Goal: Transaction & Acquisition: Purchase product/service

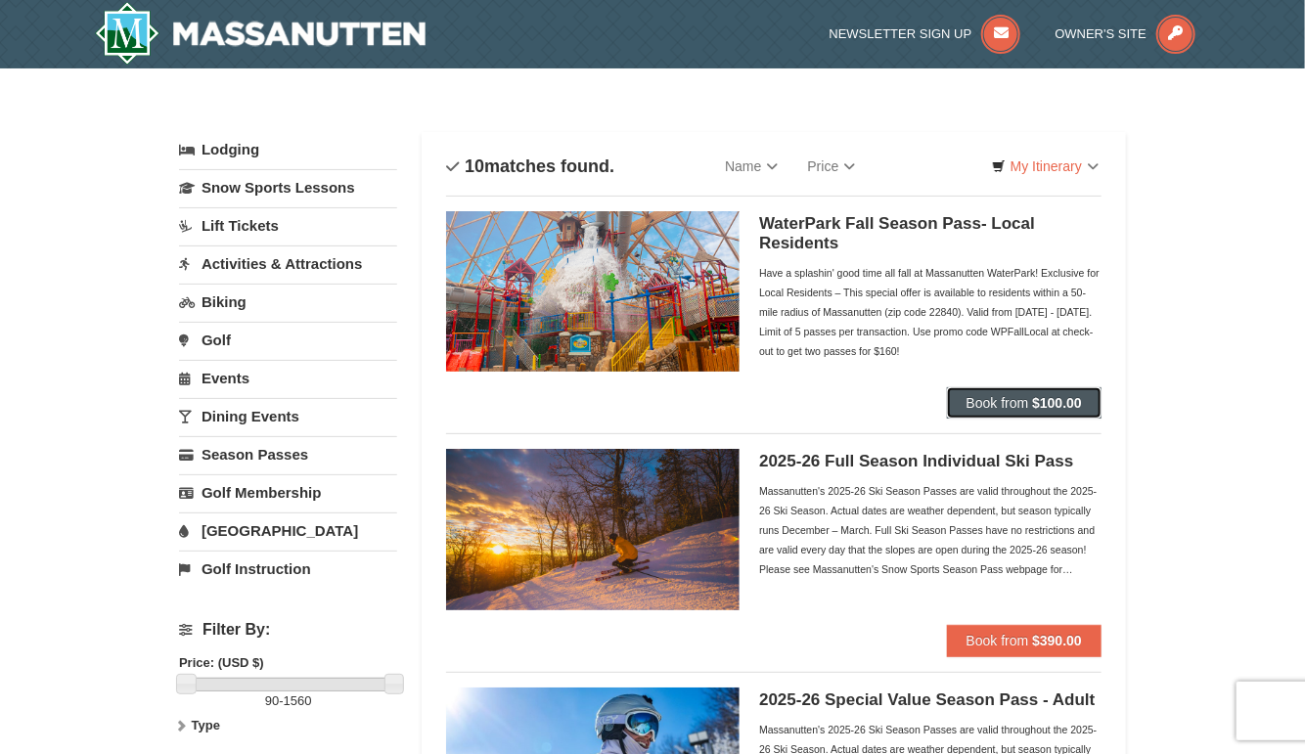
click at [1028, 411] on button "Book from $100.00" at bounding box center [1024, 402] width 155 height 31
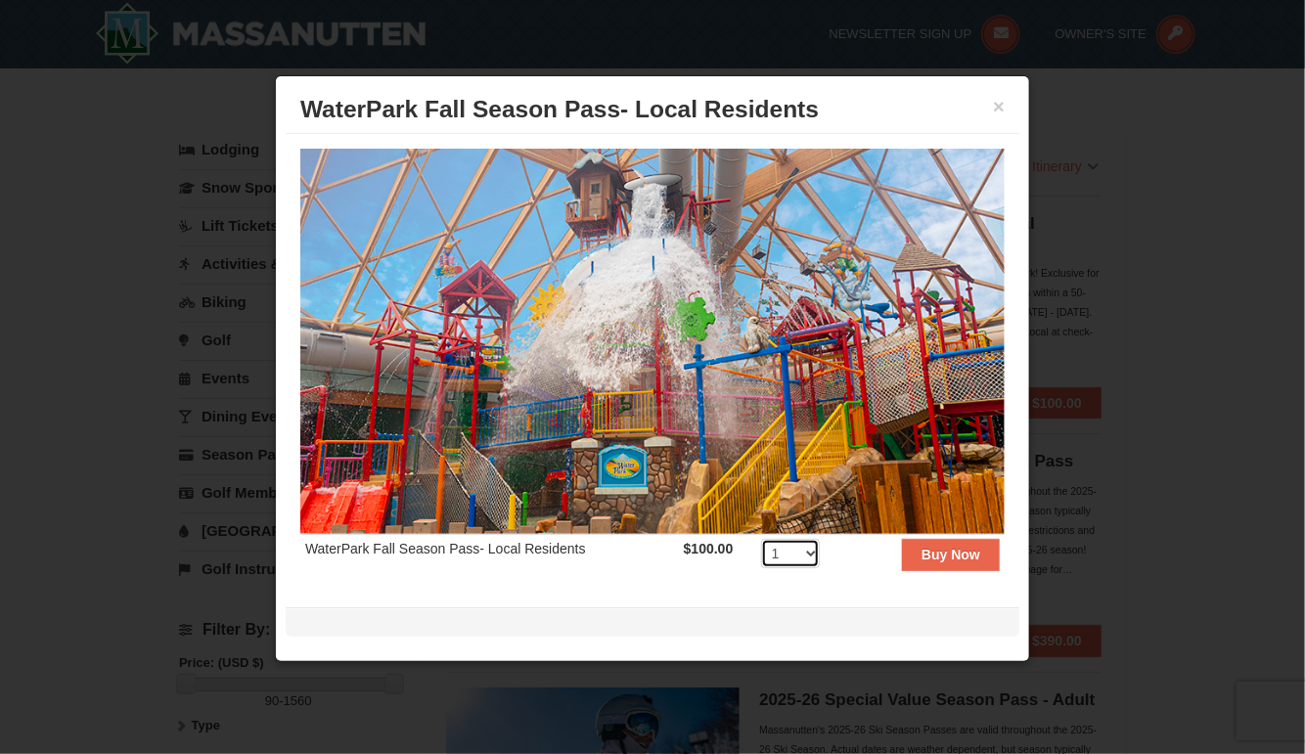
click at [804, 546] on select "1 2 3 4 5 6 7 8 9 10 11 12 13 14 15 16 17 18 19 20 21 22 23 24 25 26 27 28 29 3…" at bounding box center [790, 553] width 59 height 29
select select "4"
click at [761, 539] on select "1 2 3 4 5 6 7 8 9 10 11 12 13 14 15 16 17 18 19 20 21 22 23 24 25 26 27 28 29 3…" at bounding box center [790, 553] width 59 height 29
click at [799, 542] on select "1 2 3 4 5 6 7 8 9 10 11 12 13 14 15 16 17 18 19 20 21 22 23 24 25 26 27 28 29 3…" at bounding box center [790, 553] width 59 height 29
click at [761, 539] on select "1 2 3 4 5 6 7 8 9 10 11 12 13 14 15 16 17 18 19 20 21 22 23 24 25 26 27 28 29 3…" at bounding box center [790, 553] width 59 height 29
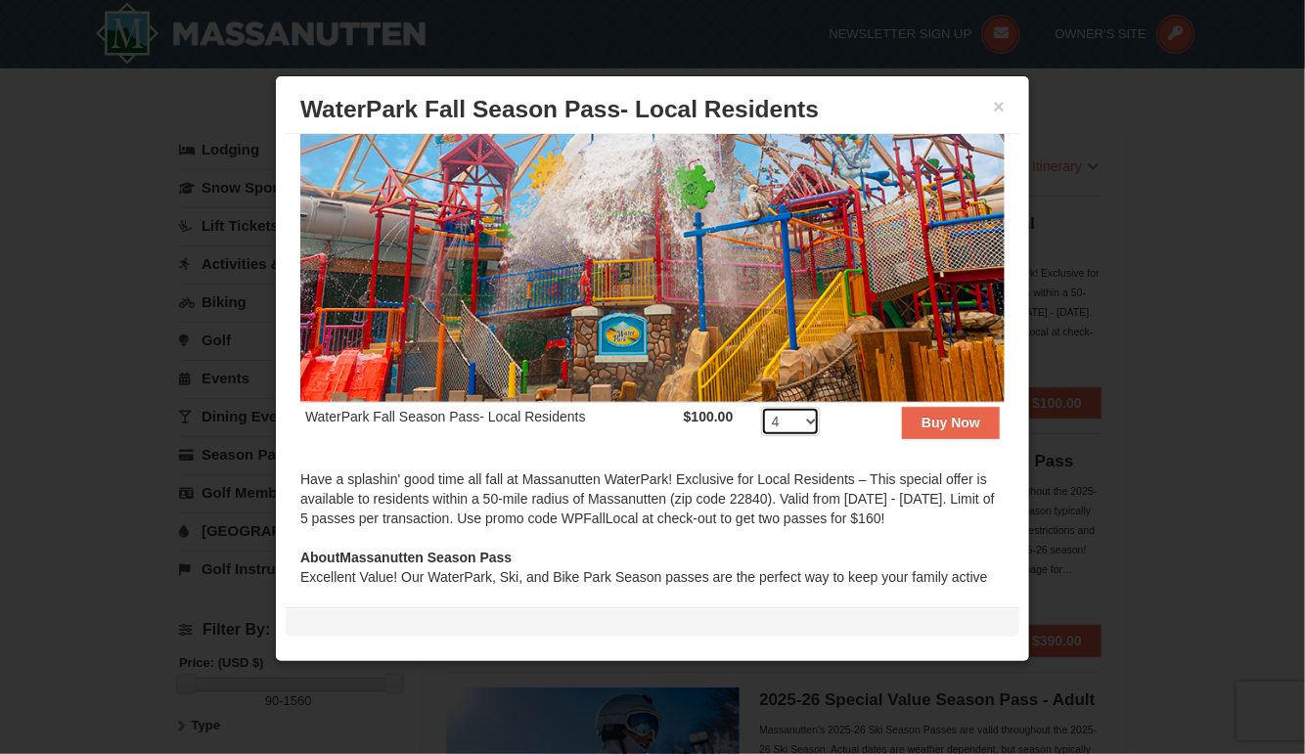
scroll to position [129, 0]
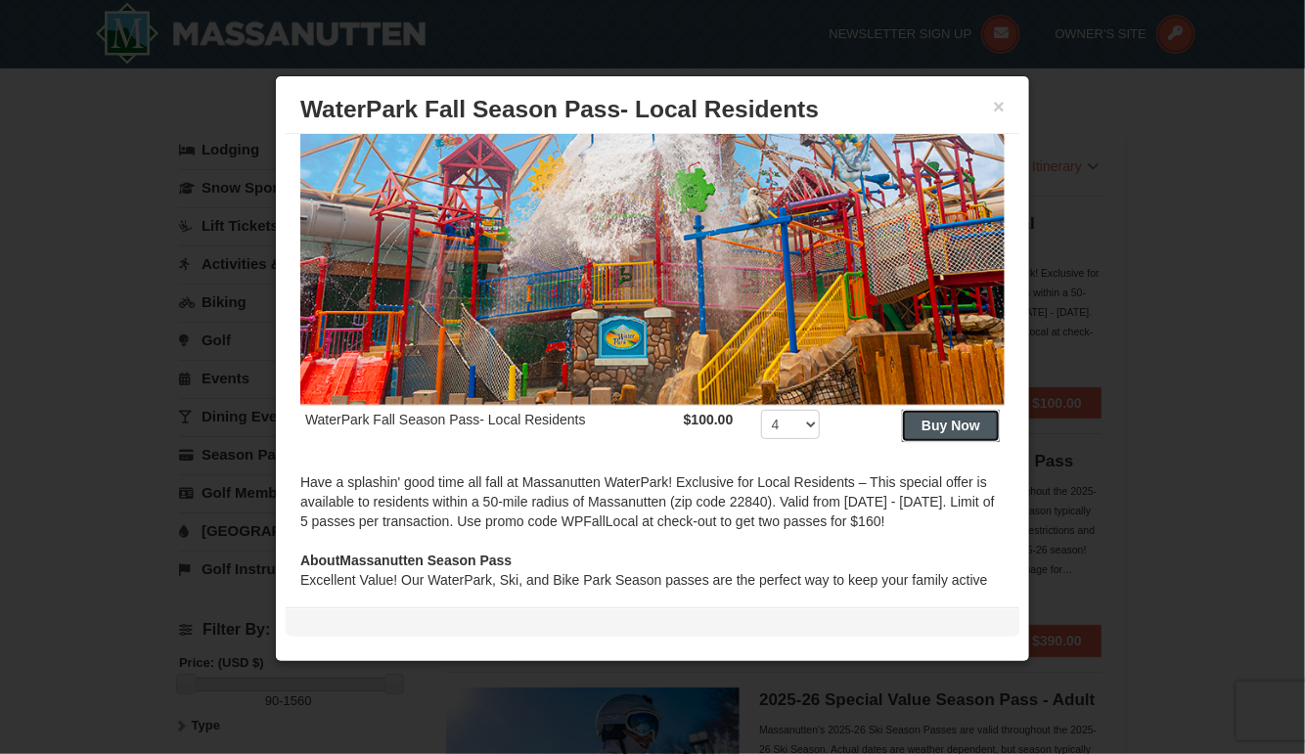
click at [944, 418] on strong "Buy Now" at bounding box center [951, 426] width 59 height 16
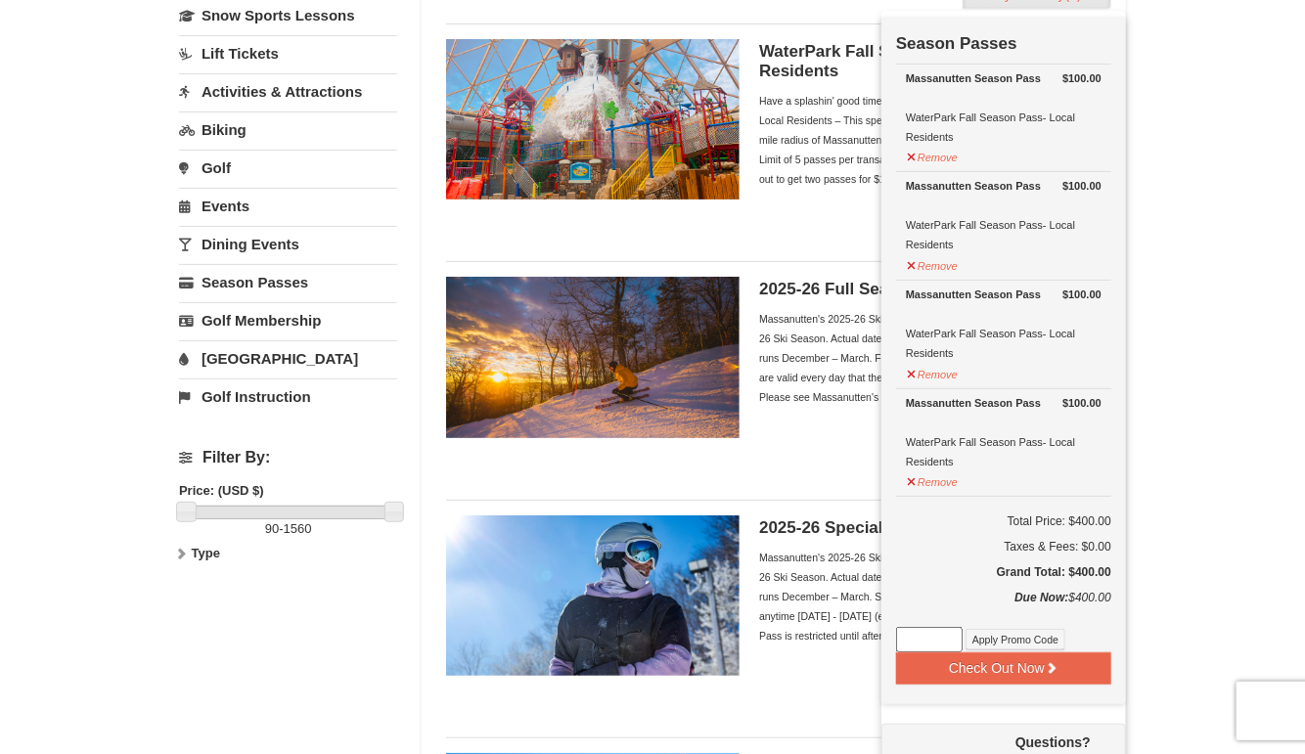
scroll to position [299, 0]
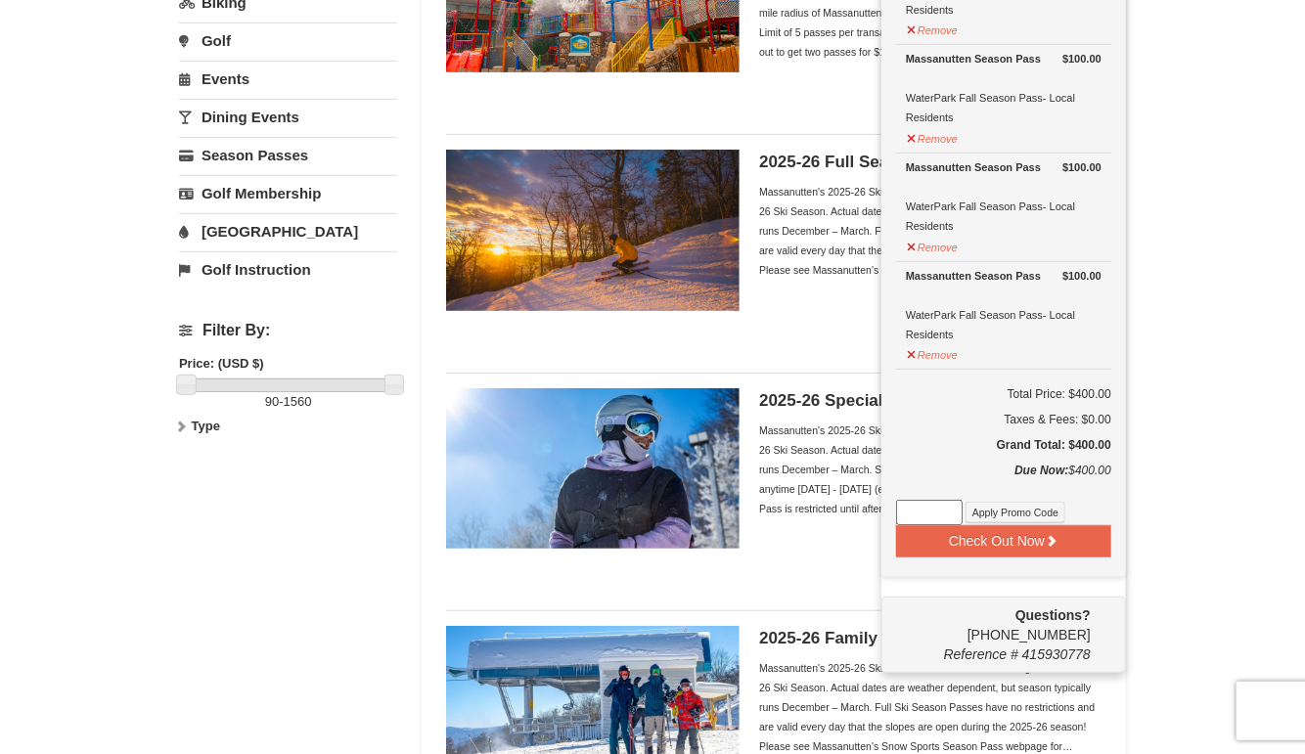
click at [917, 513] on input at bounding box center [929, 512] width 67 height 25
type input "wpfalllocal"
click at [995, 510] on button "Apply Promo Code" at bounding box center [1016, 513] width 100 height 22
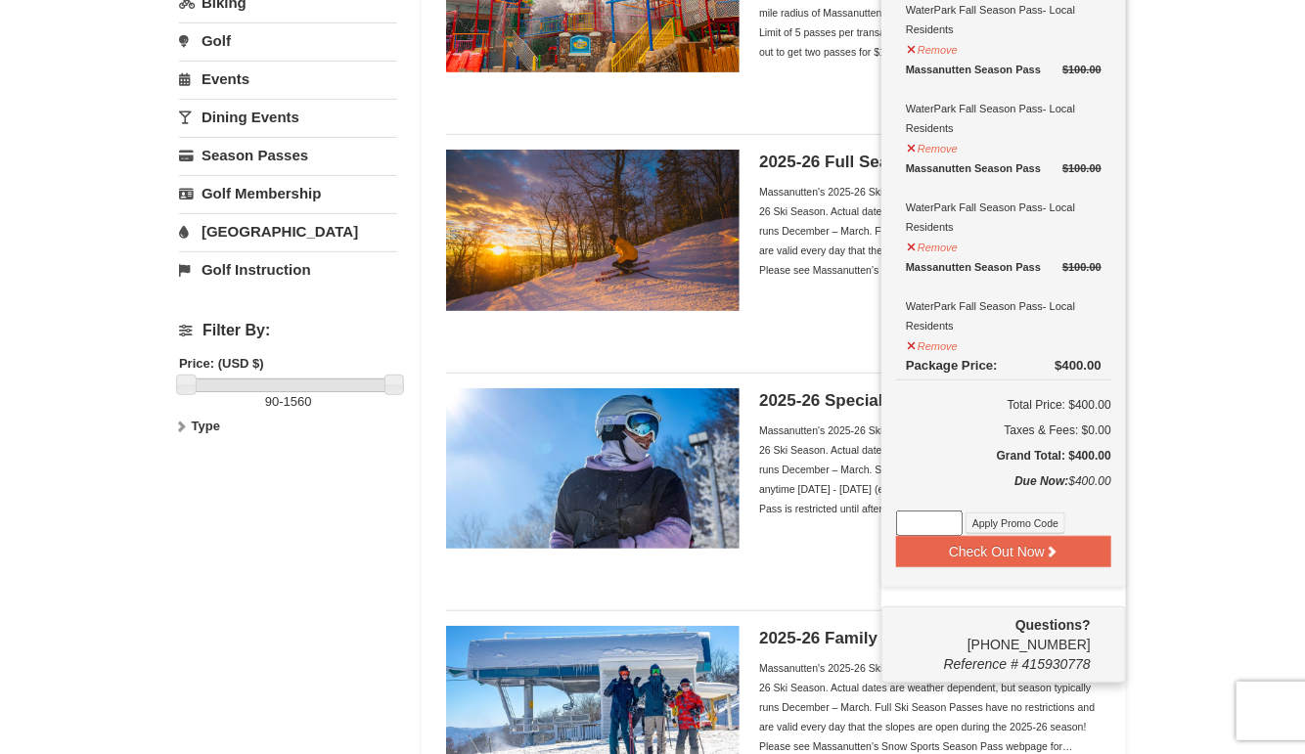
click at [940, 515] on input at bounding box center [929, 523] width 67 height 25
click at [1014, 526] on button "Apply Promo Code" at bounding box center [1016, 524] width 100 height 22
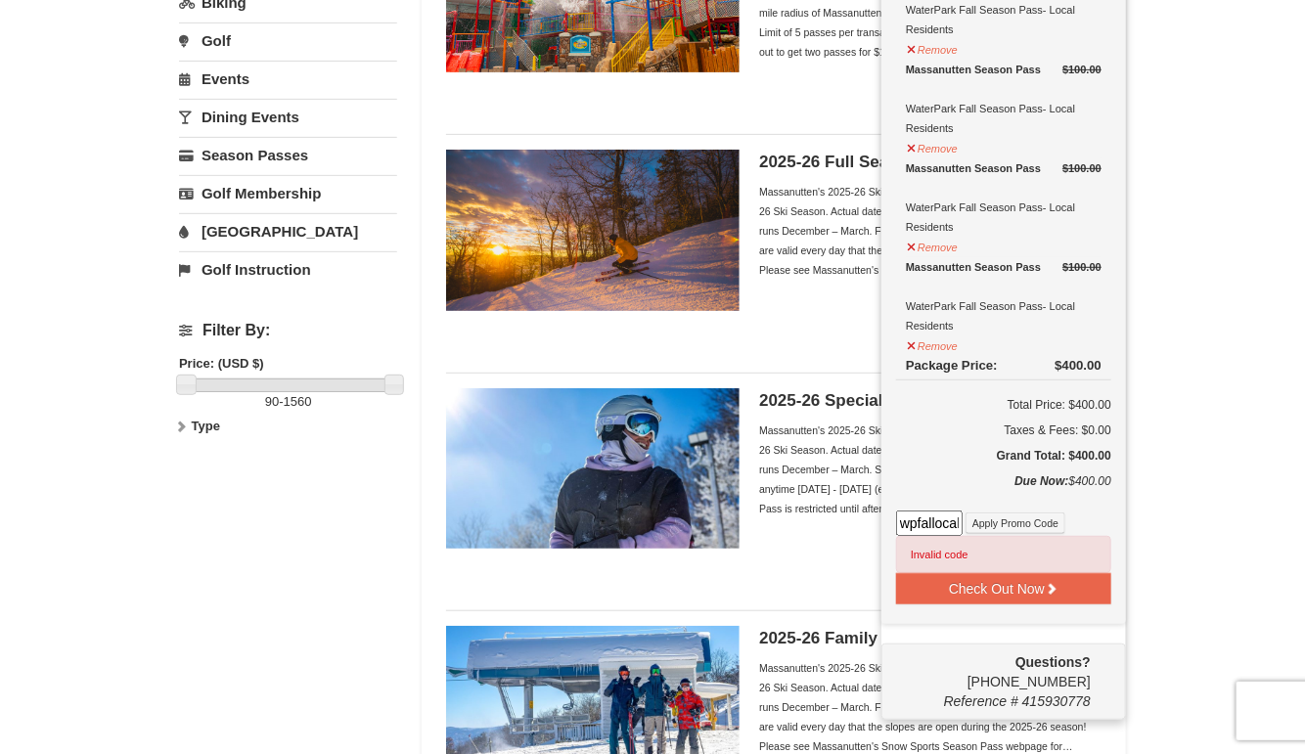
scroll to position [0, 1]
drag, startPoint x: 900, startPoint y: 523, endPoint x: 1004, endPoint y: 532, distance: 104.1
click at [1004, 532] on div "wpfallocal Apply Promo Code Invalid code" at bounding box center [1003, 542] width 215 height 63
type input "wpfalllocal"
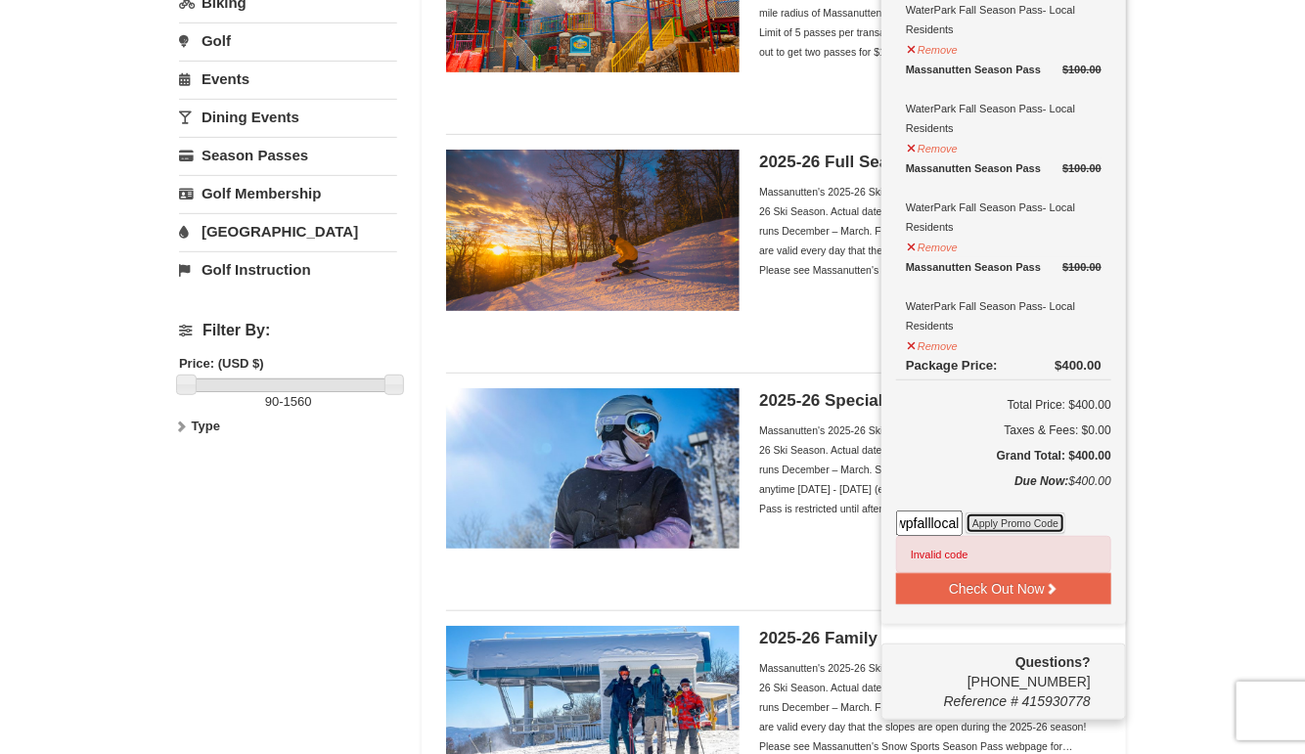
scroll to position [0, 0]
click at [1011, 523] on button "Apply Promo Code" at bounding box center [1016, 524] width 100 height 22
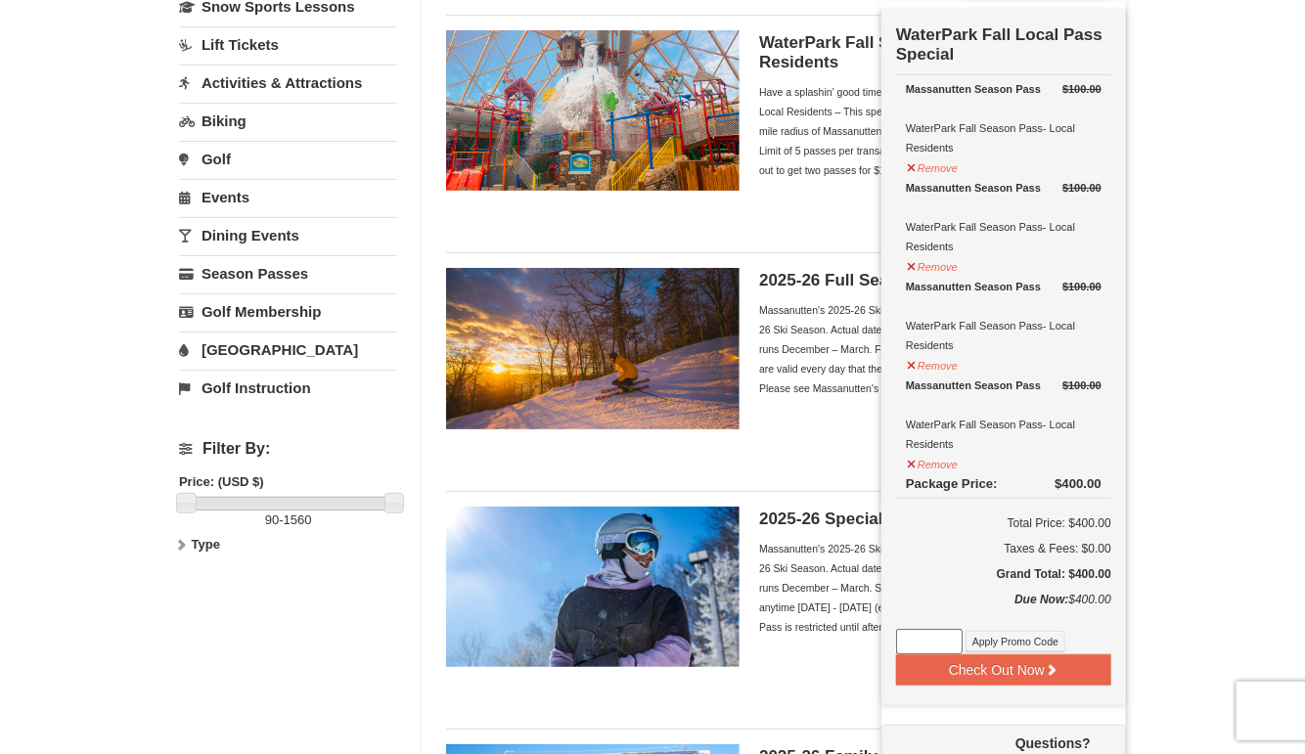
scroll to position [196, 0]
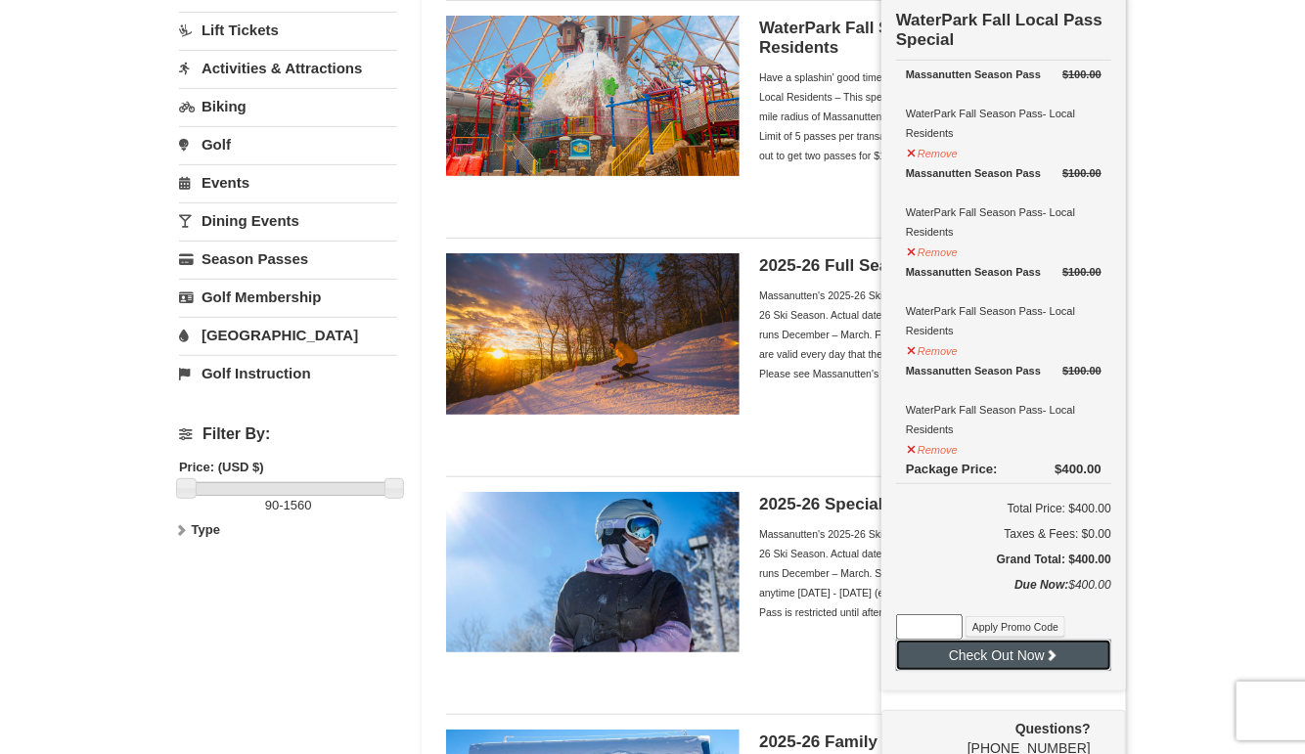
click at [980, 658] on button "Check Out Now" at bounding box center [1003, 655] width 215 height 31
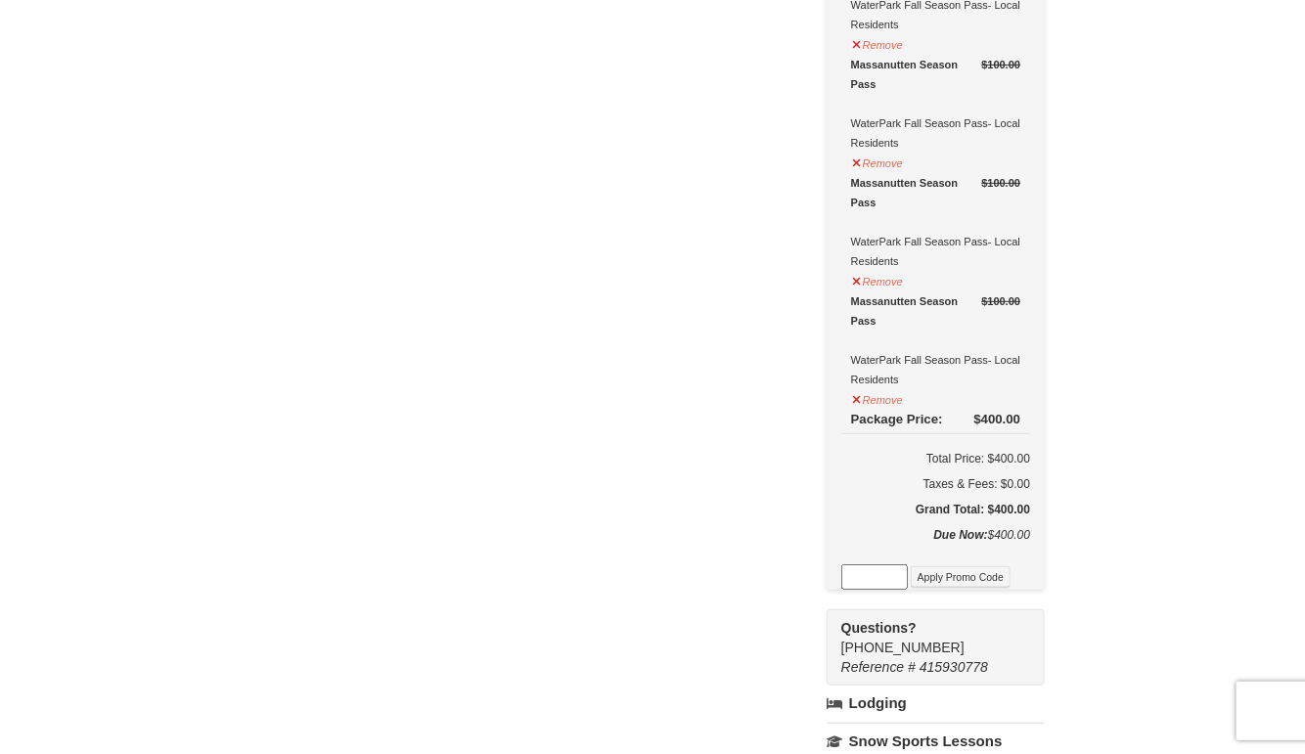
scroll to position [294, 0]
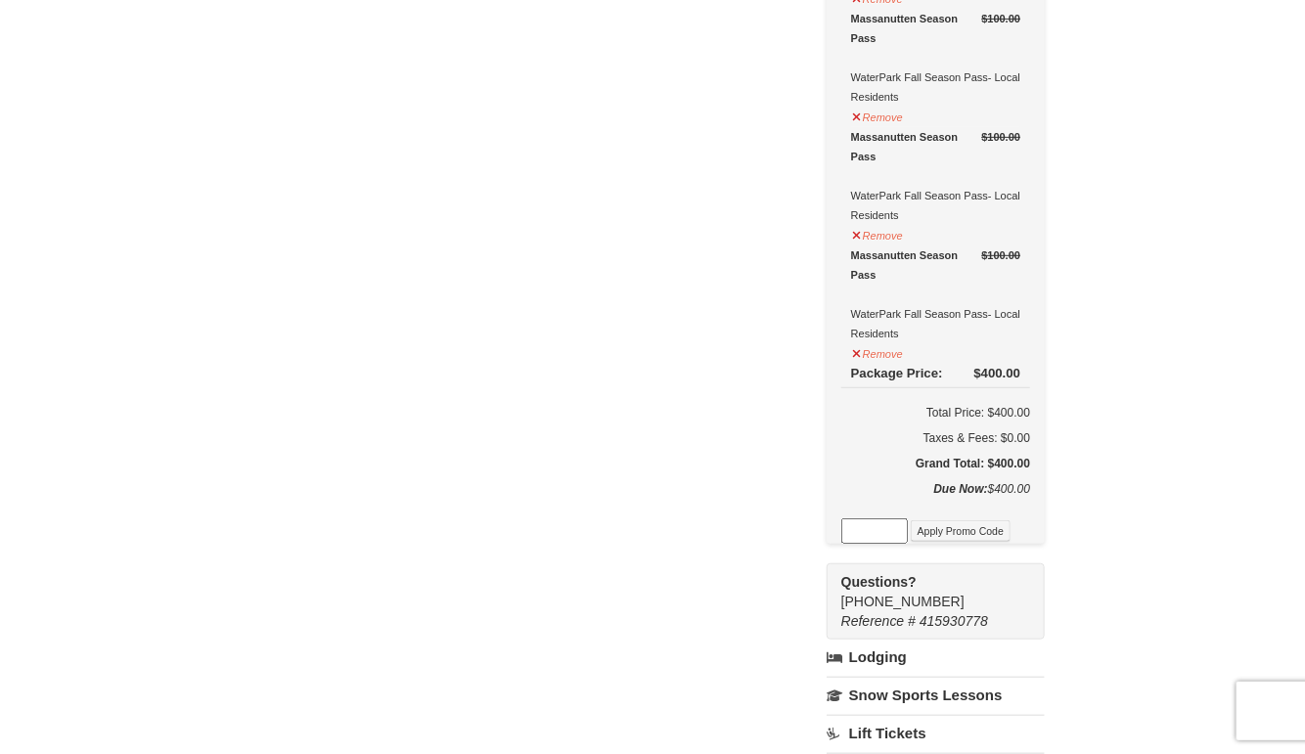
click at [855, 528] on input at bounding box center [875, 531] width 67 height 25
type input "wpfalllocal"
click at [974, 533] on button "Apply Promo Code" at bounding box center [961, 532] width 100 height 22
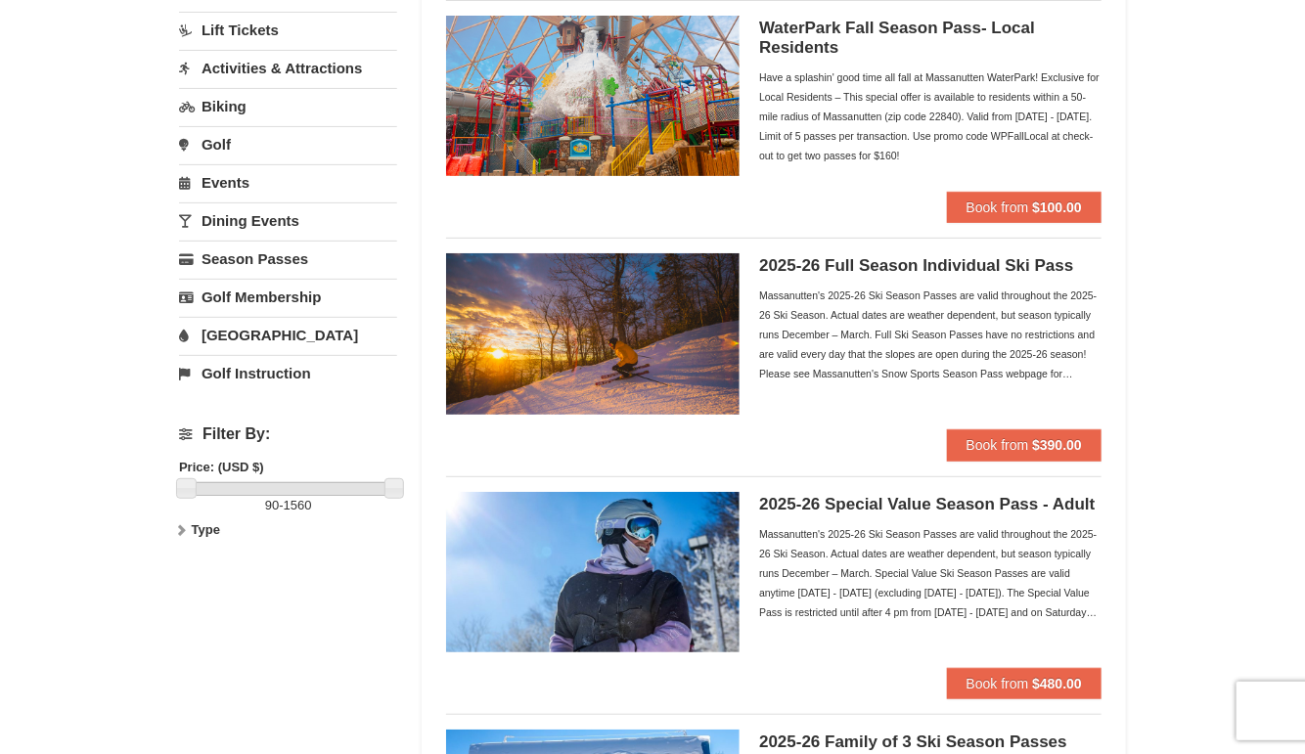
scroll to position [196, 0]
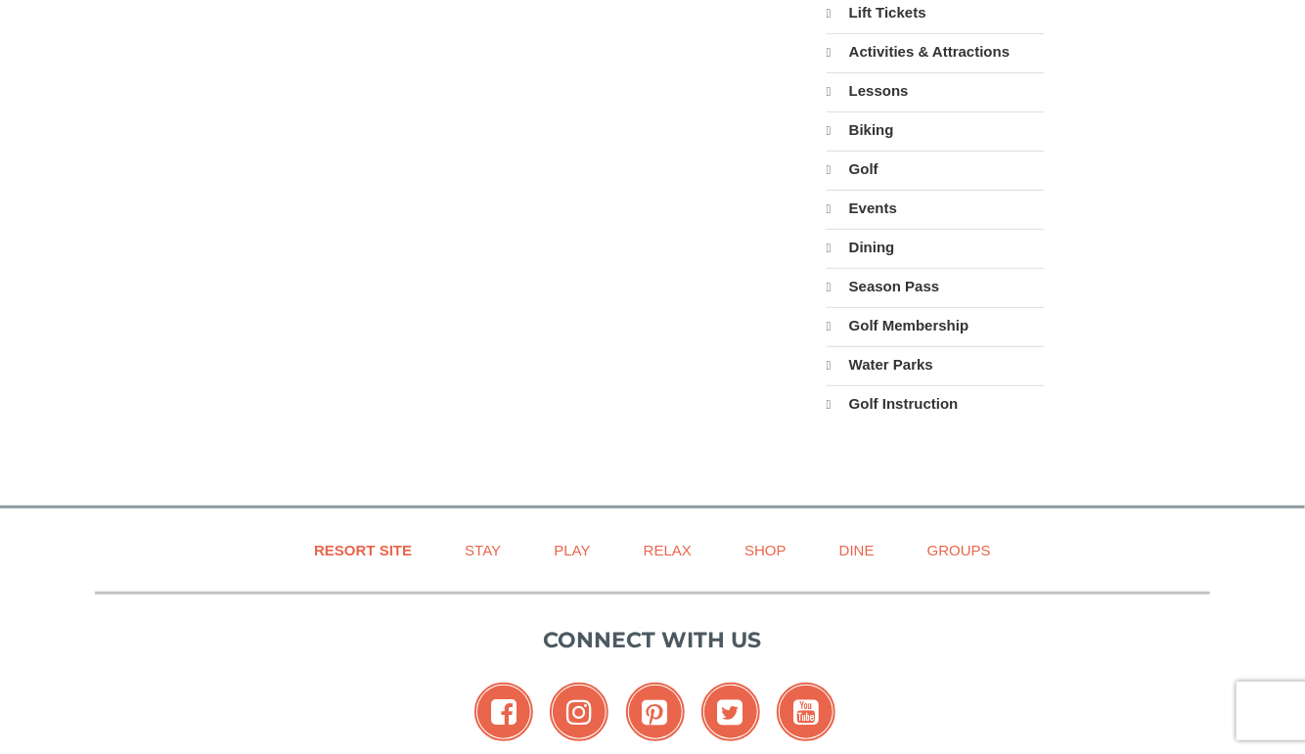
select select "9"
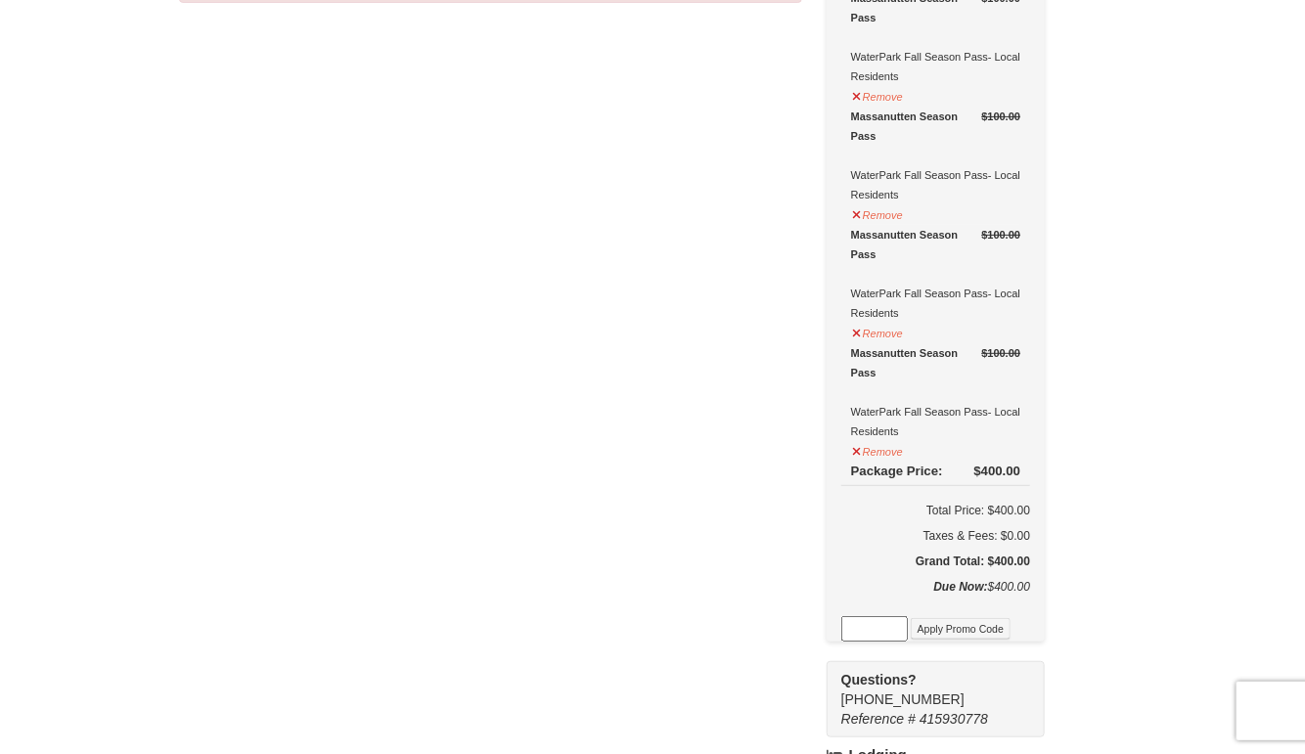
scroll to position [294, 0]
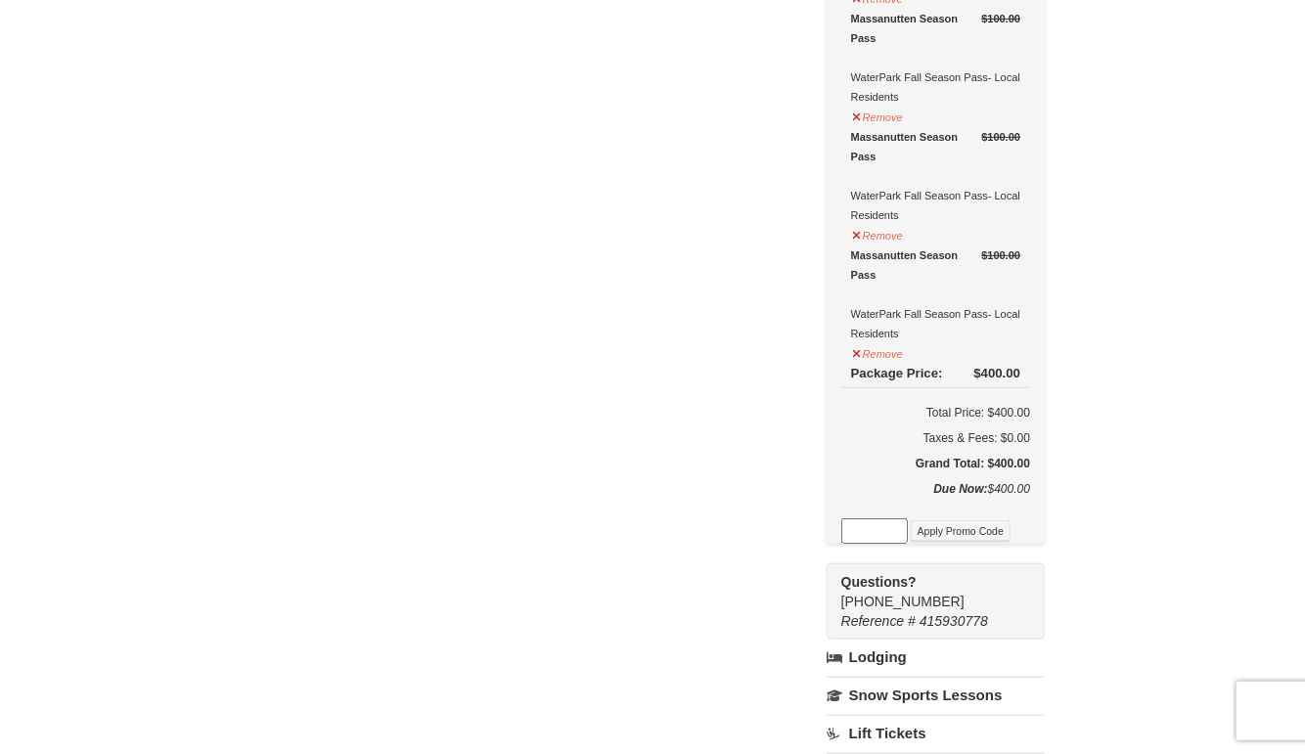
click at [847, 530] on input at bounding box center [875, 531] width 67 height 25
type input "WPFallLocal"
click at [966, 528] on button "Apply Promo Code" at bounding box center [961, 532] width 100 height 22
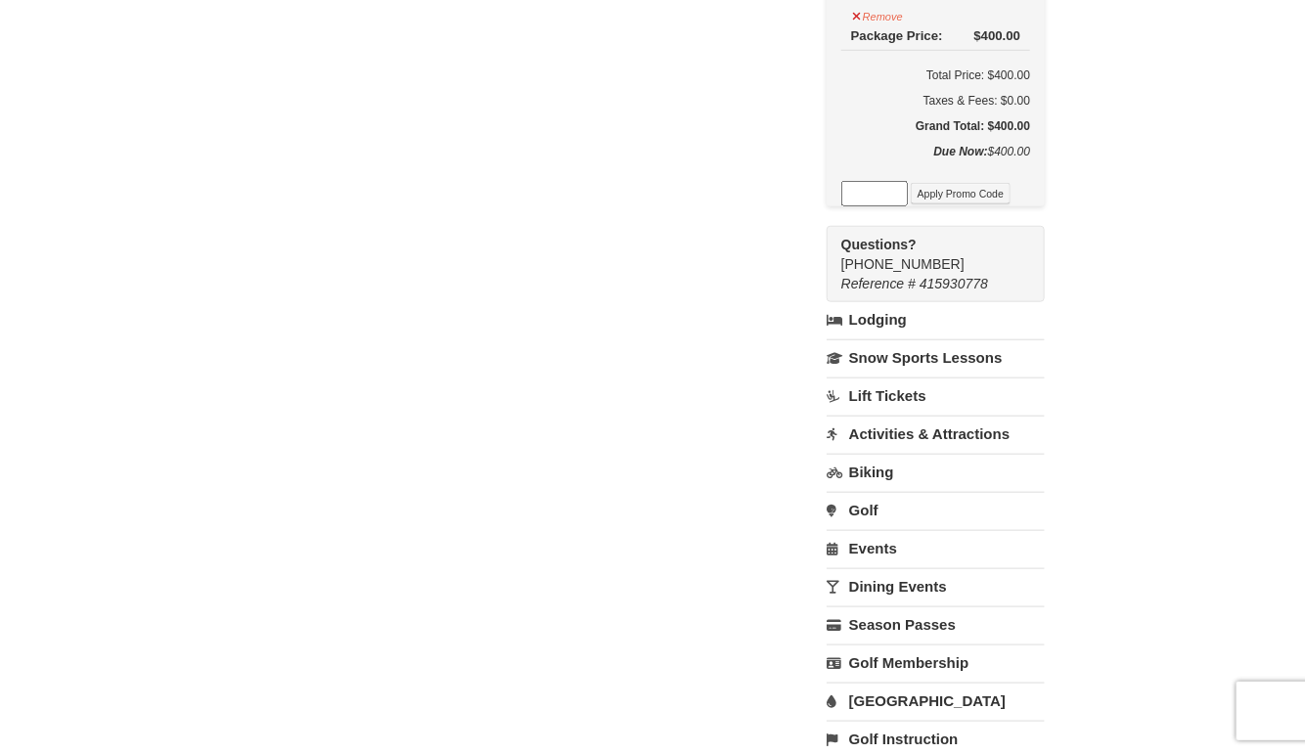
scroll to position [635, 0]
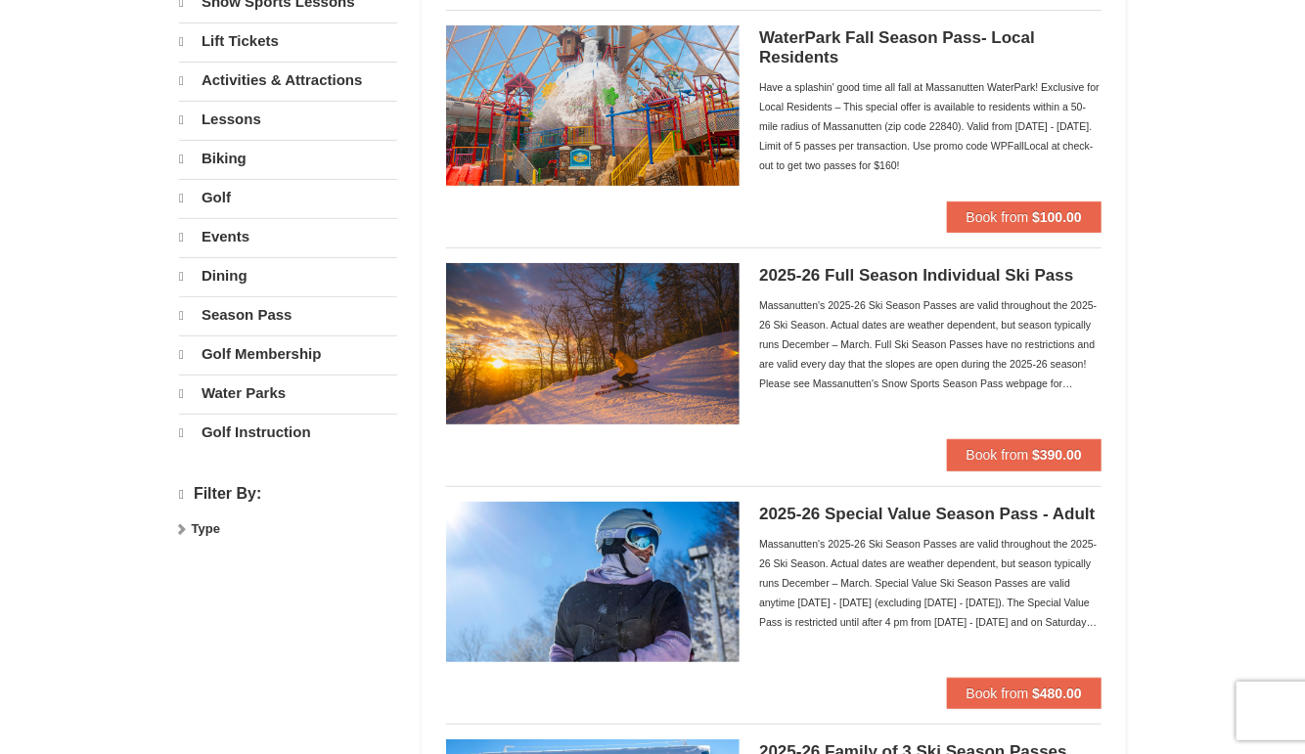
select select "9"
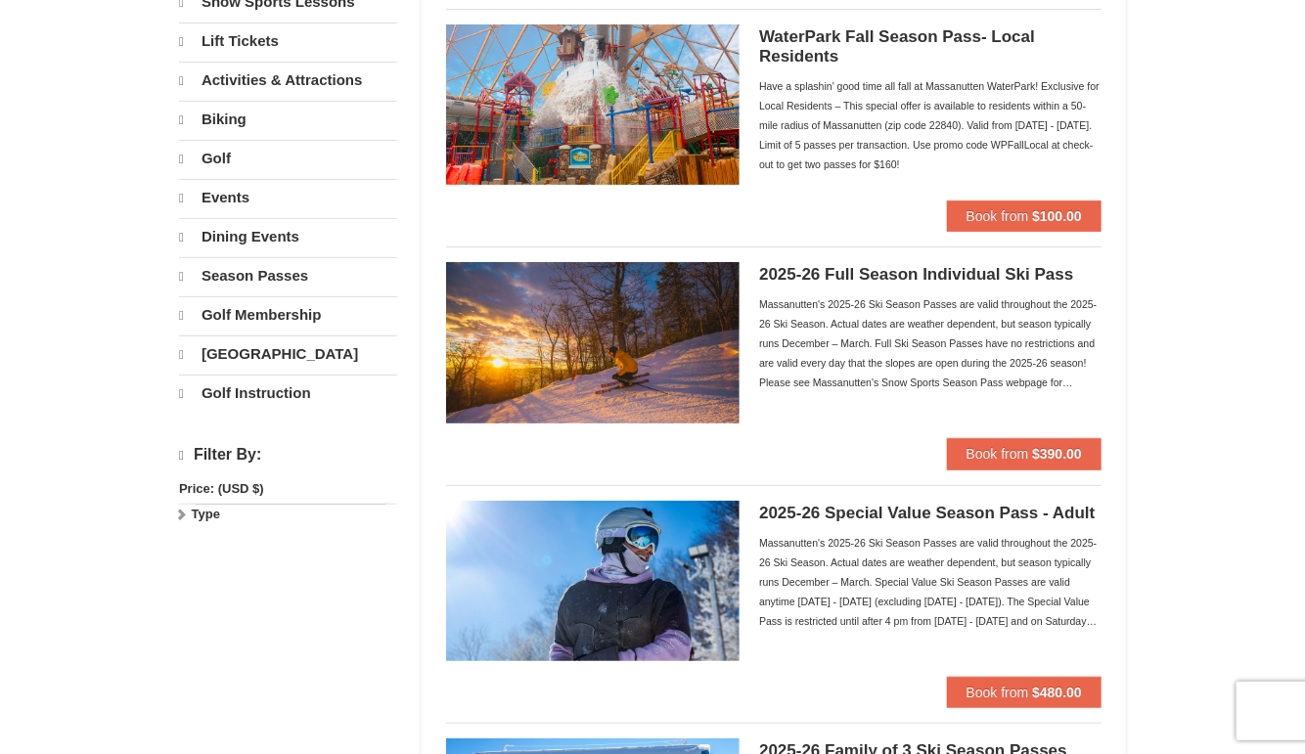
scroll to position [188, 0]
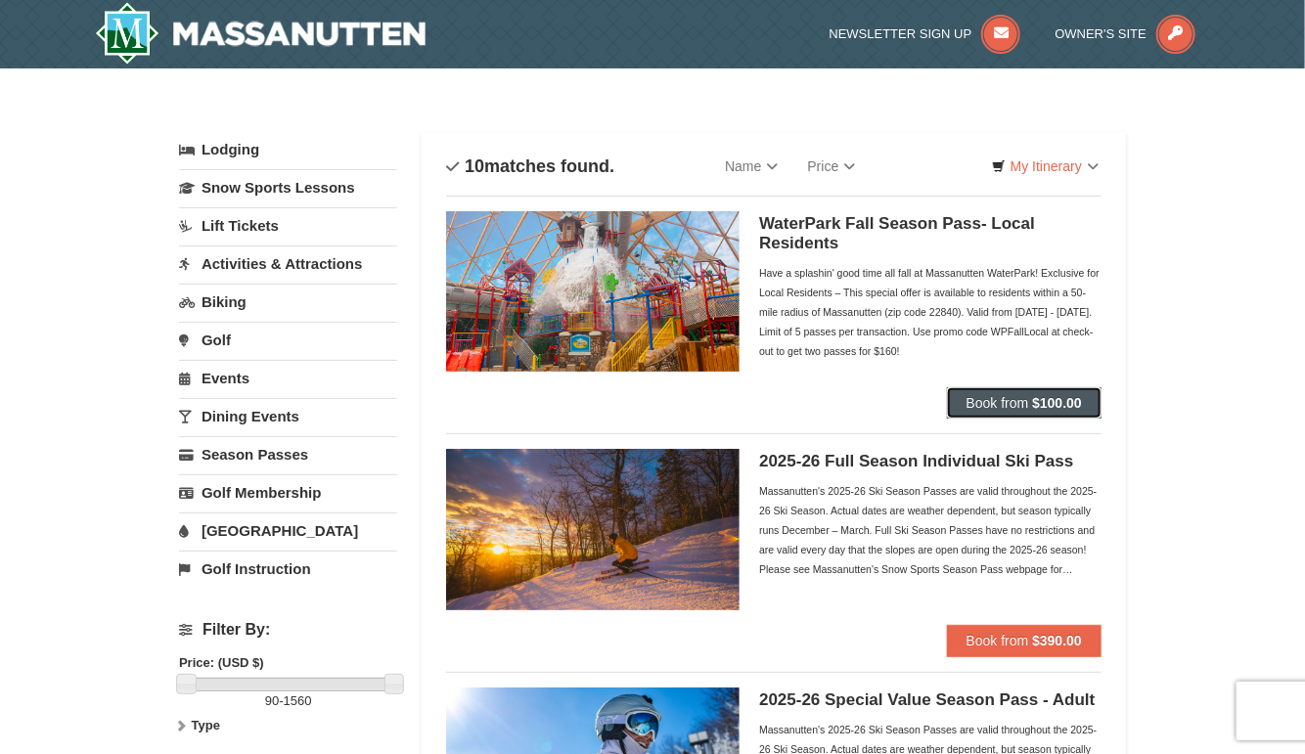
click at [1009, 403] on span "Book from" at bounding box center [998, 403] width 63 height 16
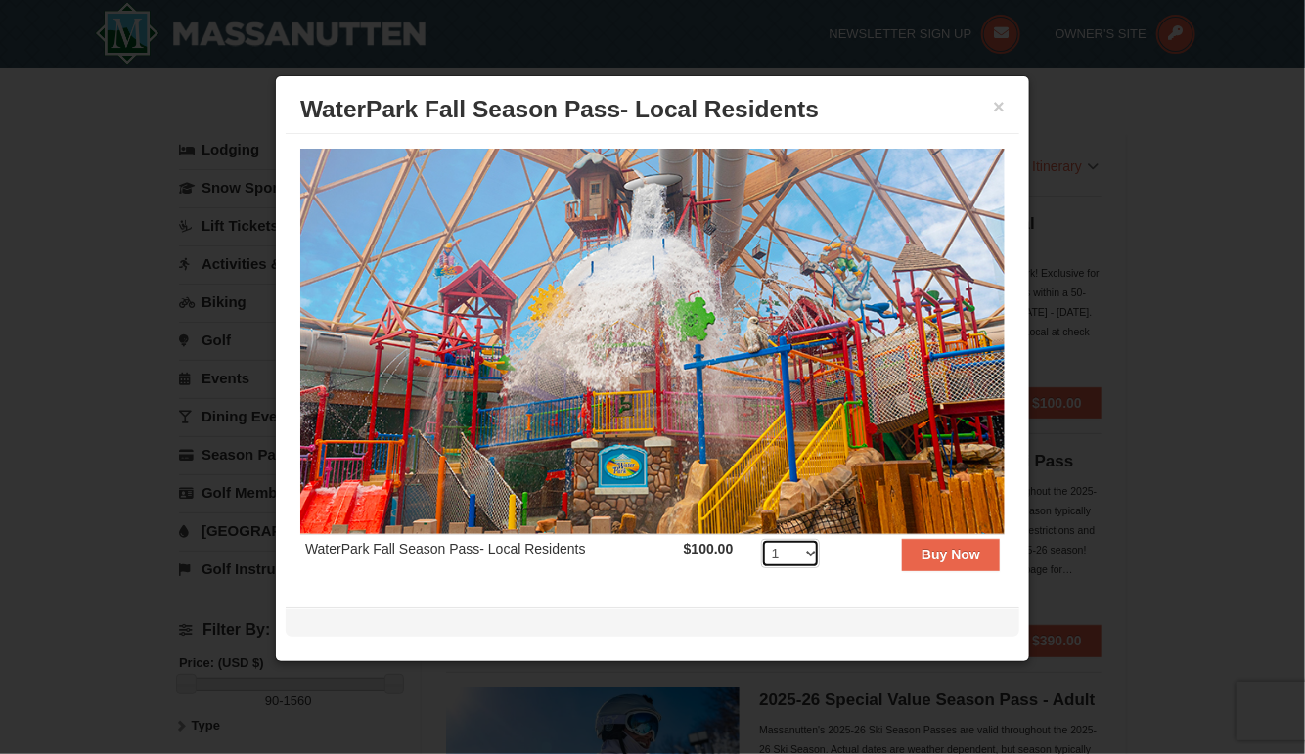
click at [803, 546] on select "1 2 3 4 5 6 7 8 9 10 11 12 13 14 15 16 17 18 19 20 21 22 23 24 25 26 27 28 29 3…" at bounding box center [790, 553] width 59 height 29
select select "2"
click at [761, 539] on select "1 2 3 4 5 6 7 8 9 10 11 12 13 14 15 16 17 18 19 20 21 22 23 24 25 26 27 28 29 3…" at bounding box center [790, 553] width 59 height 29
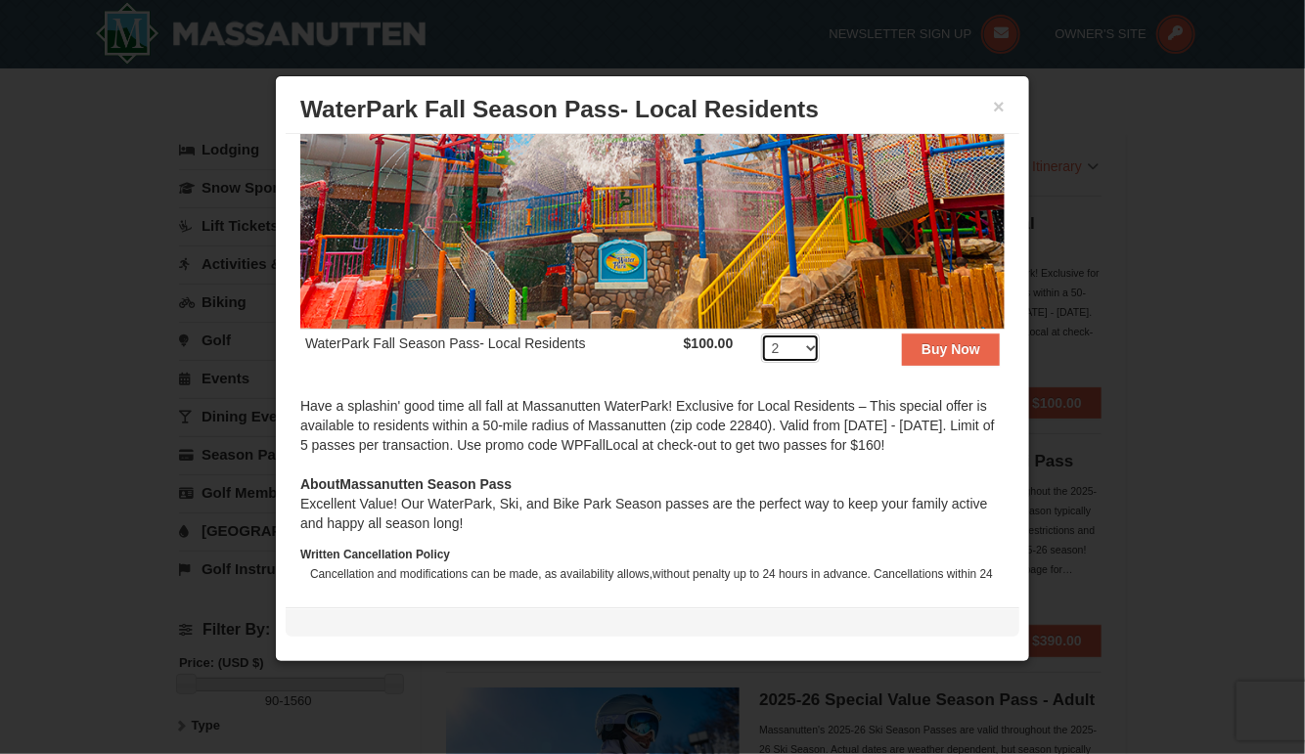
scroll to position [154, 0]
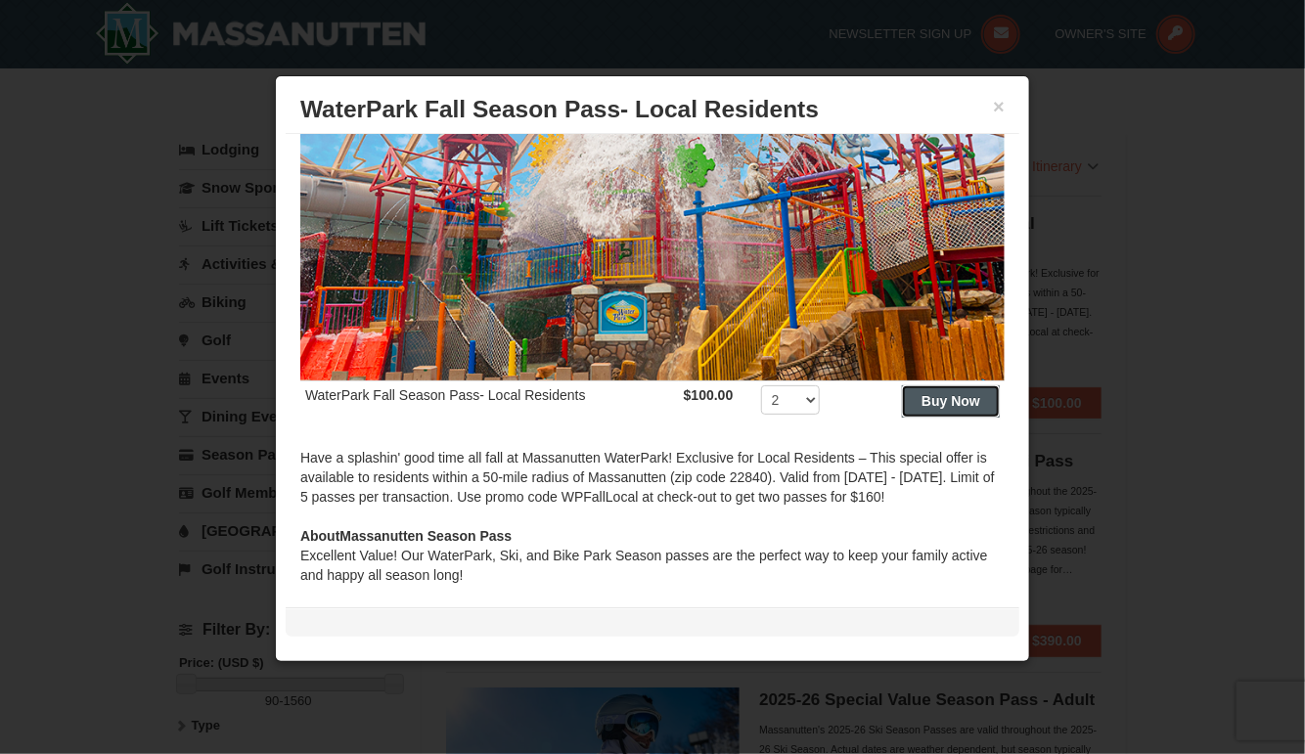
click at [924, 393] on strong "Buy Now" at bounding box center [951, 401] width 59 height 16
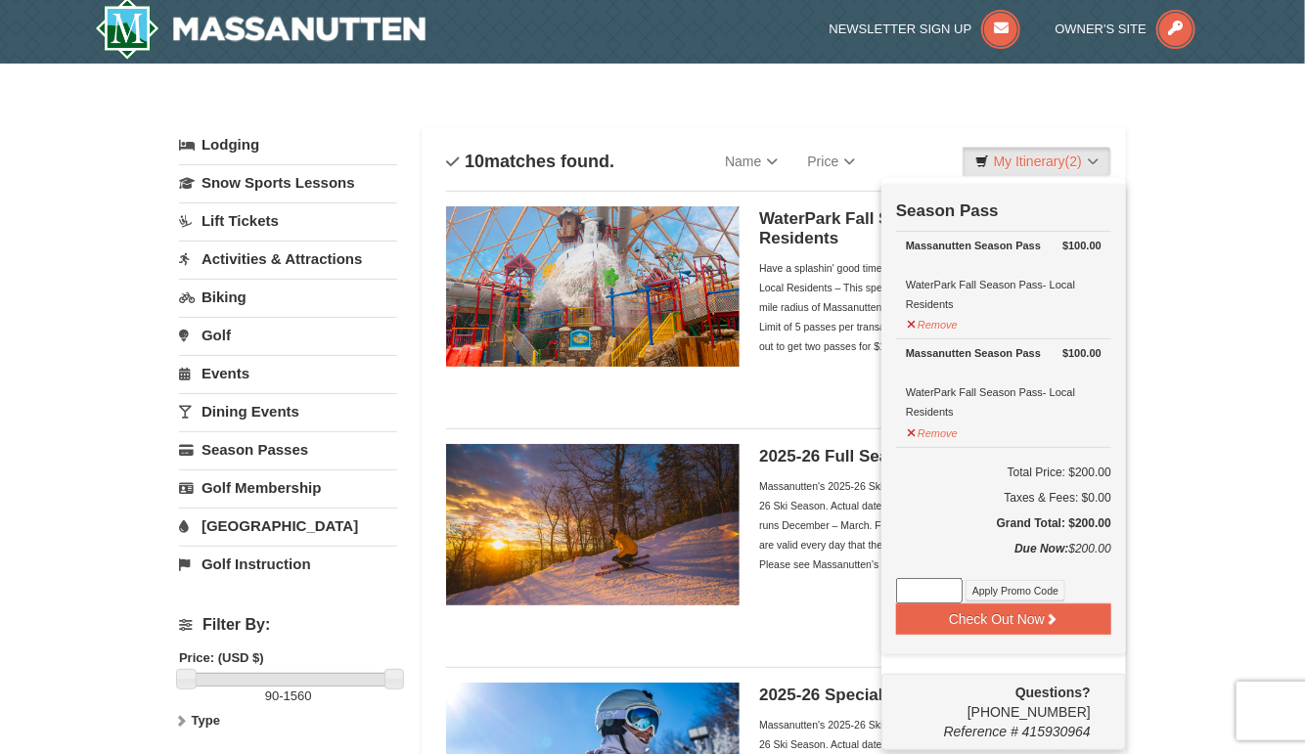
scroll to position [6, 0]
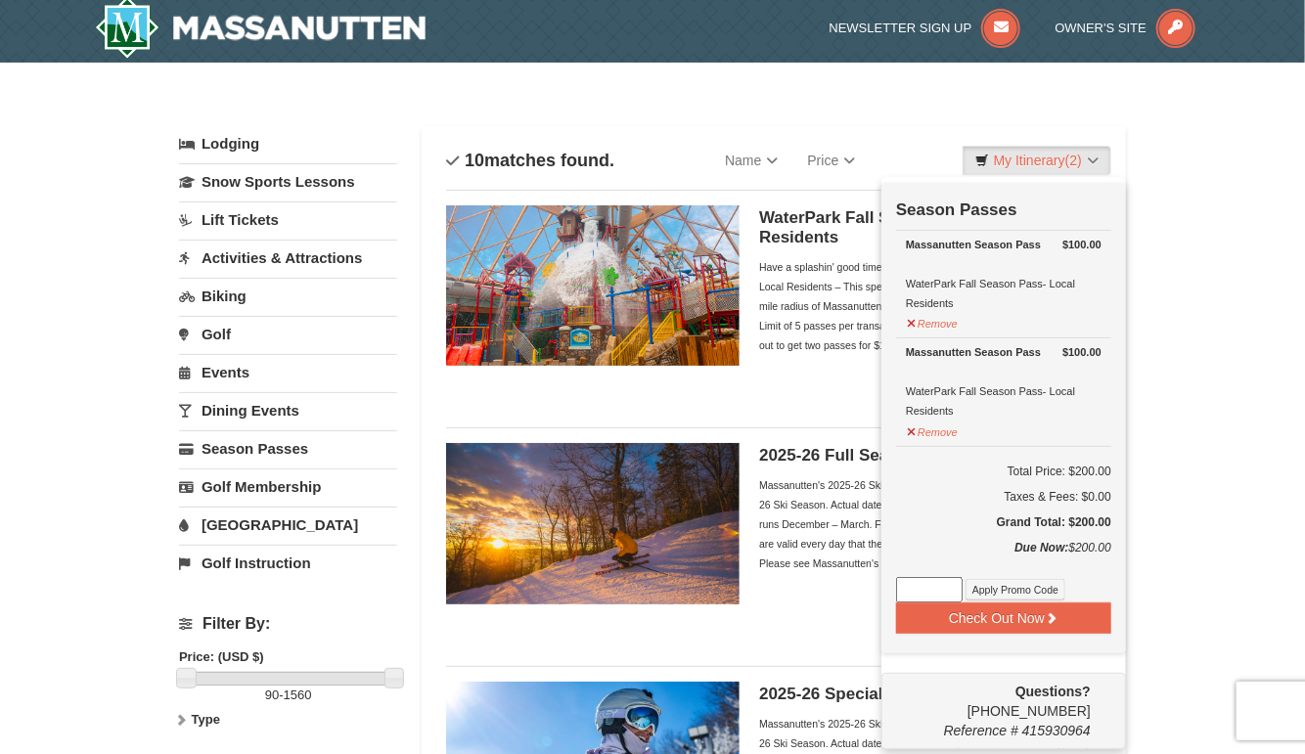
click at [916, 589] on input at bounding box center [929, 589] width 67 height 25
type input "WPFallLocal"
click at [1031, 589] on button "Apply Promo Code" at bounding box center [1016, 590] width 100 height 22
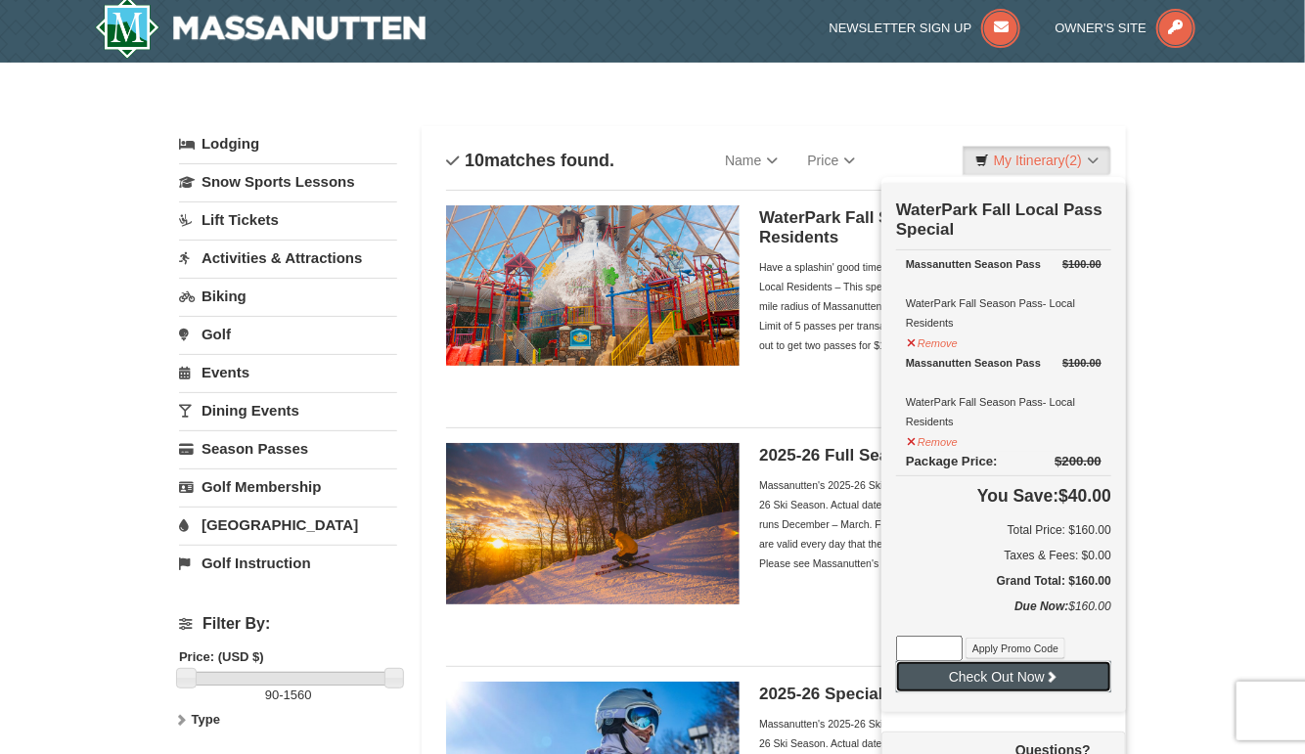
click at [988, 676] on button "Check Out Now" at bounding box center [1003, 676] width 215 height 31
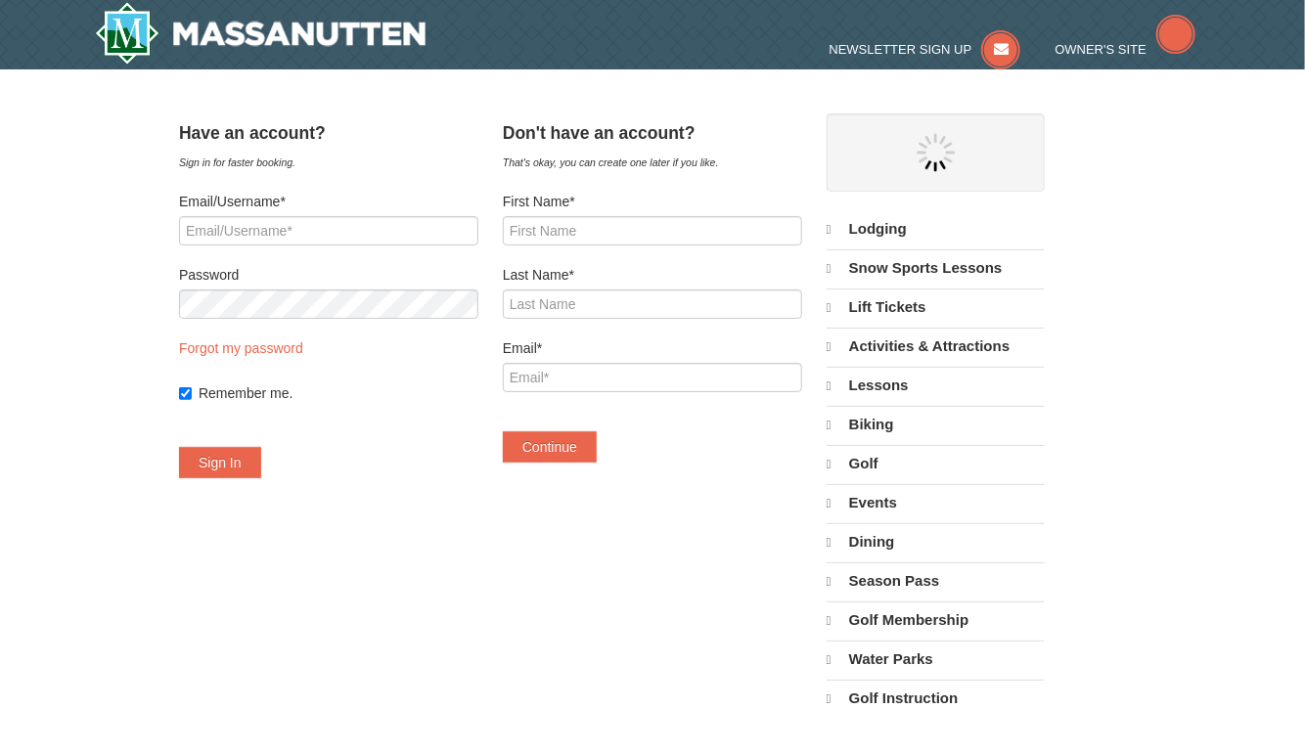
select select "9"
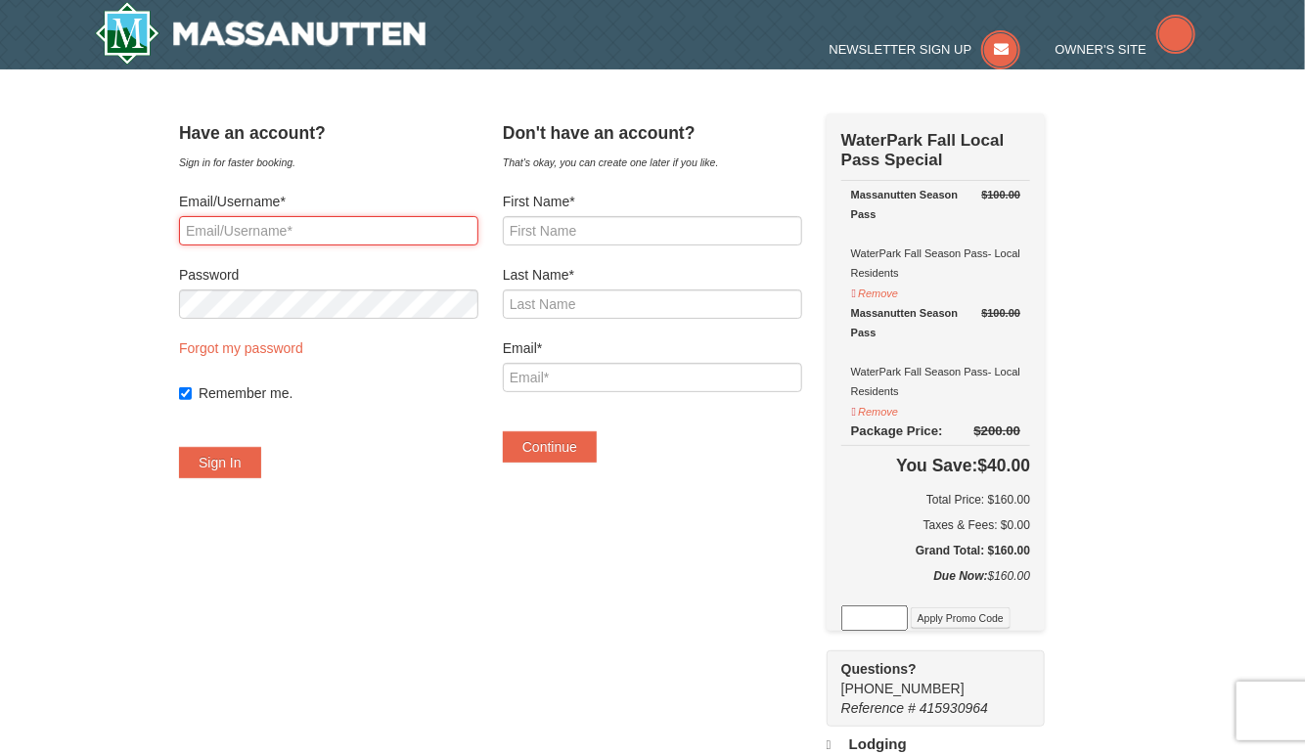
click at [306, 228] on input "Email/Username*" at bounding box center [328, 230] width 299 height 29
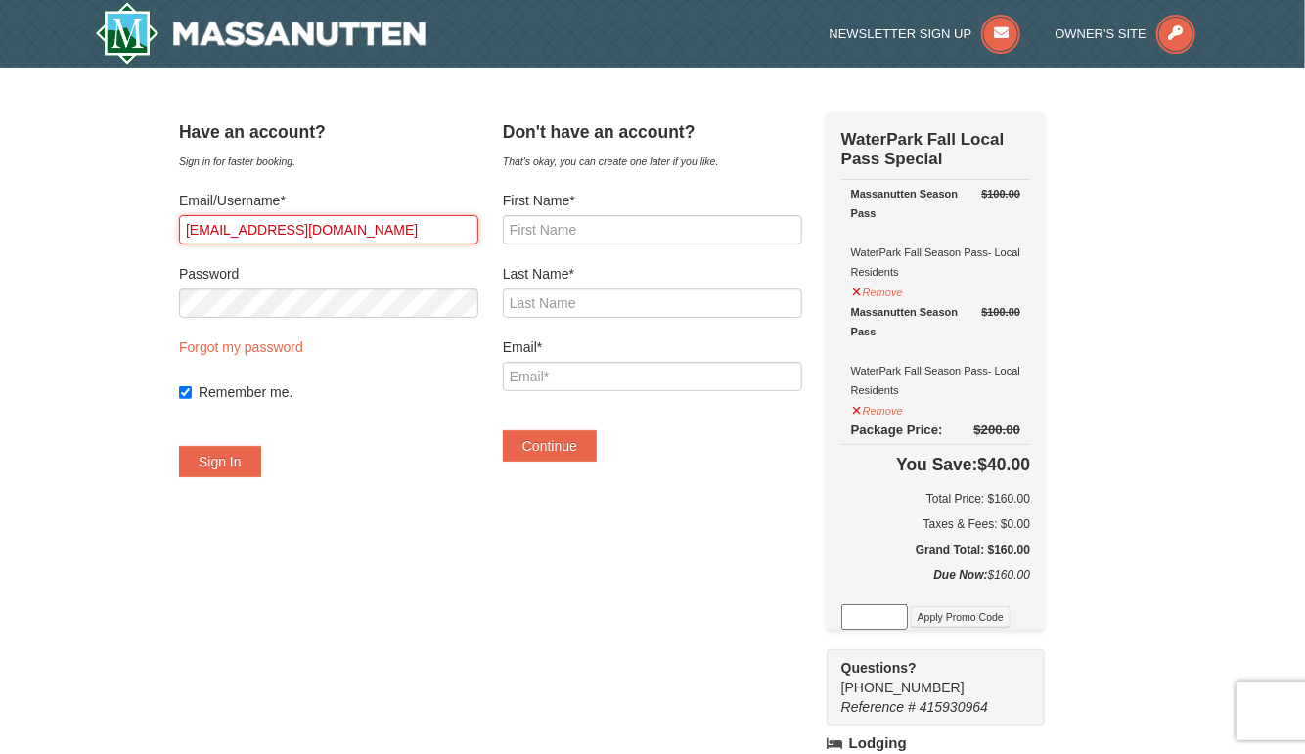
type input "[EMAIL_ADDRESS][DOMAIN_NAME]"
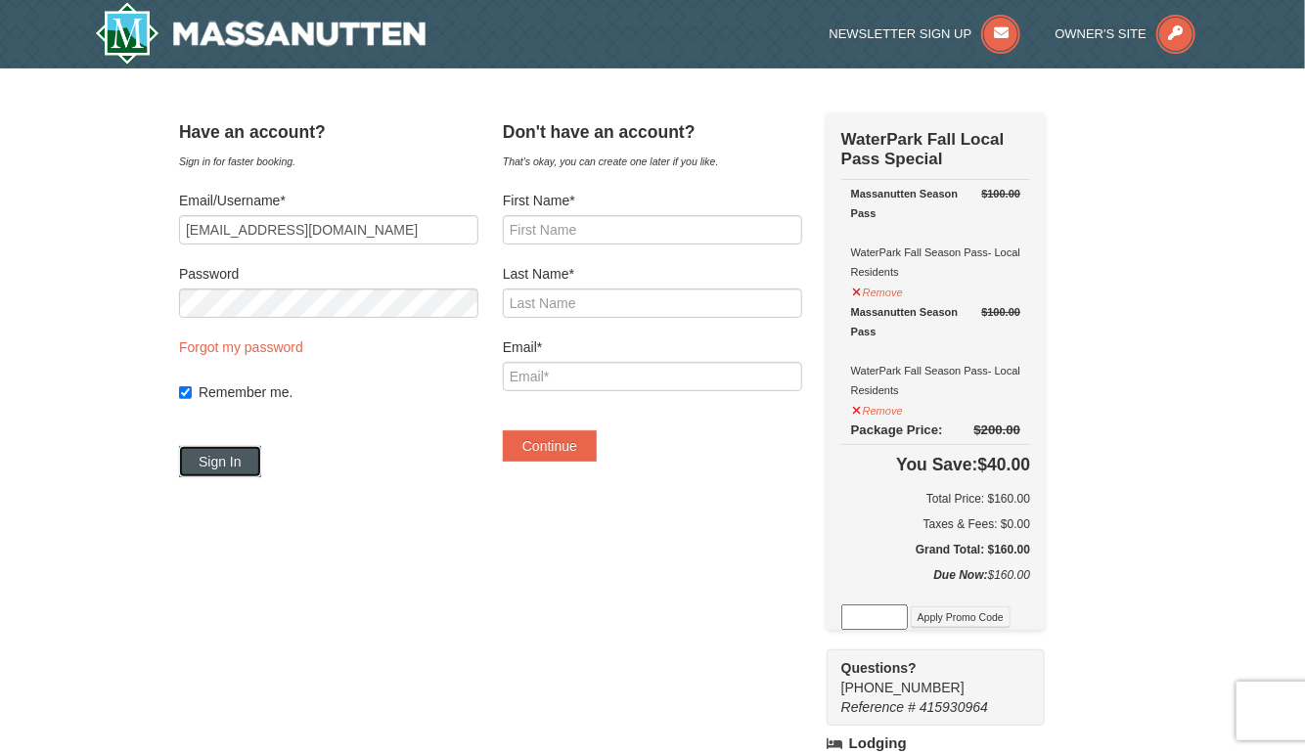
click at [253, 462] on button "Sign In" at bounding box center [220, 461] width 82 height 31
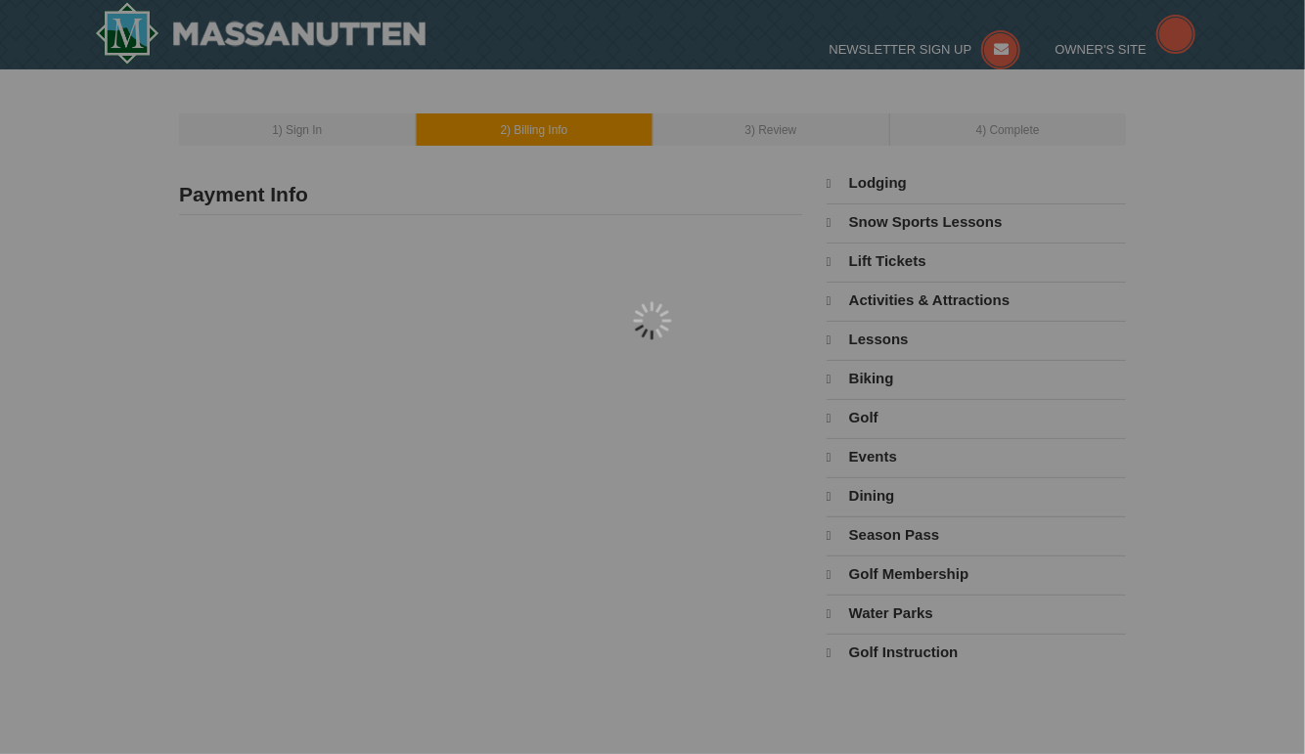
type input "[PERSON_NAME]"
type input "[EMAIL_ADDRESS][DOMAIN_NAME]"
select select "9"
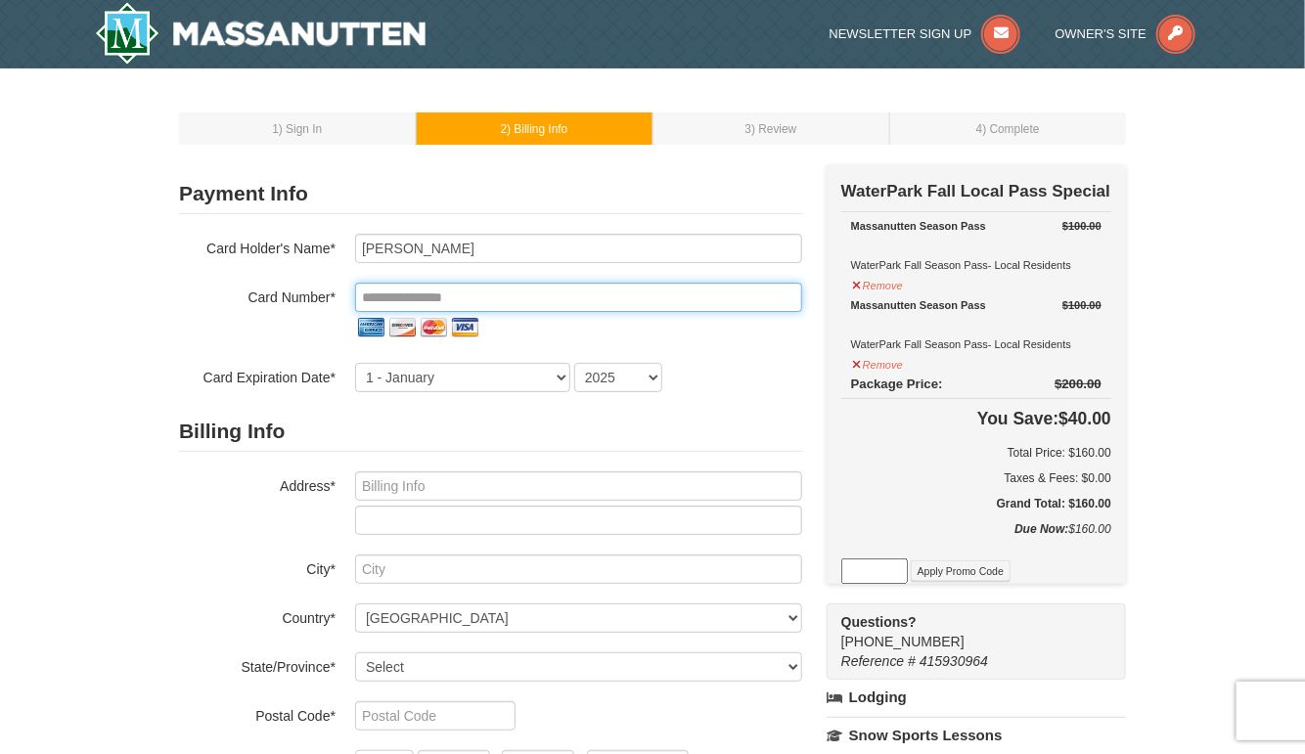
click at [528, 296] on input "tel" at bounding box center [578, 297] width 447 height 29
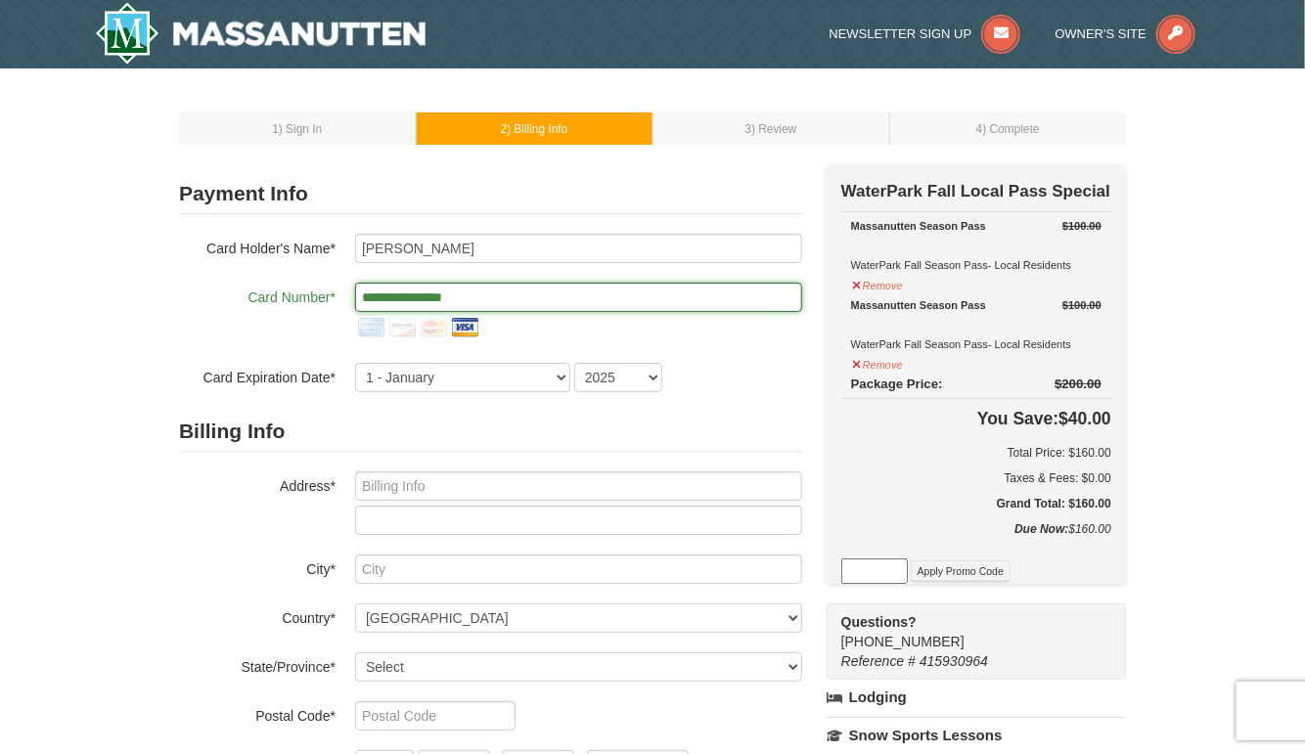
type input "**********"
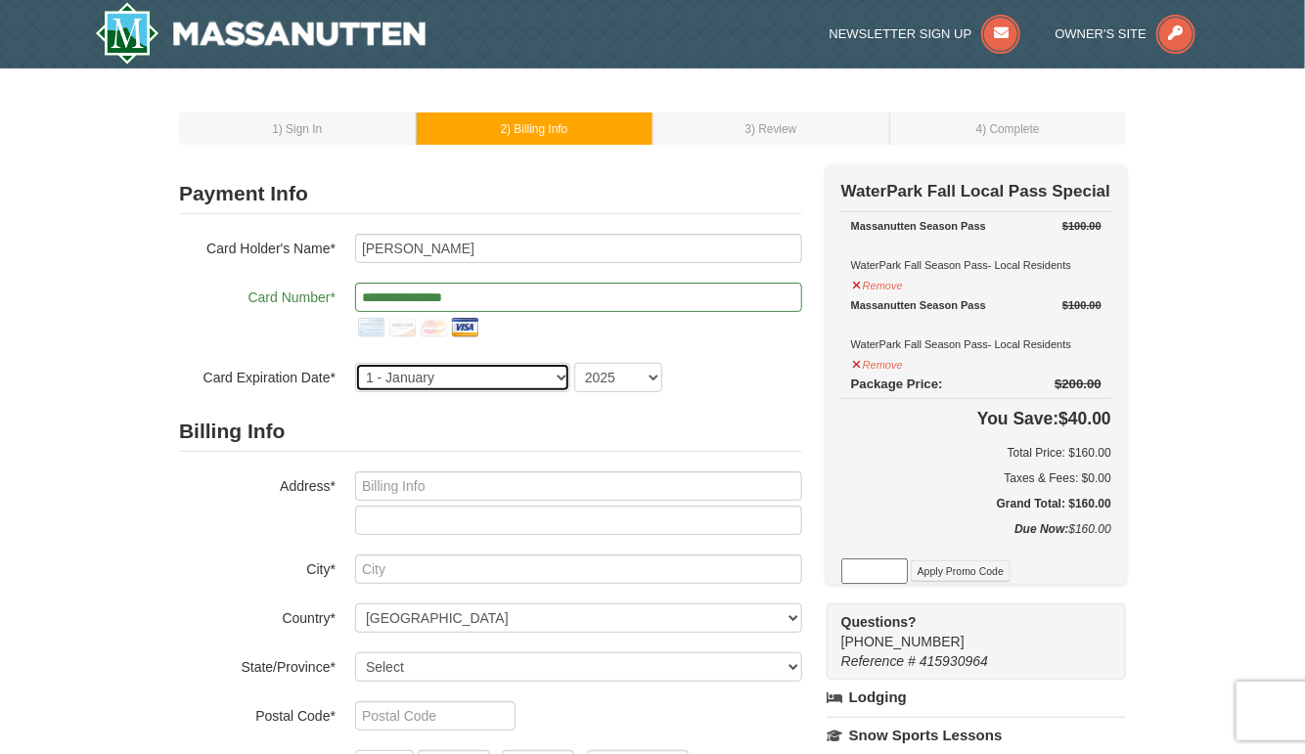
click at [560, 377] on select "1 - [DATE] - [DATE] - [DATE] - [DATE] - [DATE] - [DATE] - [DATE] - [DATE] - [DA…" at bounding box center [462, 377] width 215 height 29
select select "9"
click at [355, 363] on select "1 - [DATE] - [DATE] - [DATE] - [DATE] - [DATE] - [DATE] - [DATE] - [DATE] - [DA…" at bounding box center [462, 377] width 215 height 29
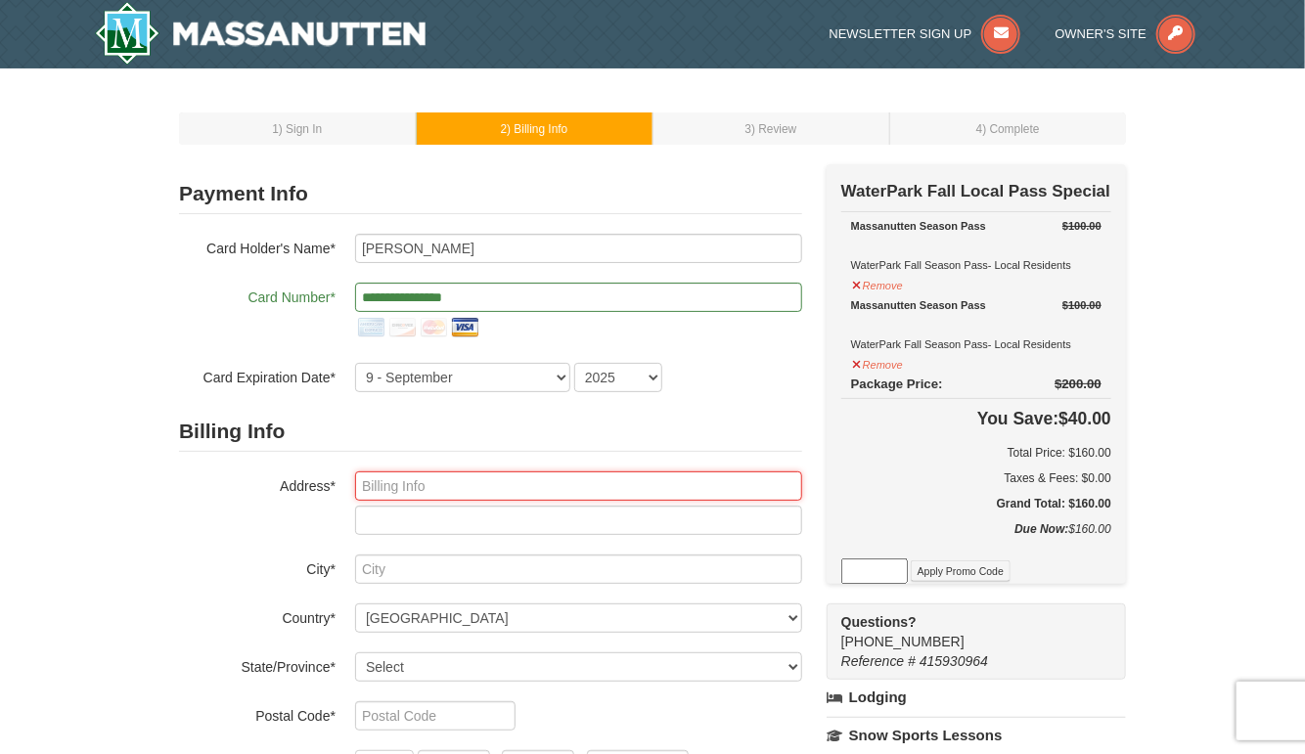
click at [386, 484] on input "text" at bounding box center [578, 486] width 447 height 29
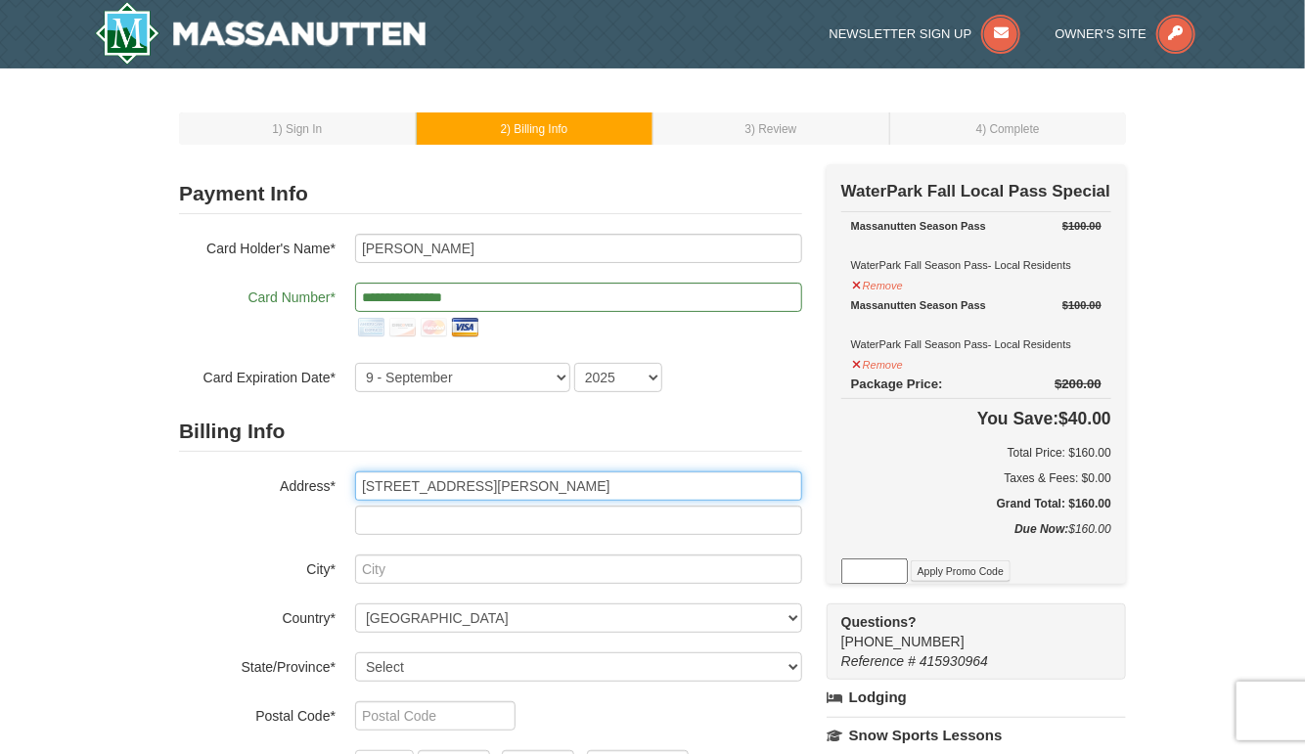
type input "1037 Miller Mountain Road"
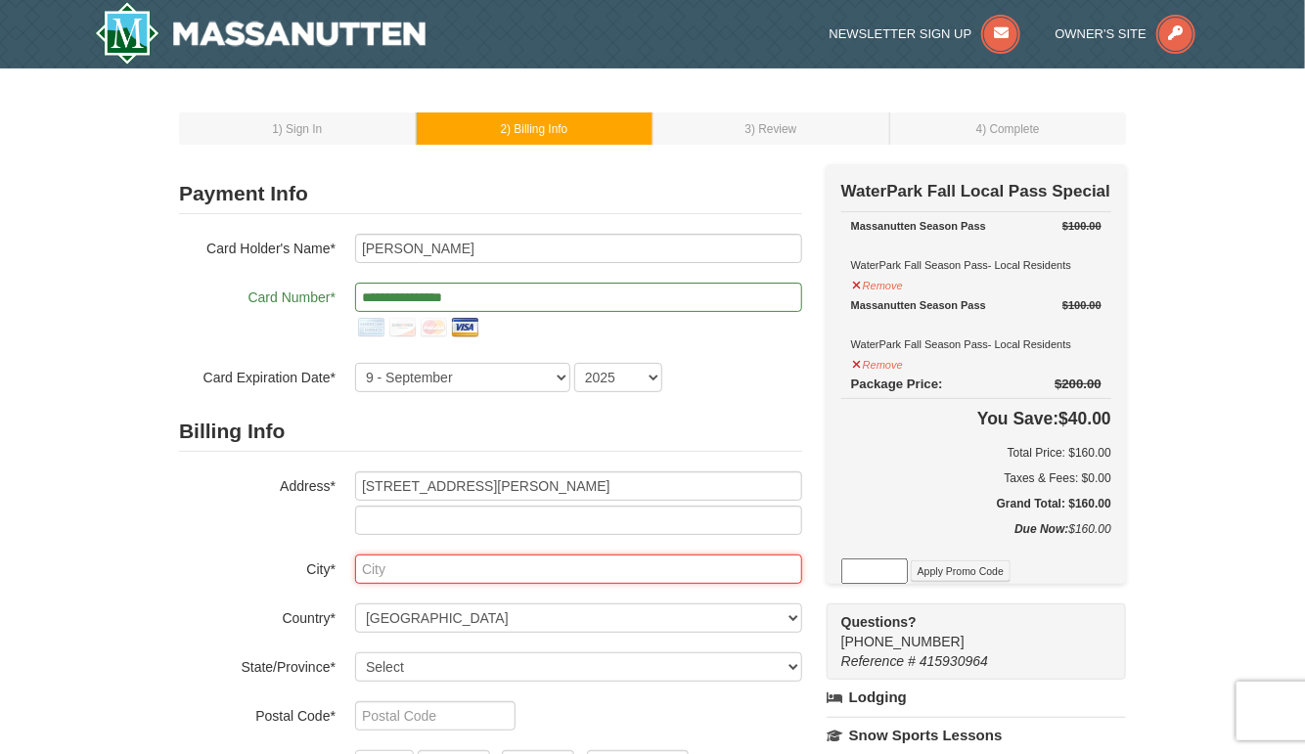
click at [367, 569] on input "text" at bounding box center [578, 569] width 447 height 29
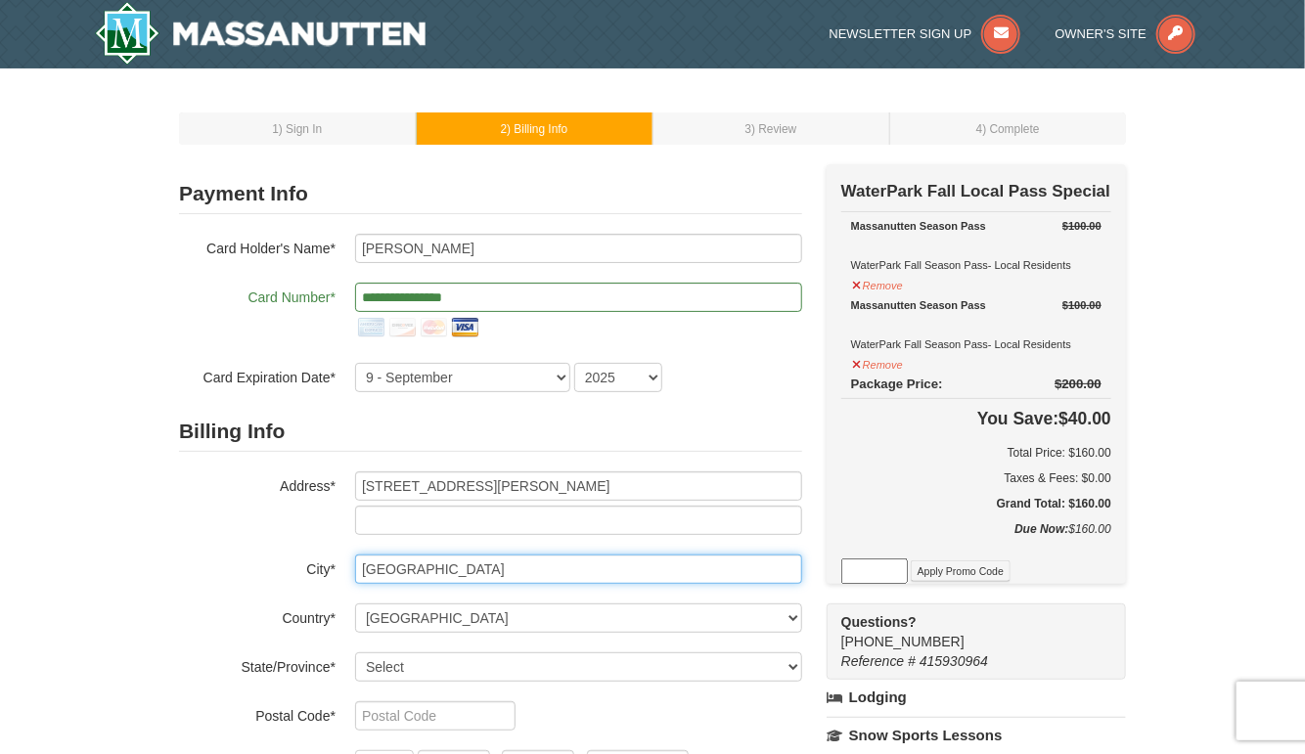
type input "Ruckersville"
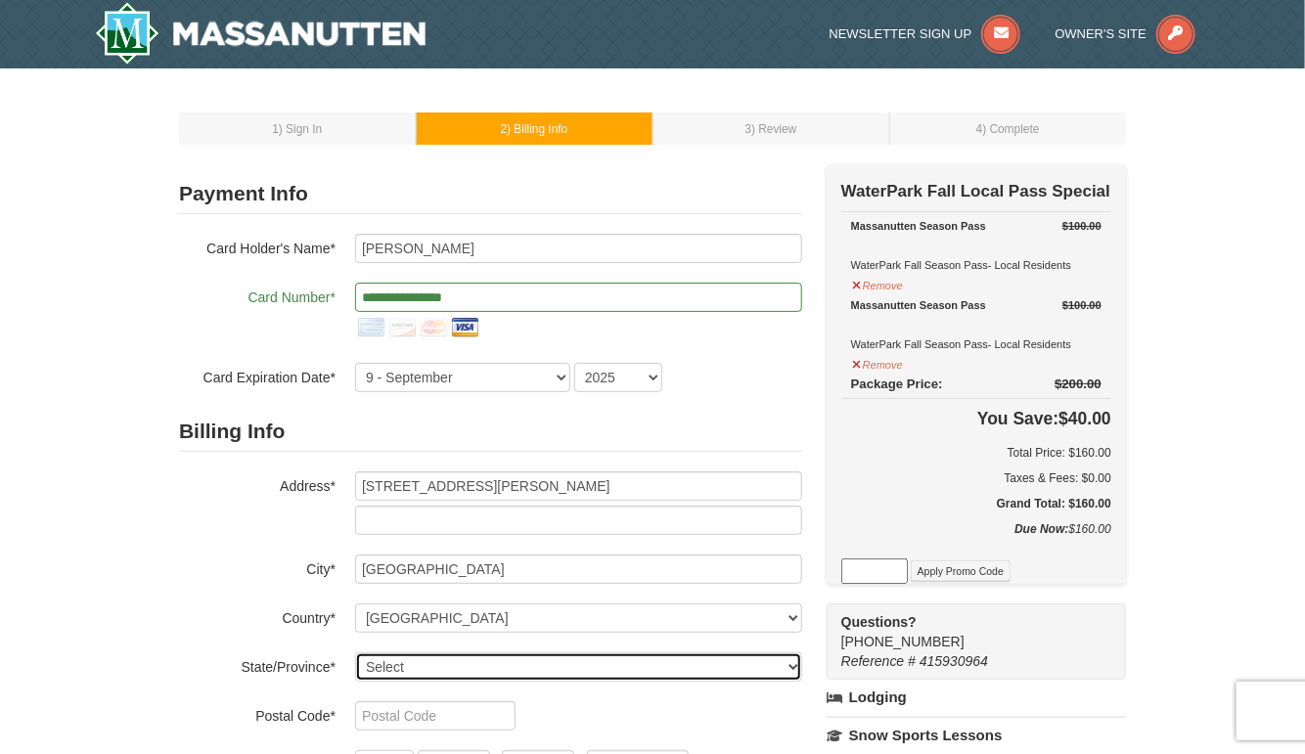
click at [416, 668] on select "Select Alabama Alaska American Samoa Arizona Arkansas California Colorado Conne…" at bounding box center [578, 667] width 447 height 29
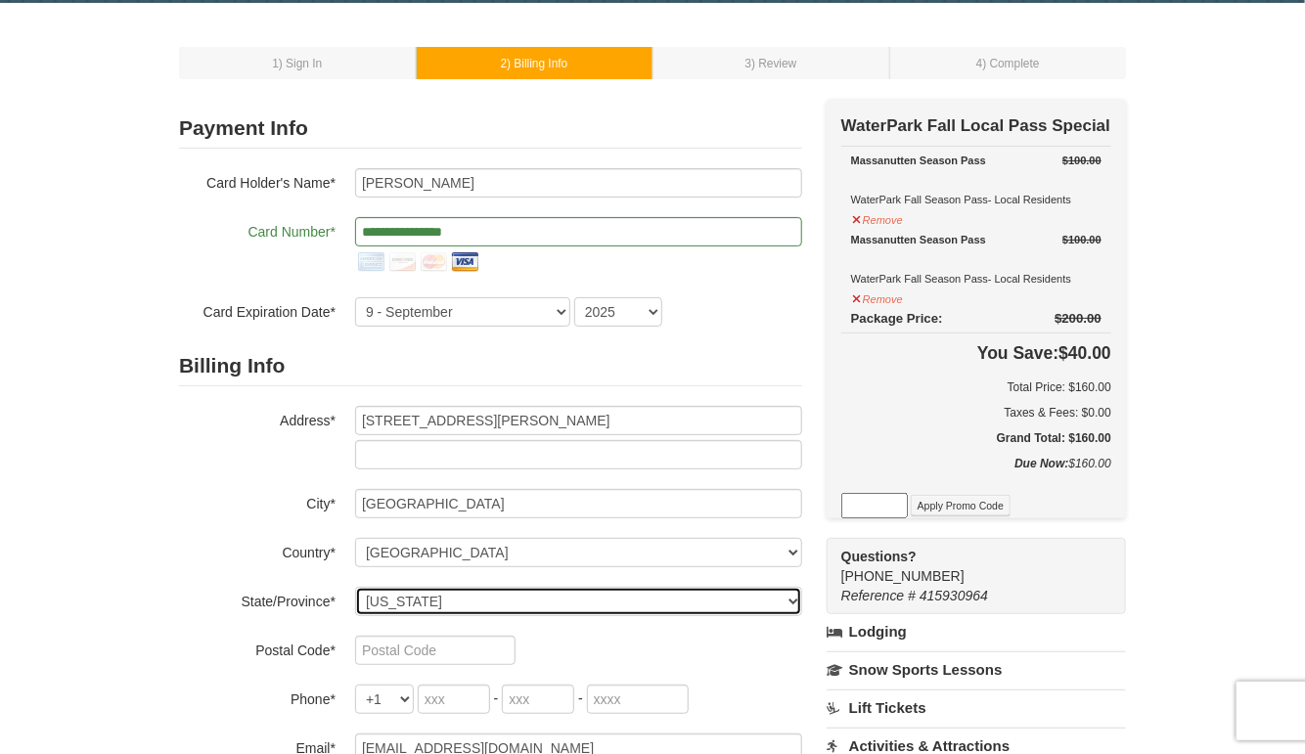
scroll to position [98, 0]
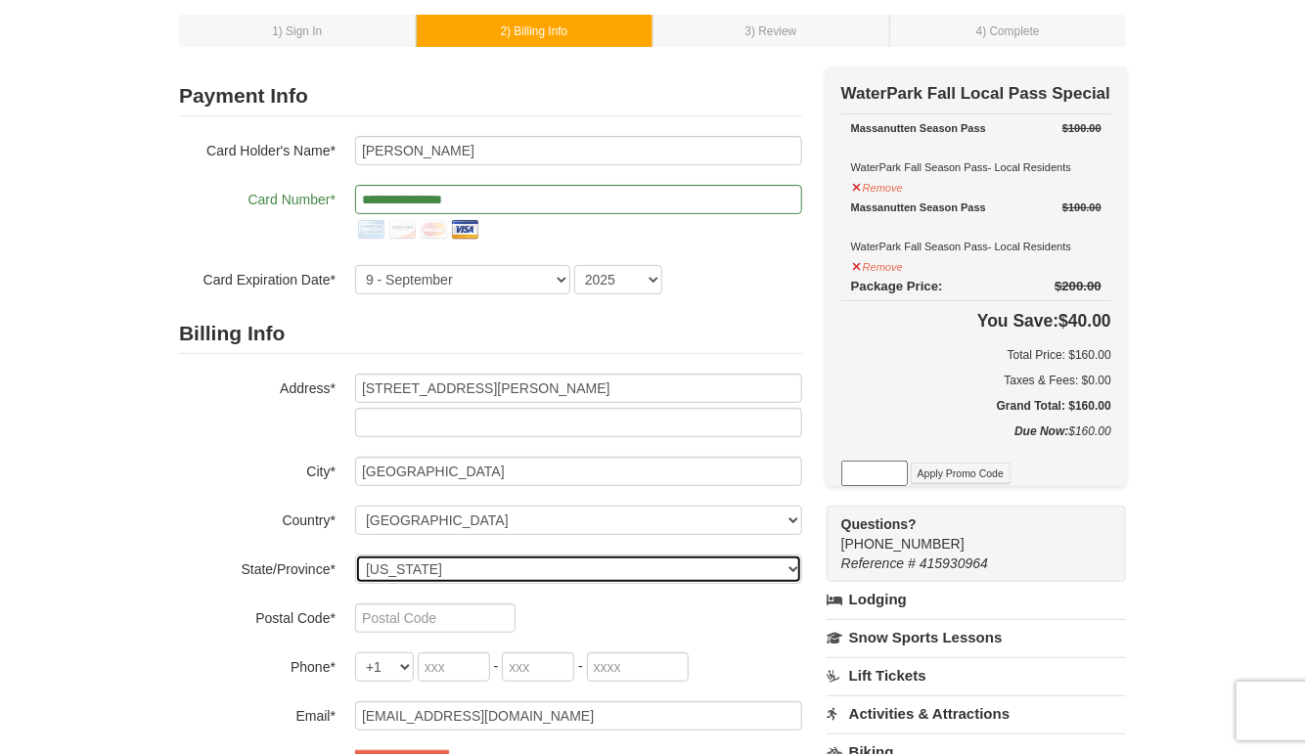
click at [790, 567] on select "Select Alabama Alaska American Samoa Arizona Arkansas California Colorado Conne…" at bounding box center [578, 569] width 447 height 29
select select "VA"
click at [355, 555] on select "Select Alabama Alaska American Samoa Arizona Arkansas California Colorado Conne…" at bounding box center [578, 569] width 447 height 29
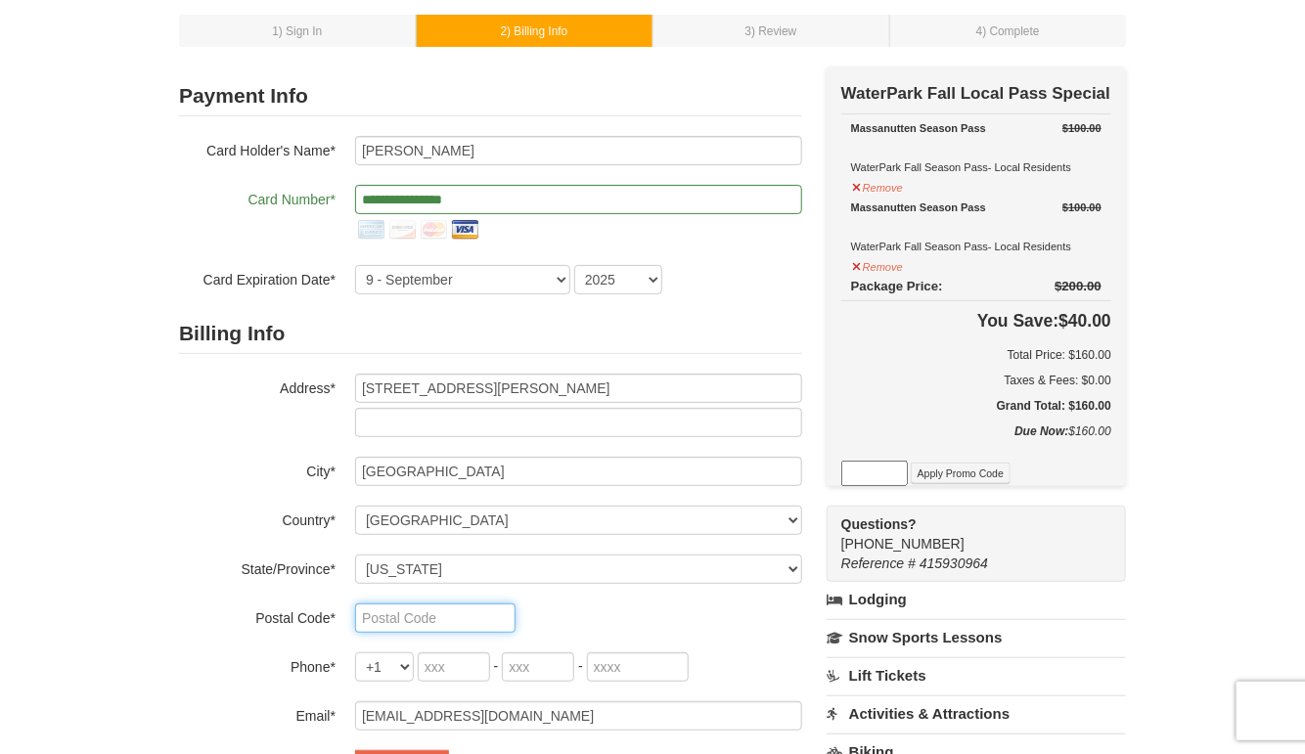
click at [403, 622] on input "text" at bounding box center [435, 618] width 160 height 29
type input "22968"
click at [441, 669] on input "tel" at bounding box center [454, 667] width 72 height 29
type input "843"
click at [556, 663] on input "tel" at bounding box center [538, 667] width 72 height 29
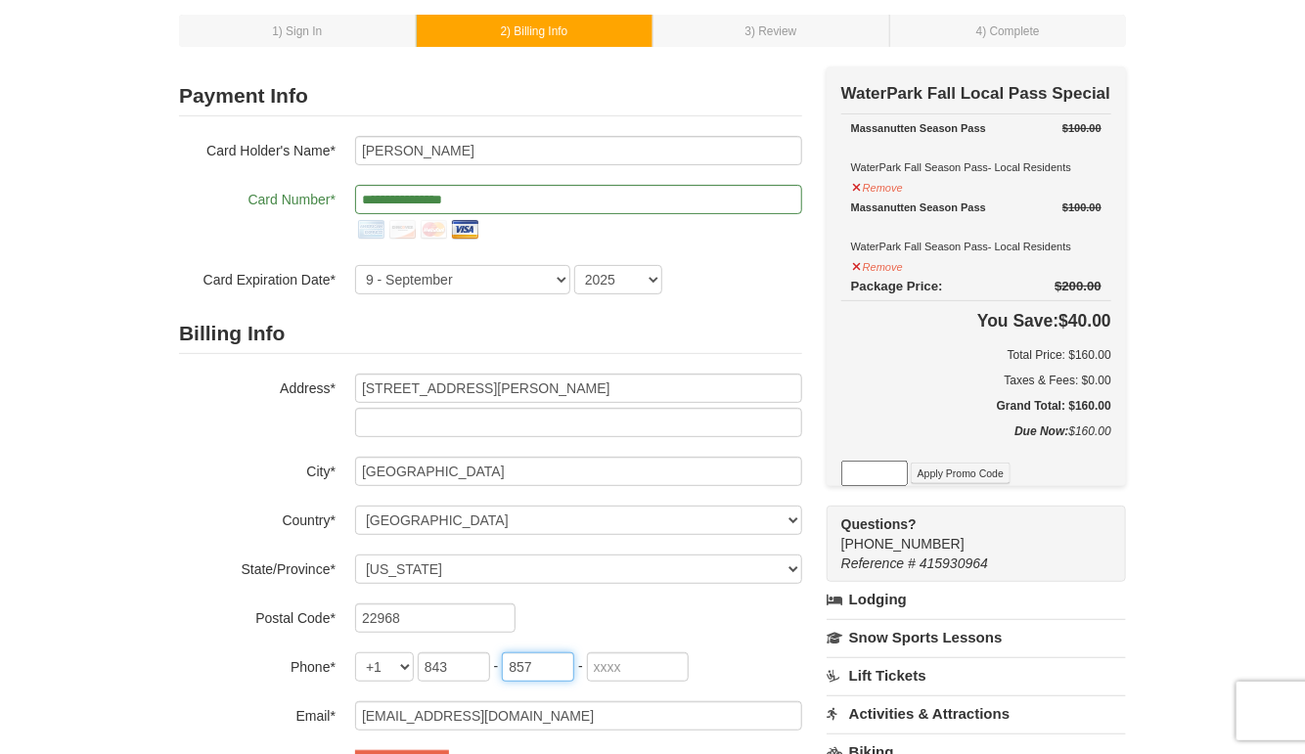
type input "857"
click at [612, 663] on input "tel" at bounding box center [638, 667] width 102 height 29
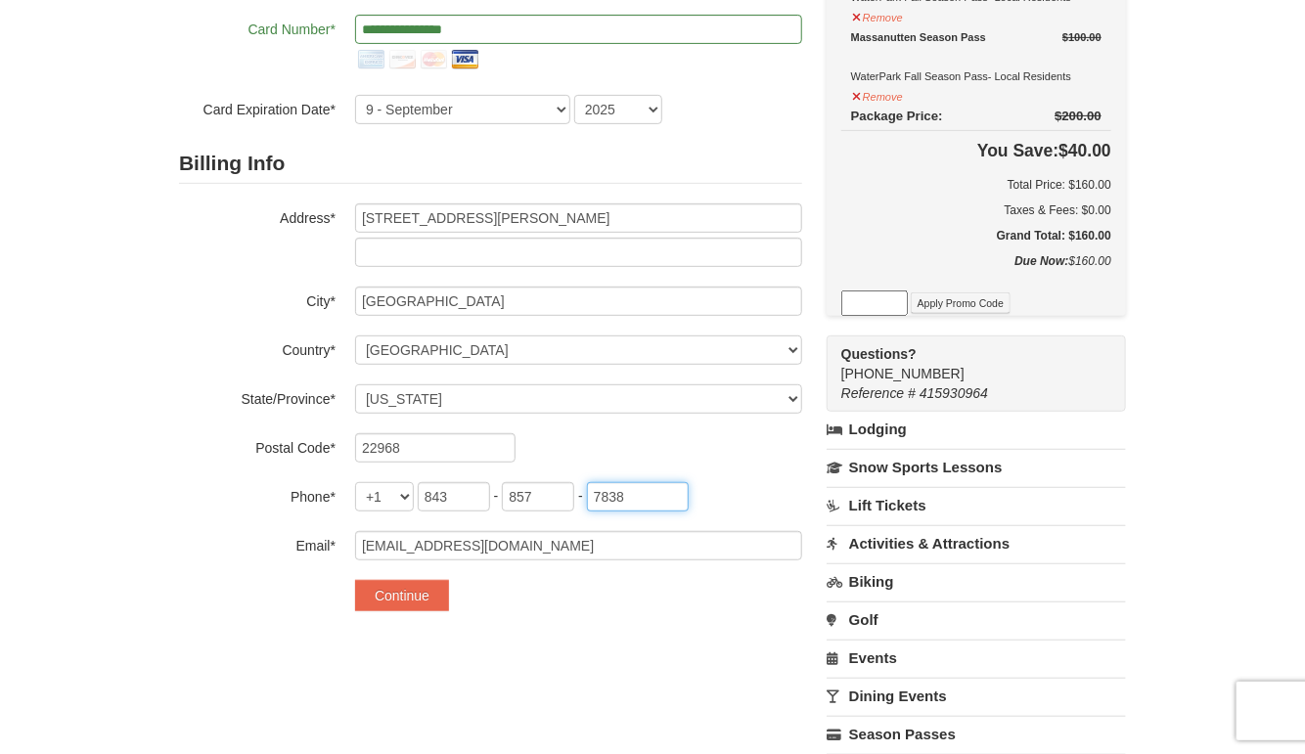
scroll to position [294, 0]
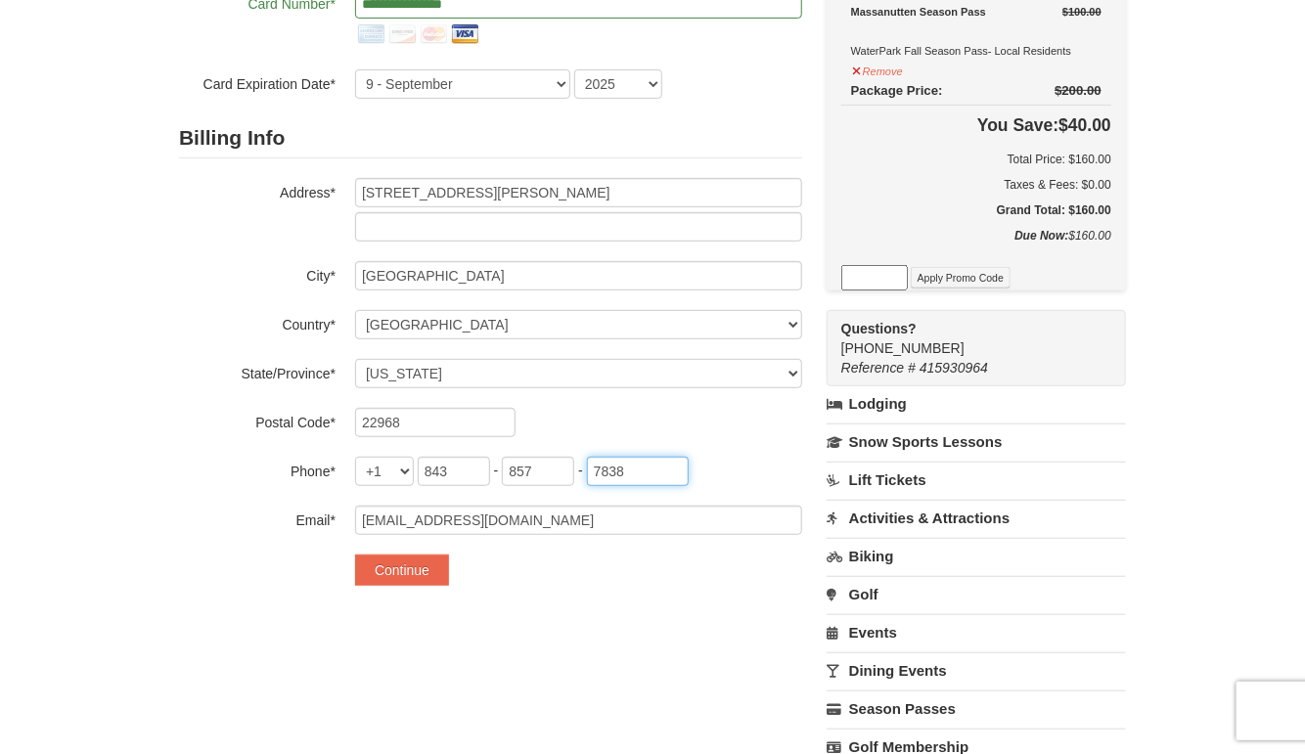
type input "7838"
click at [398, 574] on button "Continue" at bounding box center [402, 570] width 94 height 31
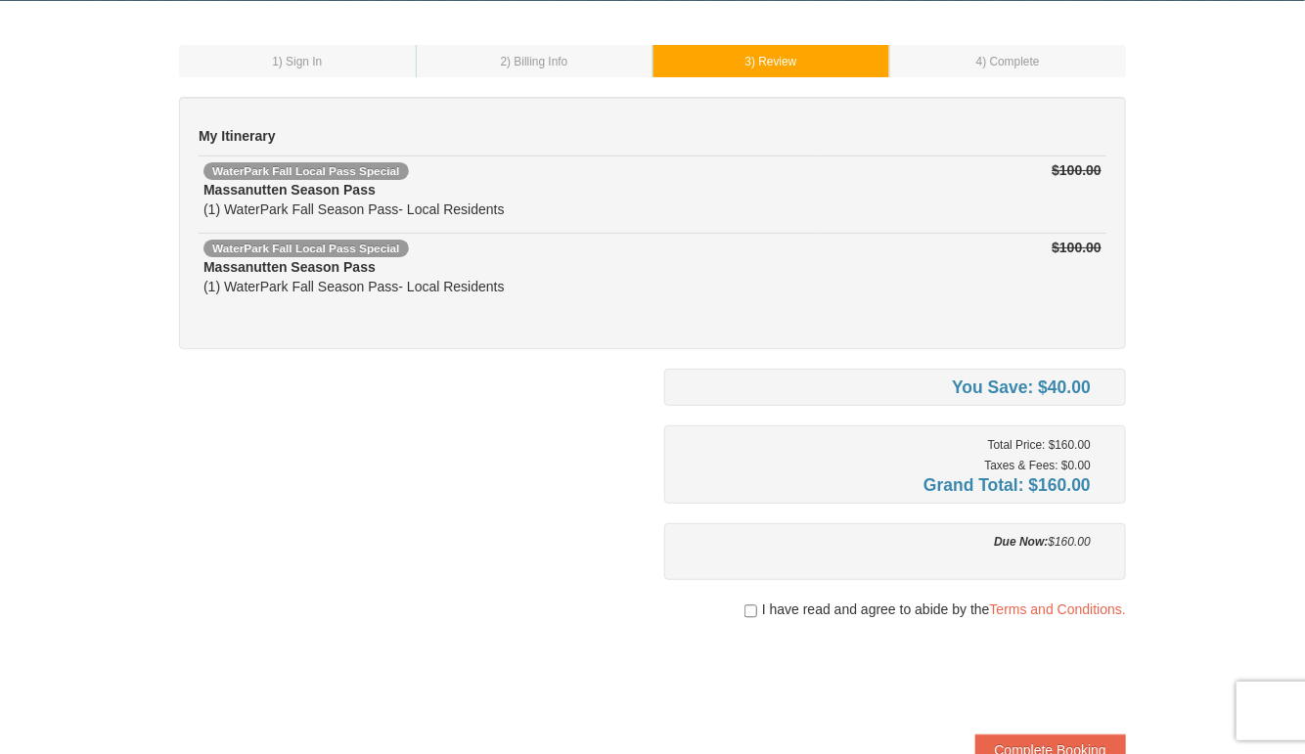
scroll to position [294, 0]
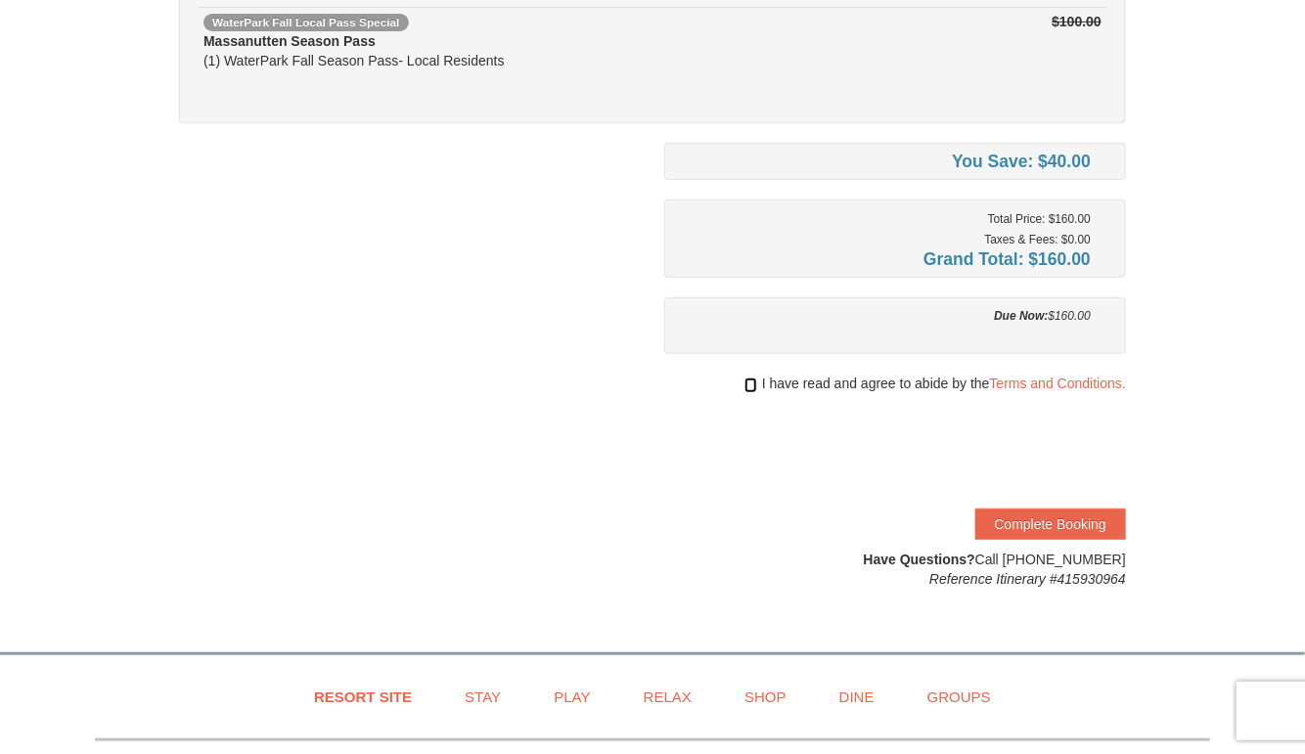
click at [747, 381] on input "checkbox" at bounding box center [751, 386] width 13 height 16
checkbox input "true"
click at [1063, 527] on button "Complete Booking" at bounding box center [1051, 524] width 151 height 31
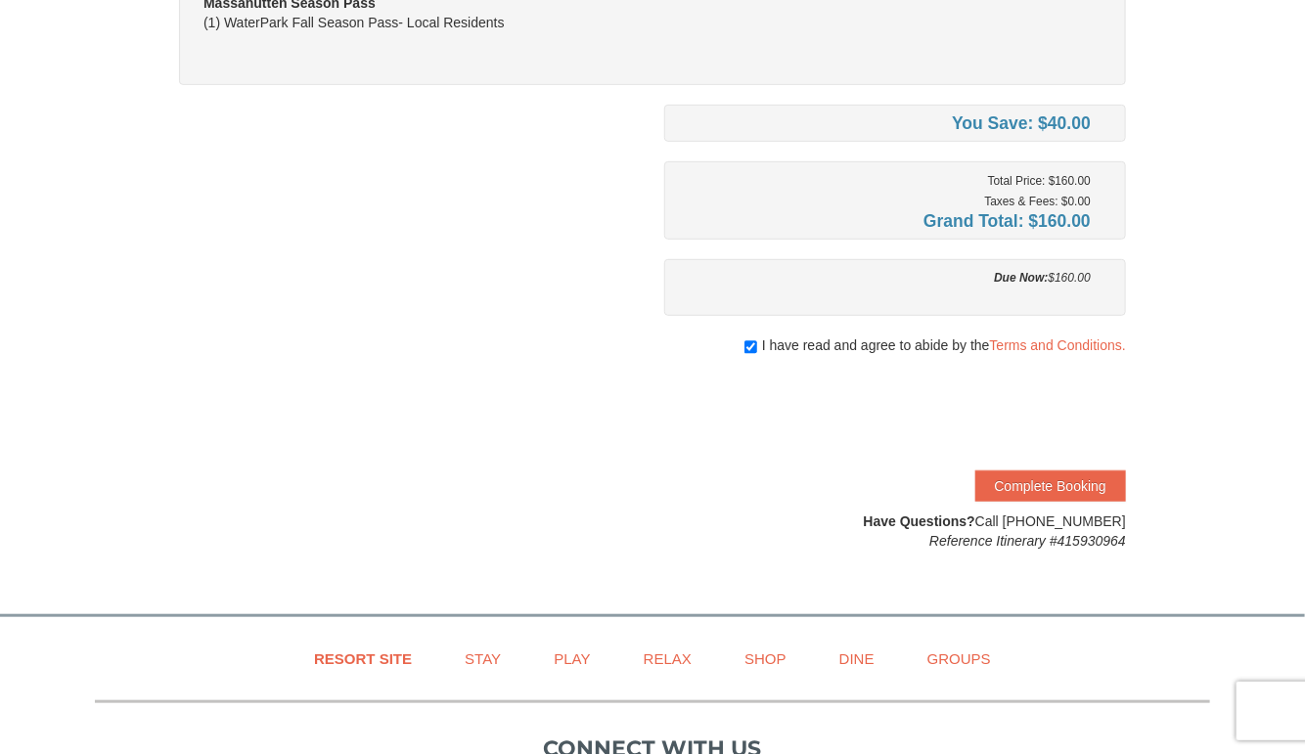
scroll to position [294, 0]
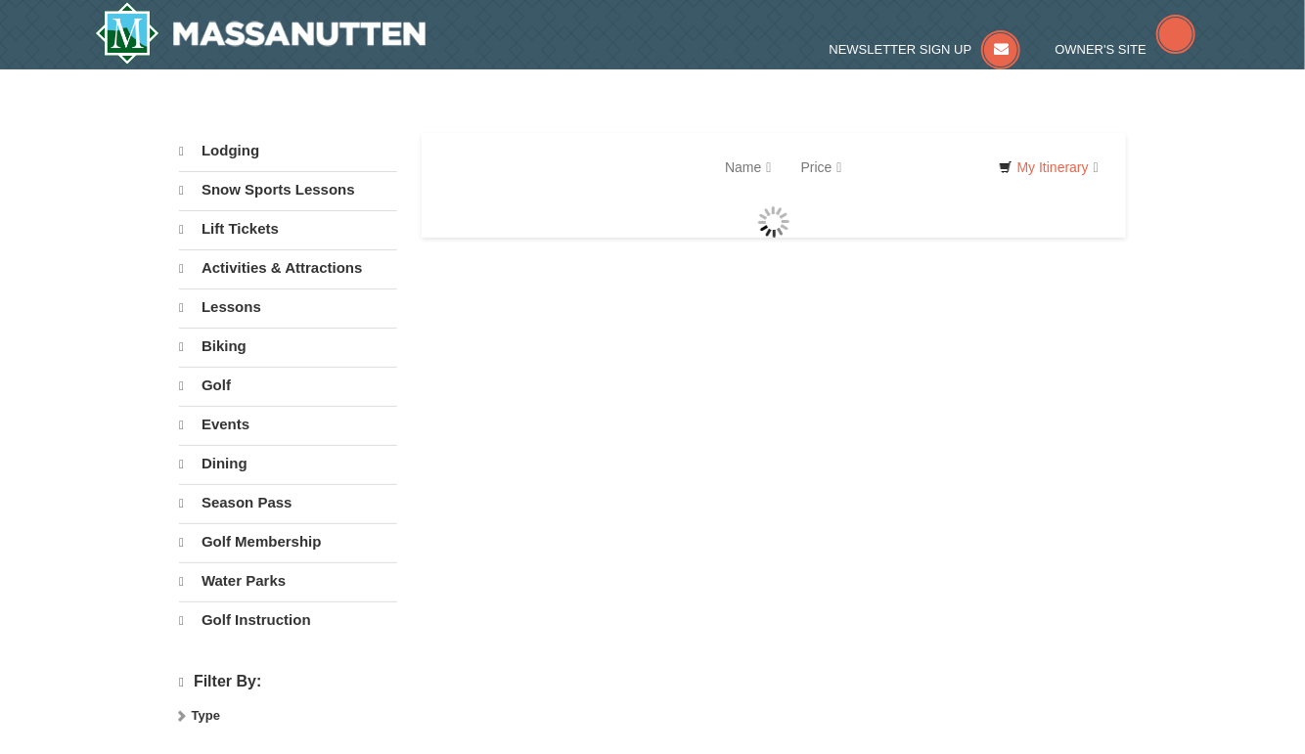
select select "9"
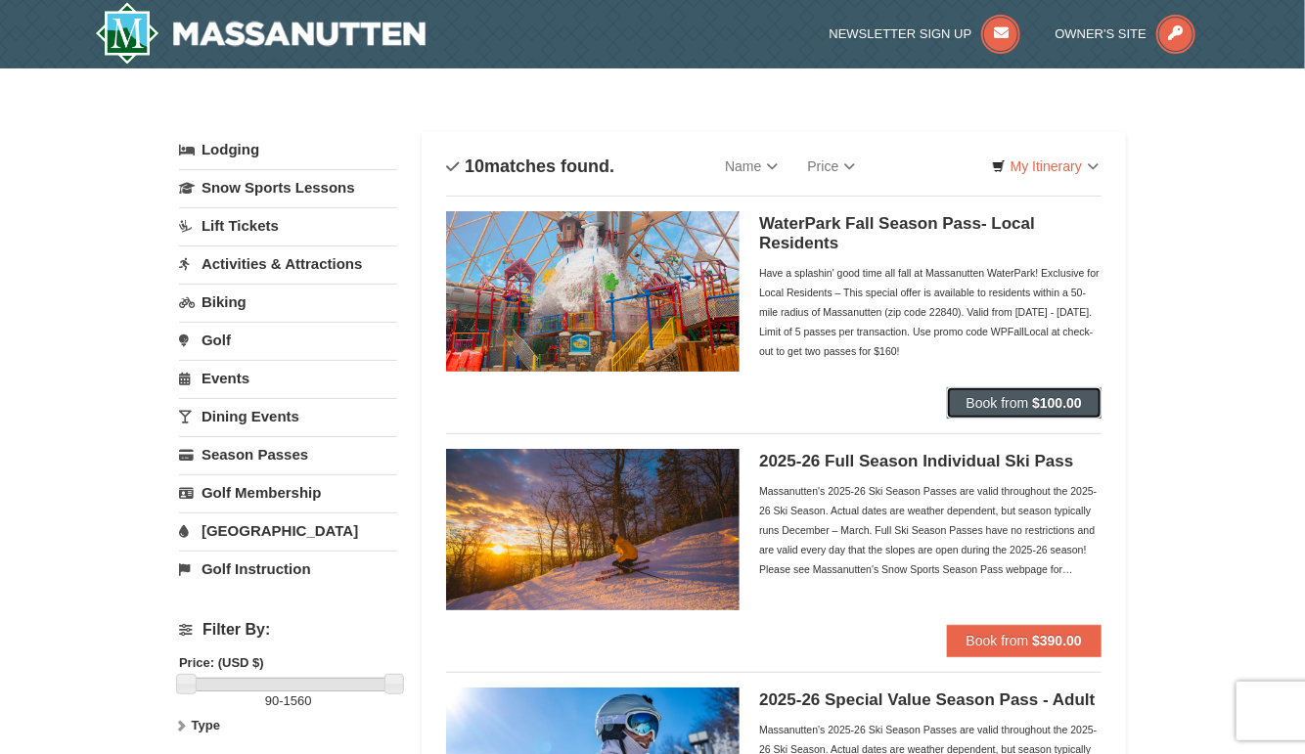
click at [1042, 412] on button "Book from $100.00" at bounding box center [1024, 402] width 155 height 31
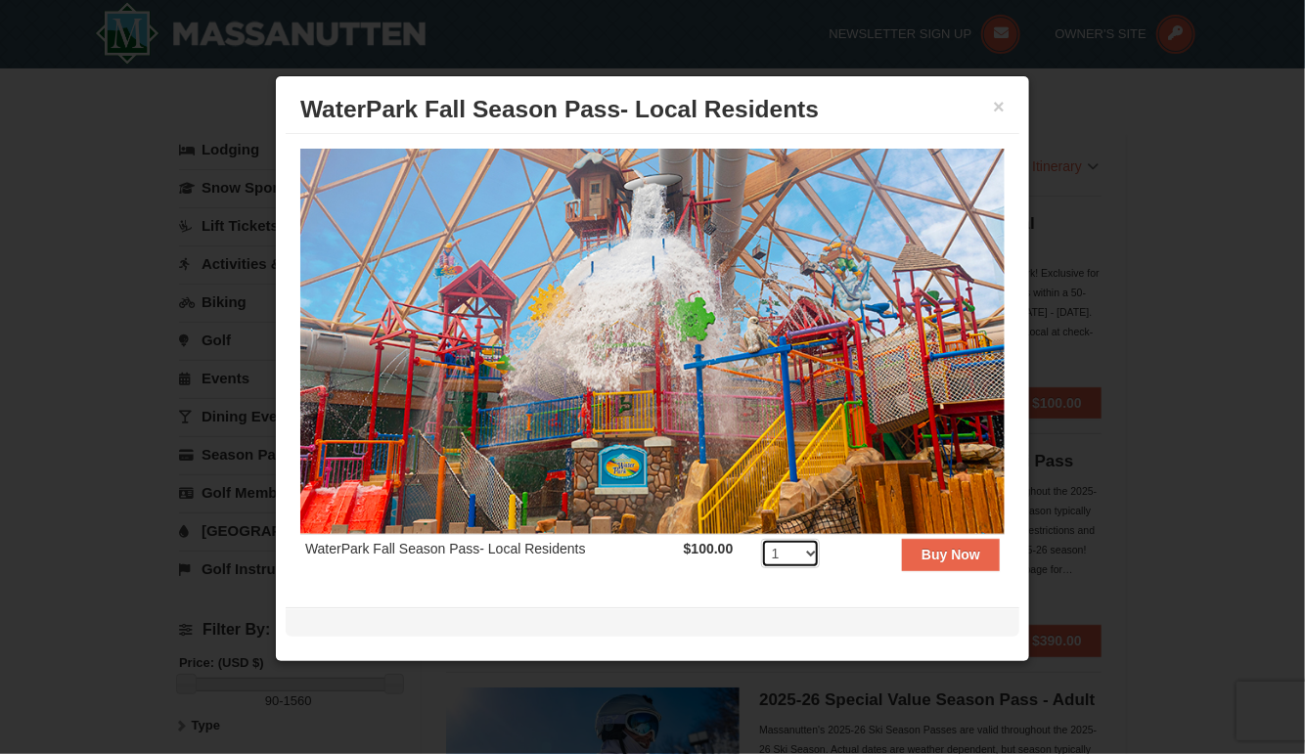
click at [799, 547] on select "1 2 3 4 5 6 7 8 9 10 11 12 13 14 15 16 17 18 19 20 21 22 23 24 25 26 27 28 29 3…" at bounding box center [790, 553] width 59 height 29
select select "2"
click at [761, 539] on select "1 2 3 4 5 6 7 8 9 10 11 12 13 14 15 16 17 18 19 20 21 22 23 24 25 26 27 28 29 3…" at bounding box center [790, 553] width 59 height 29
click at [936, 548] on strong "Buy Now" at bounding box center [951, 555] width 59 height 16
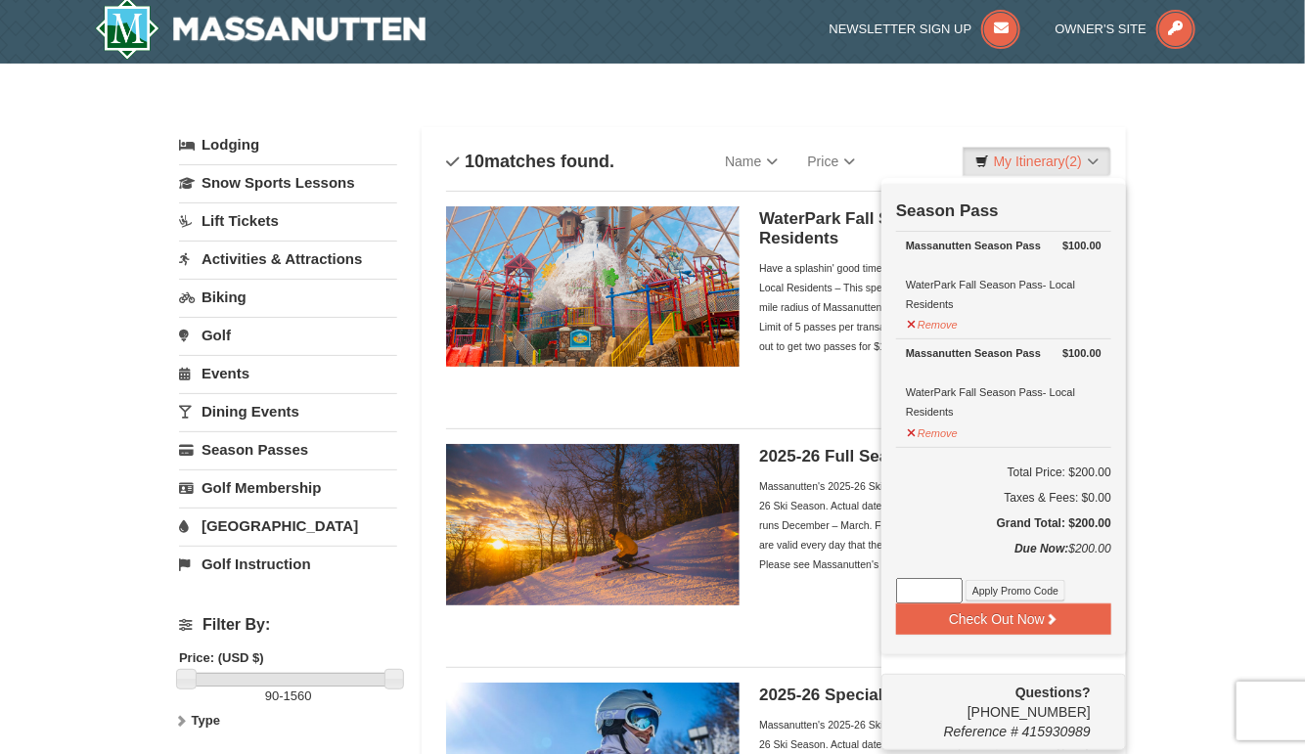
scroll to position [6, 0]
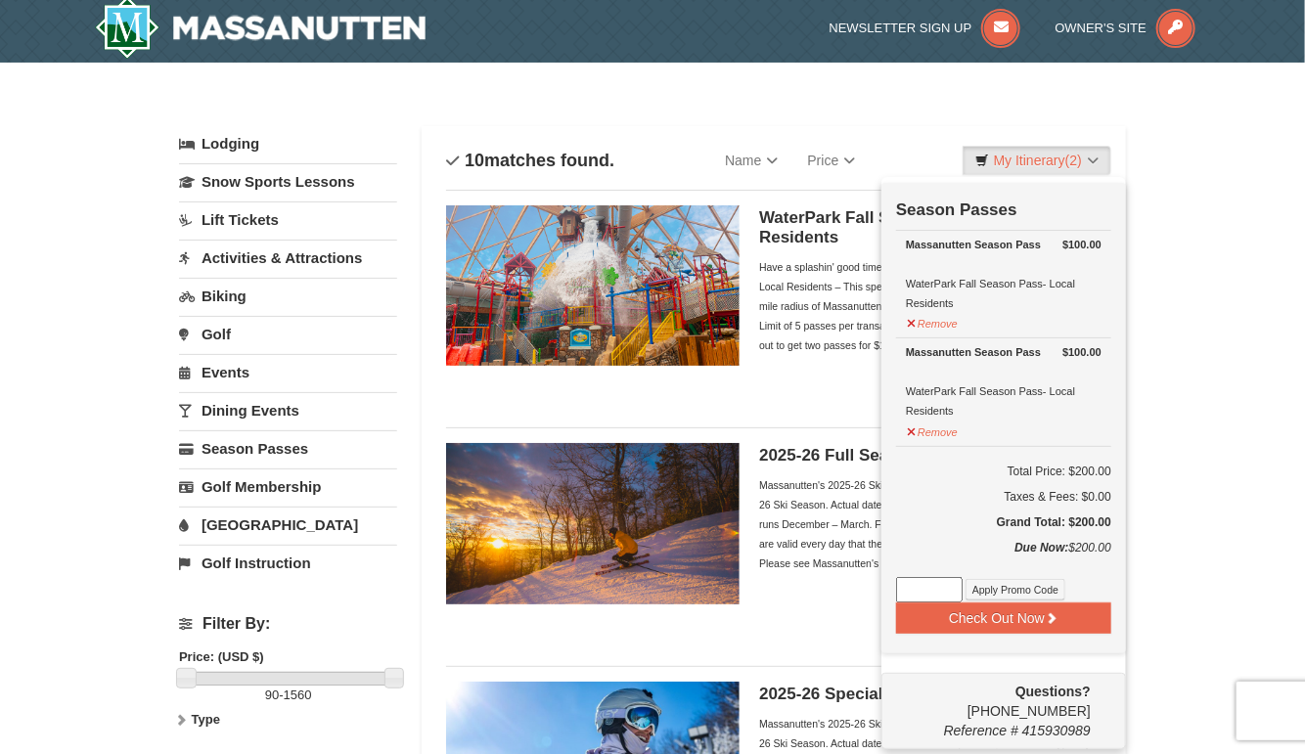
click at [939, 589] on input at bounding box center [929, 589] width 67 height 25
type input "WPFallLocal"
click at [1015, 589] on button "Apply Promo Code" at bounding box center [1016, 590] width 100 height 22
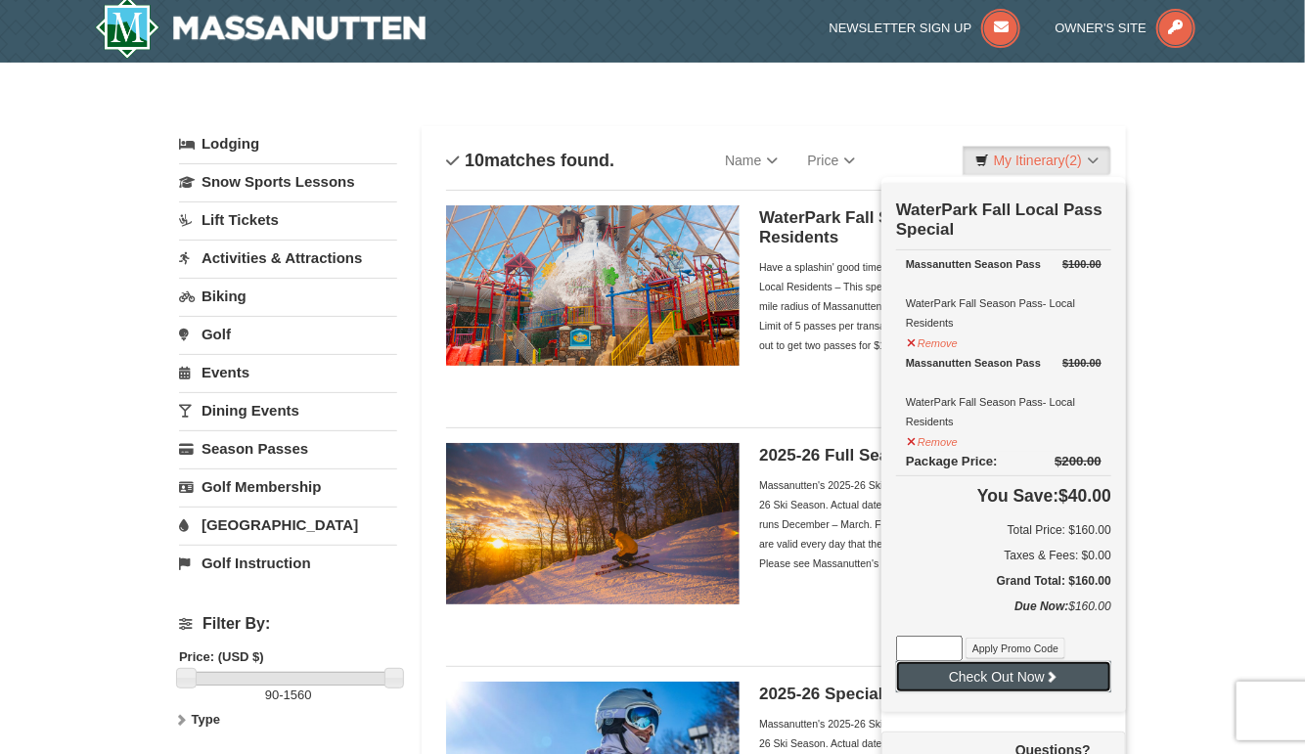
click at [1014, 677] on button "Check Out Now" at bounding box center [1003, 676] width 215 height 31
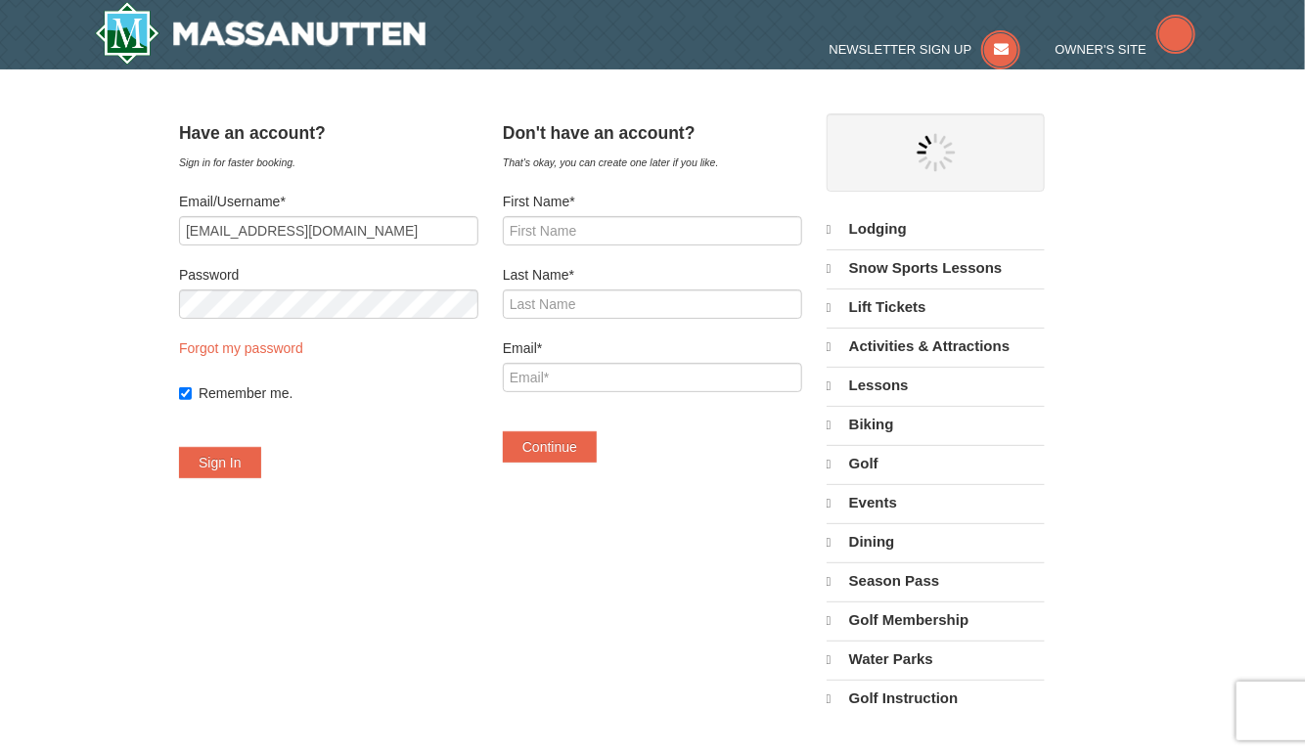
select select "9"
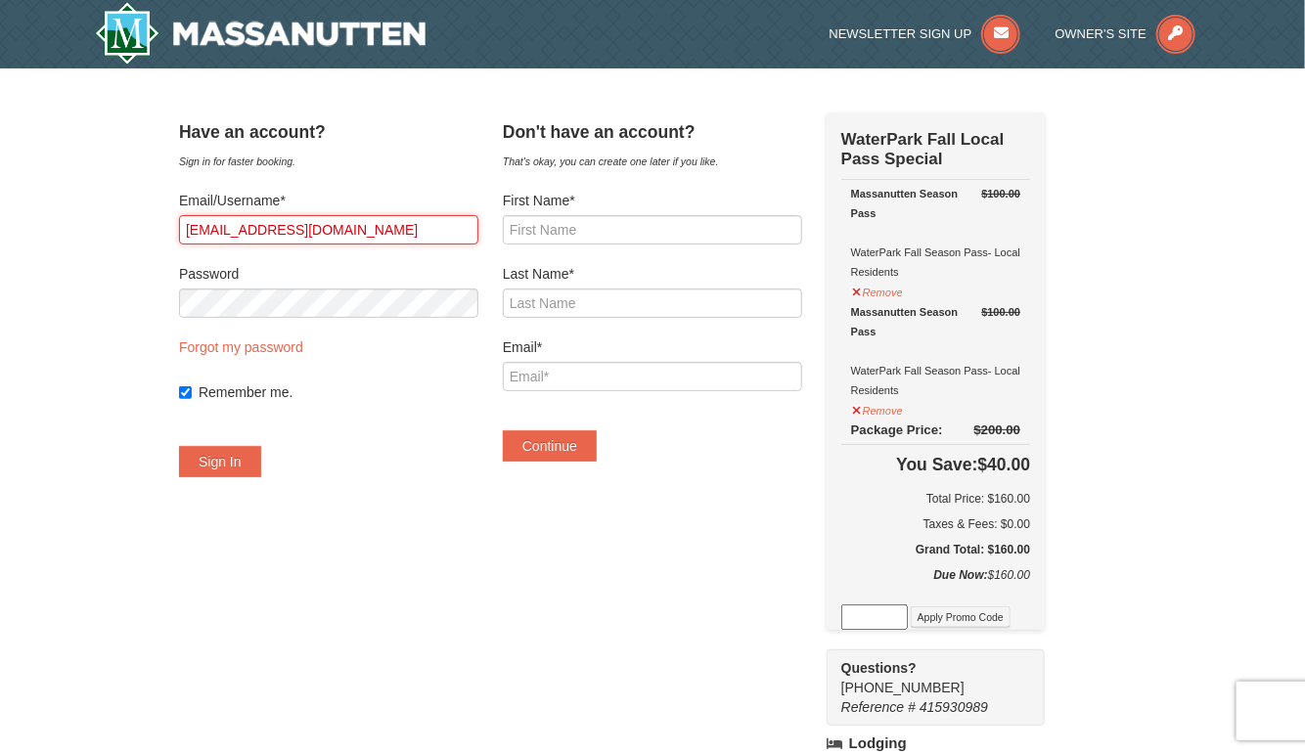
drag, startPoint x: 384, startPoint y: 232, endPoint x: 57, endPoint y: 238, distance: 326.9
click at [48, 235] on div "× Have an account? Sign in for faster booking. Email/Username* [EMAIL_ADDRESS][…" at bounding box center [652, 656] width 1305 height 1176
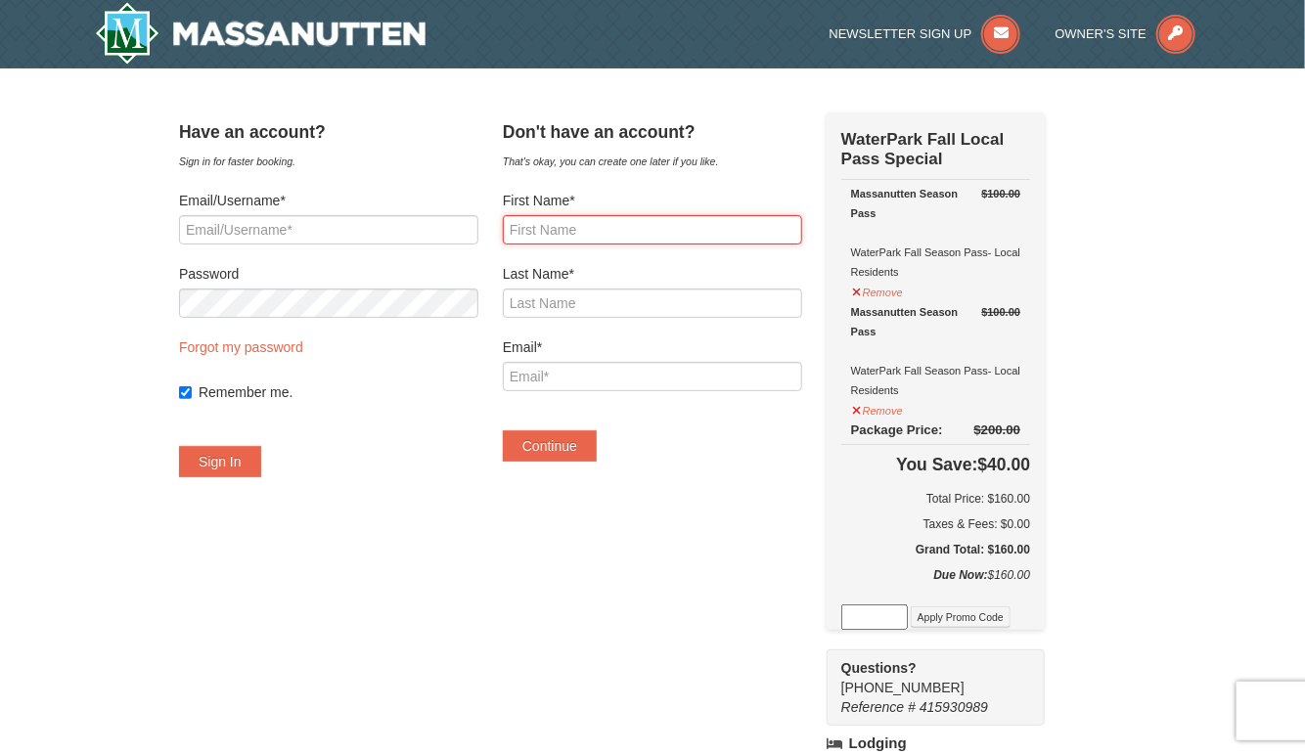
click at [540, 232] on input "First Name*" at bounding box center [652, 229] width 299 height 29
type input "[PERSON_NAME]"
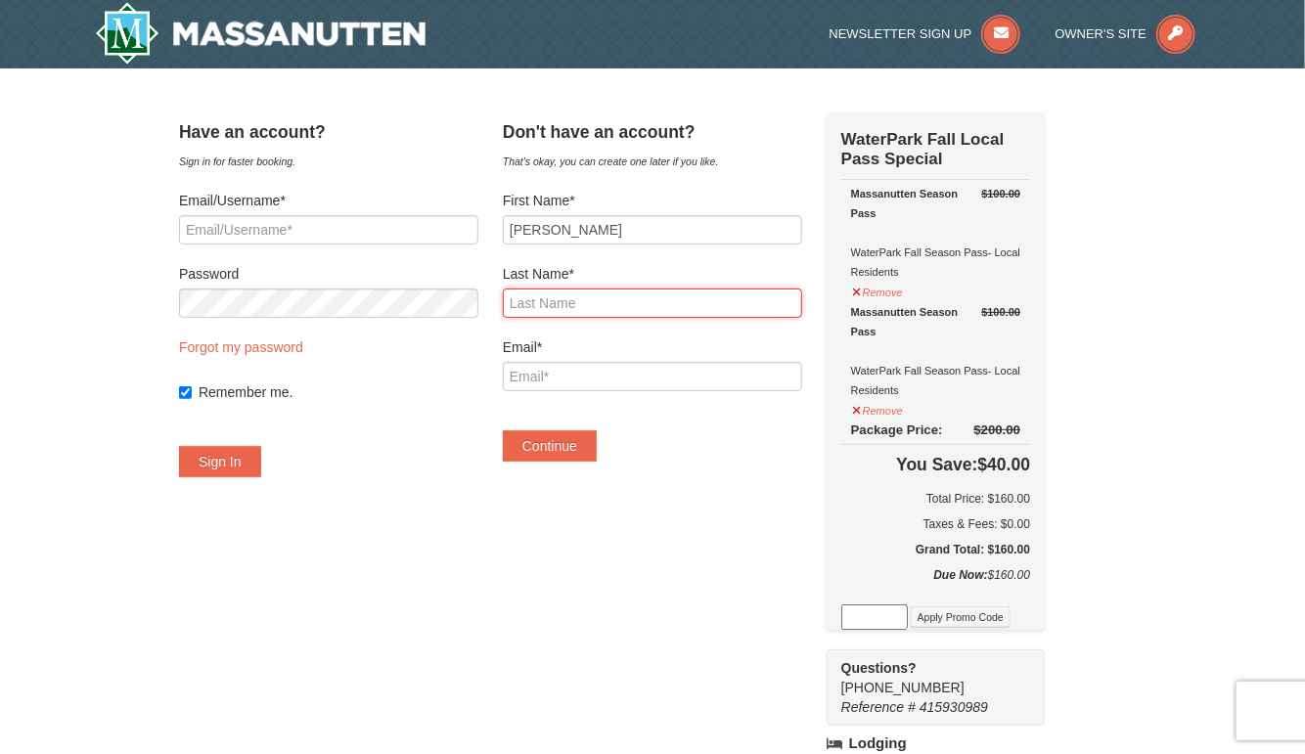
click at [558, 300] on input "Last Name*" at bounding box center [652, 303] width 299 height 29
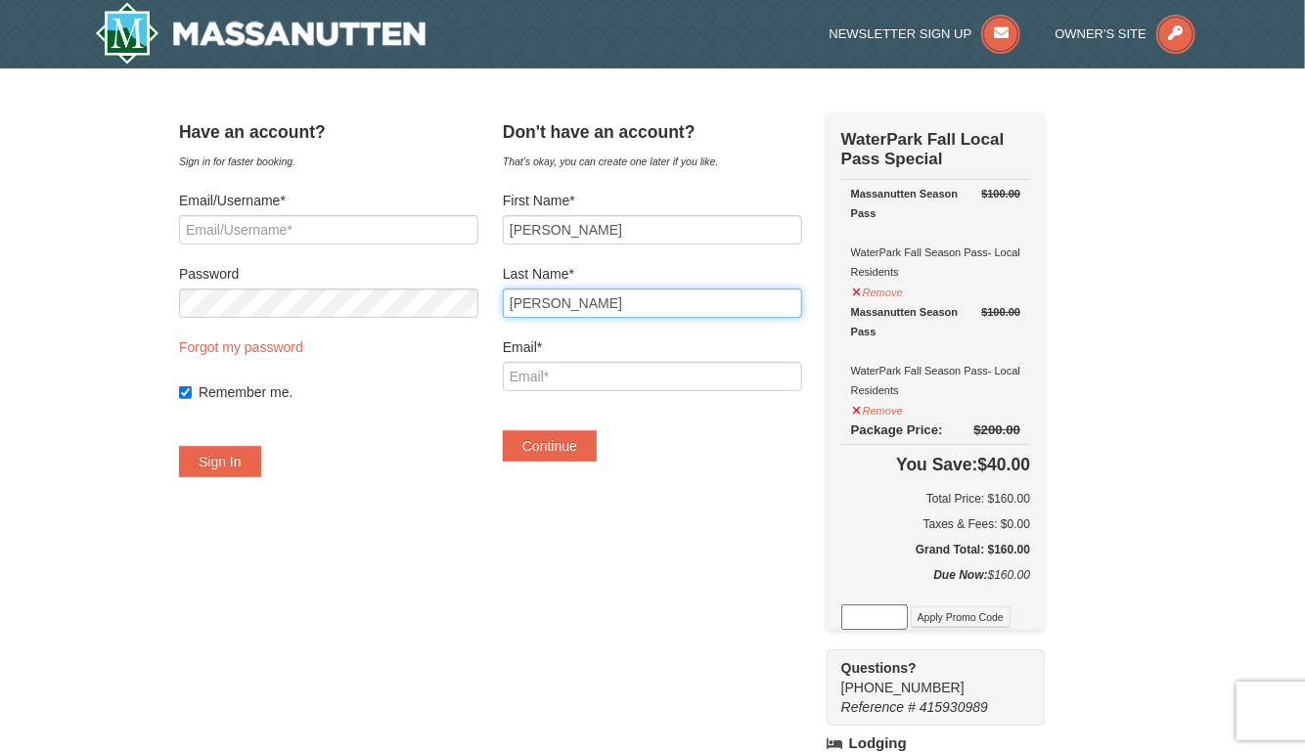
type input "[PERSON_NAME]"
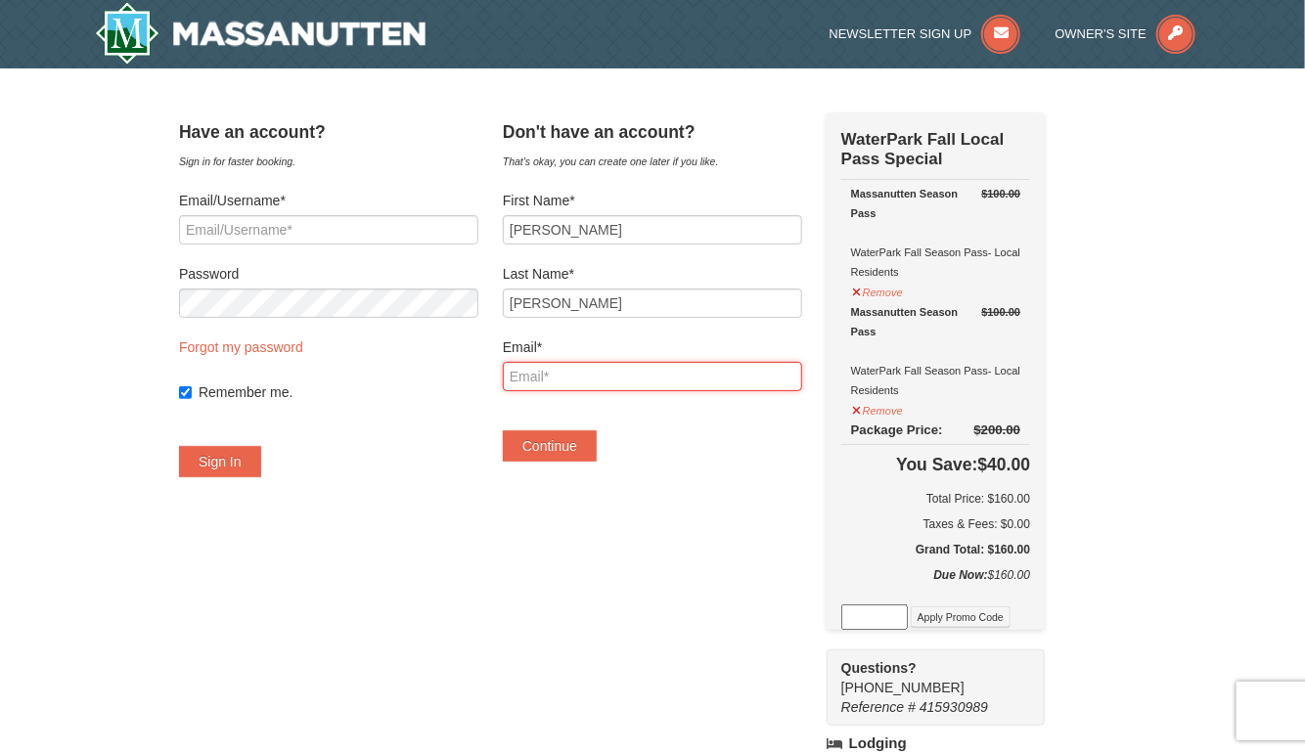
click at [549, 381] on input "Email*" at bounding box center [652, 376] width 299 height 29
type input "[EMAIL_ADDRESS][DOMAIN_NAME]"
click at [572, 450] on button "Continue" at bounding box center [550, 446] width 94 height 31
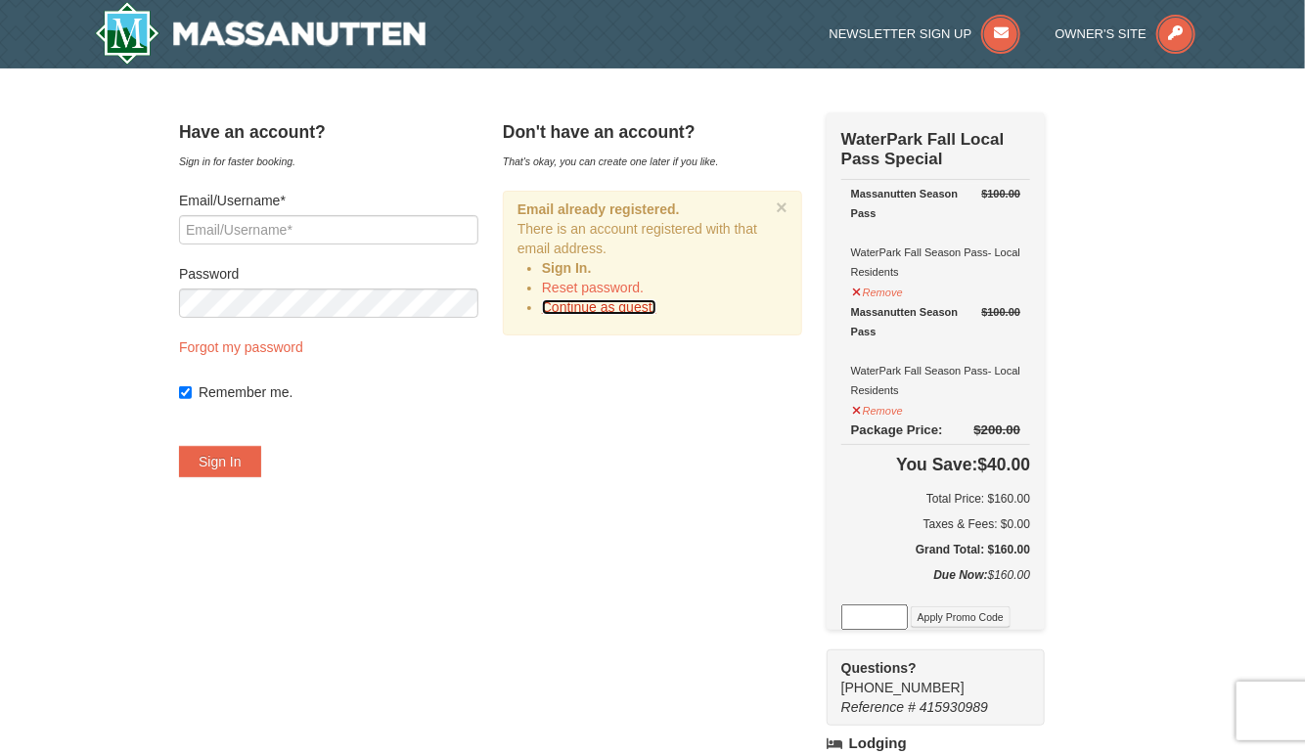
click at [606, 305] on link "Continue as guest." at bounding box center [599, 307] width 114 height 16
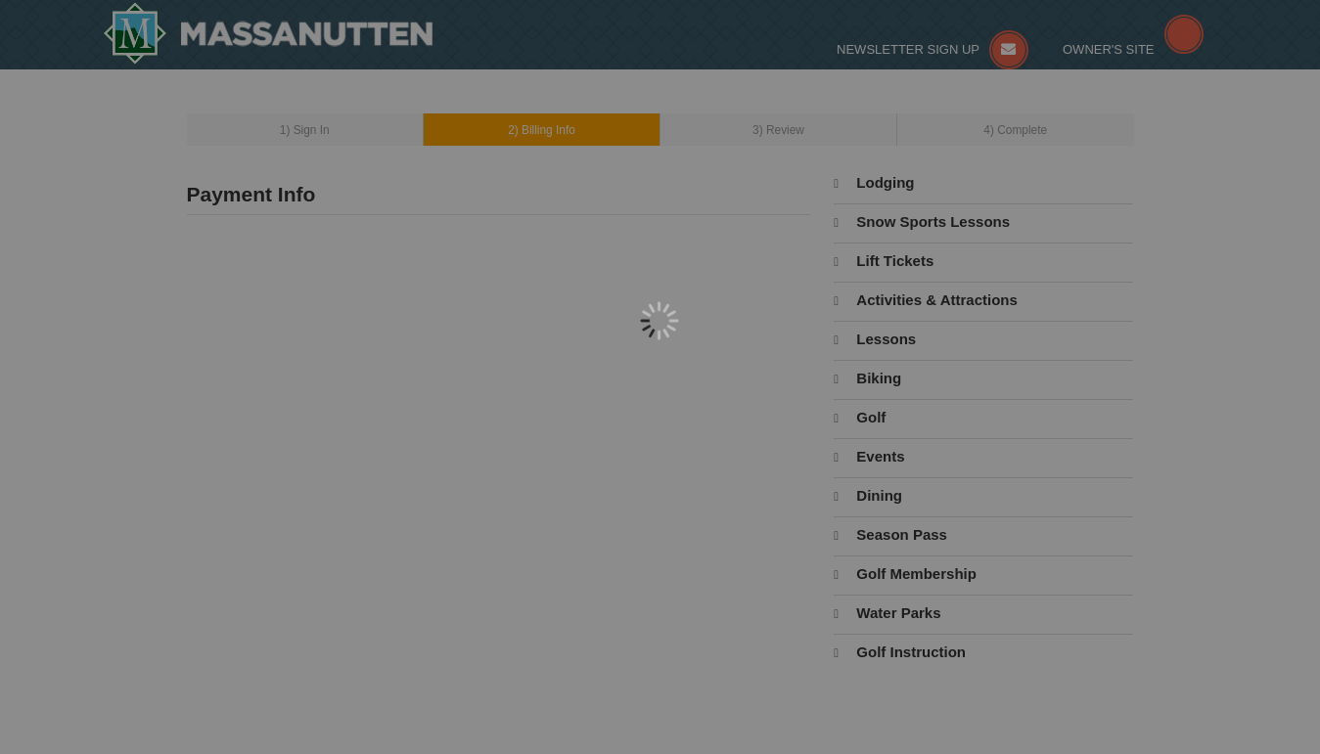
type input "[PERSON_NAME]"
type input "[EMAIL_ADDRESS][DOMAIN_NAME]"
select select "9"
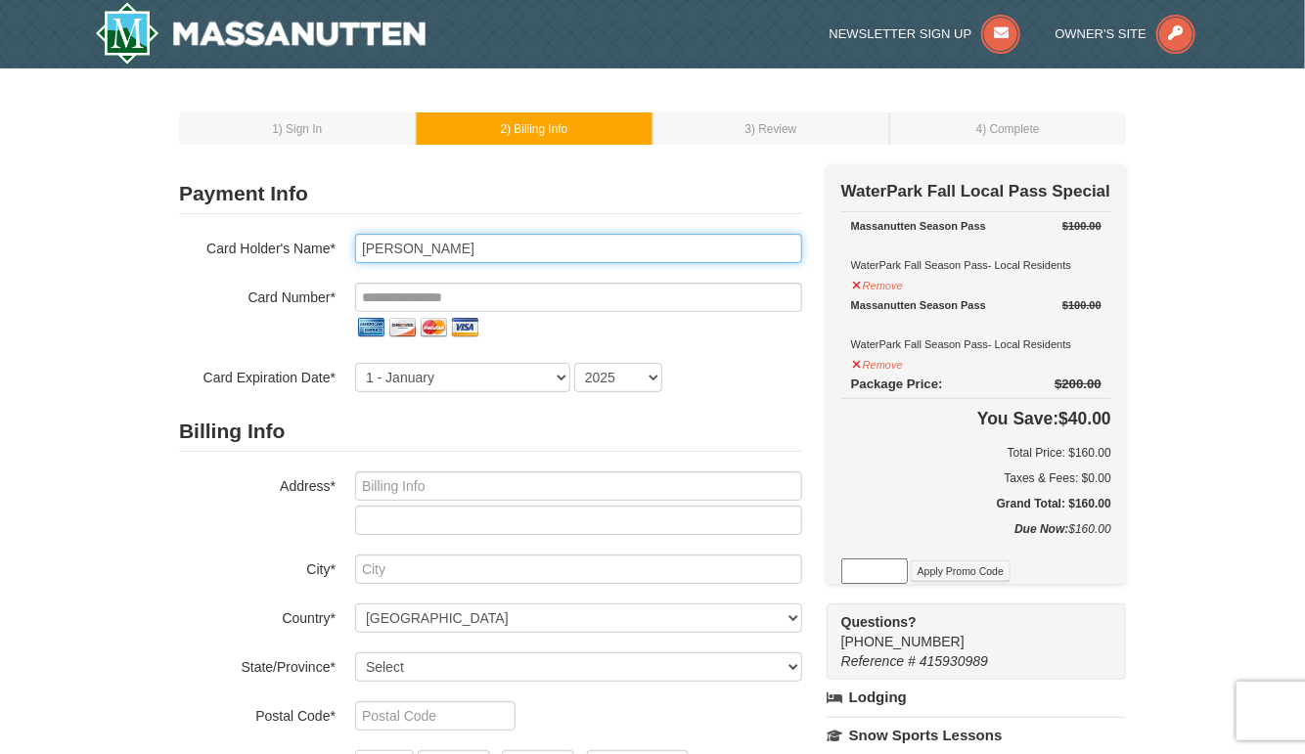
drag, startPoint x: 453, startPoint y: 246, endPoint x: 244, endPoint y: 246, distance: 209.4
click at [244, 246] on div "Card Holder's Name* [PERSON_NAME]" at bounding box center [490, 248] width 623 height 29
type input "[PERSON_NAME]"
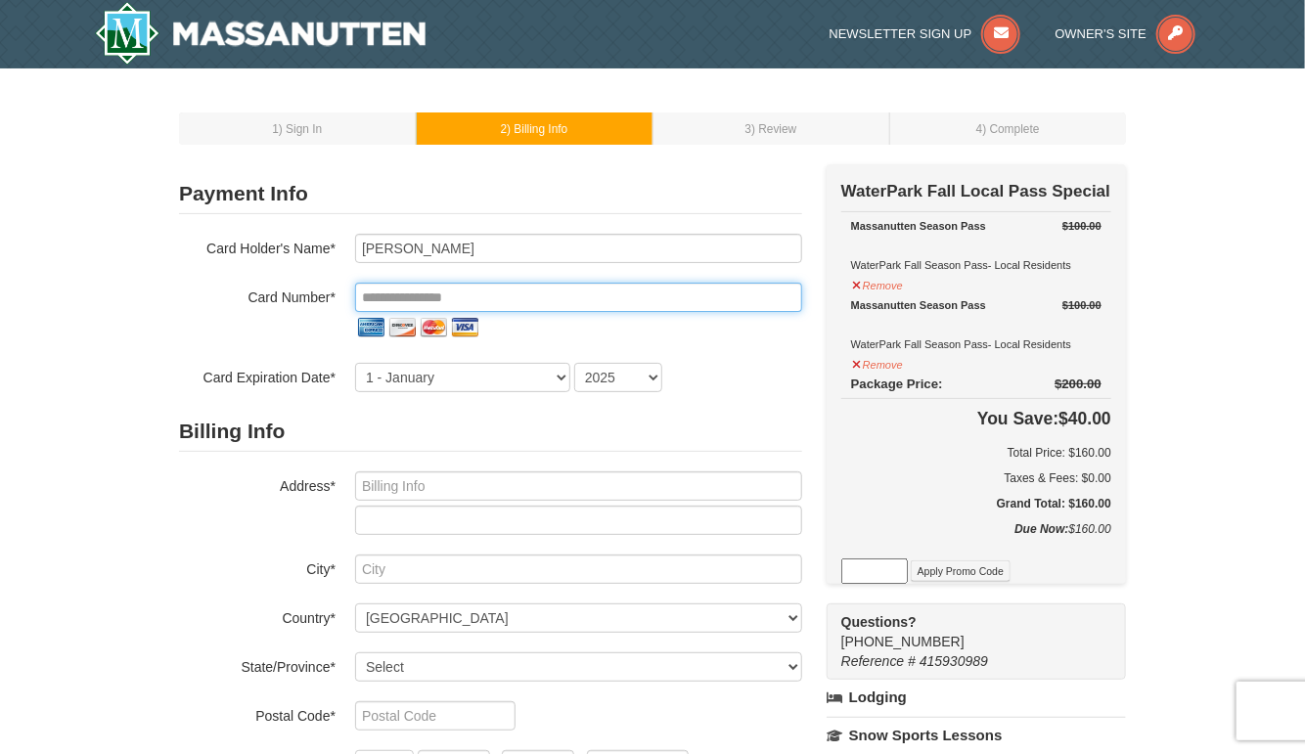
click at [531, 296] on input "tel" at bounding box center [578, 297] width 447 height 29
type input "****"
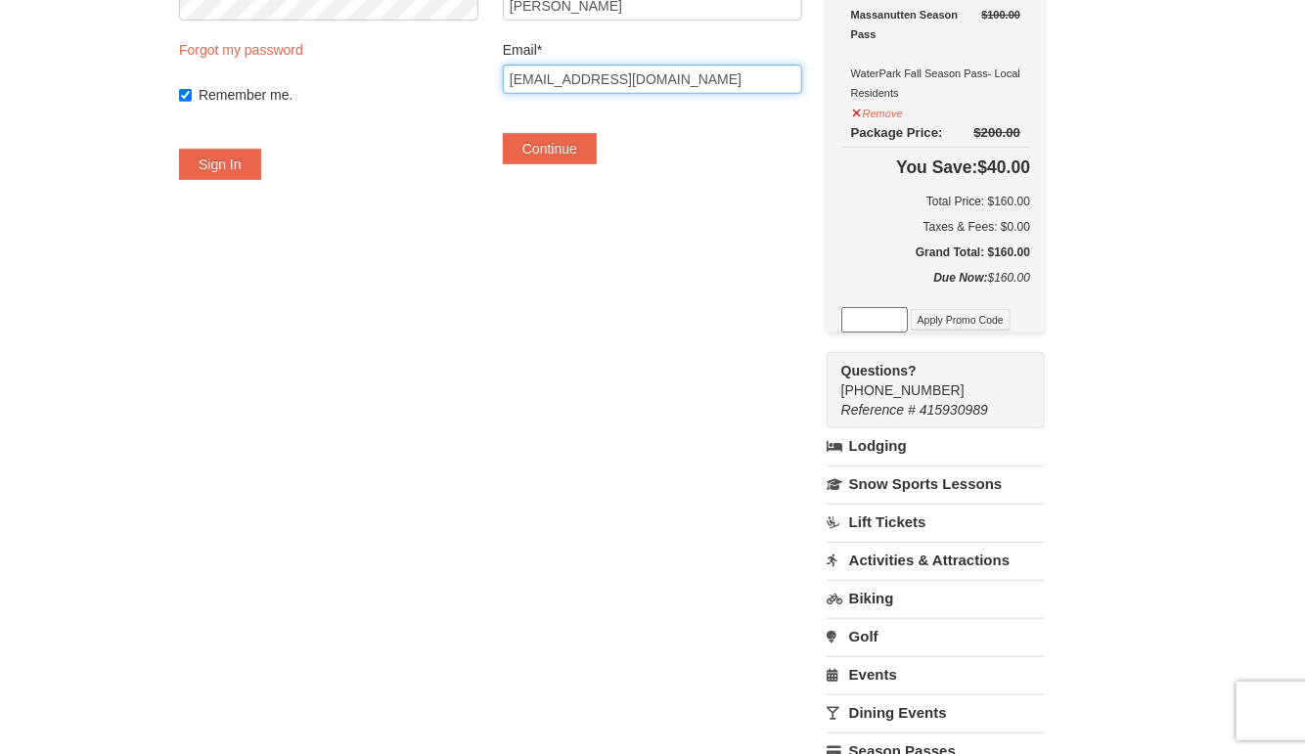
scroll to position [298, 0]
drag, startPoint x: 702, startPoint y: 82, endPoint x: 426, endPoint y: 101, distance: 276.6
click at [426, 101] on div "Have an account? Sign in for faster booking. Email/Username* Password Forgot my…" at bounding box center [652, 358] width 947 height 1088
type input "janemeyer2014@gmail.com"
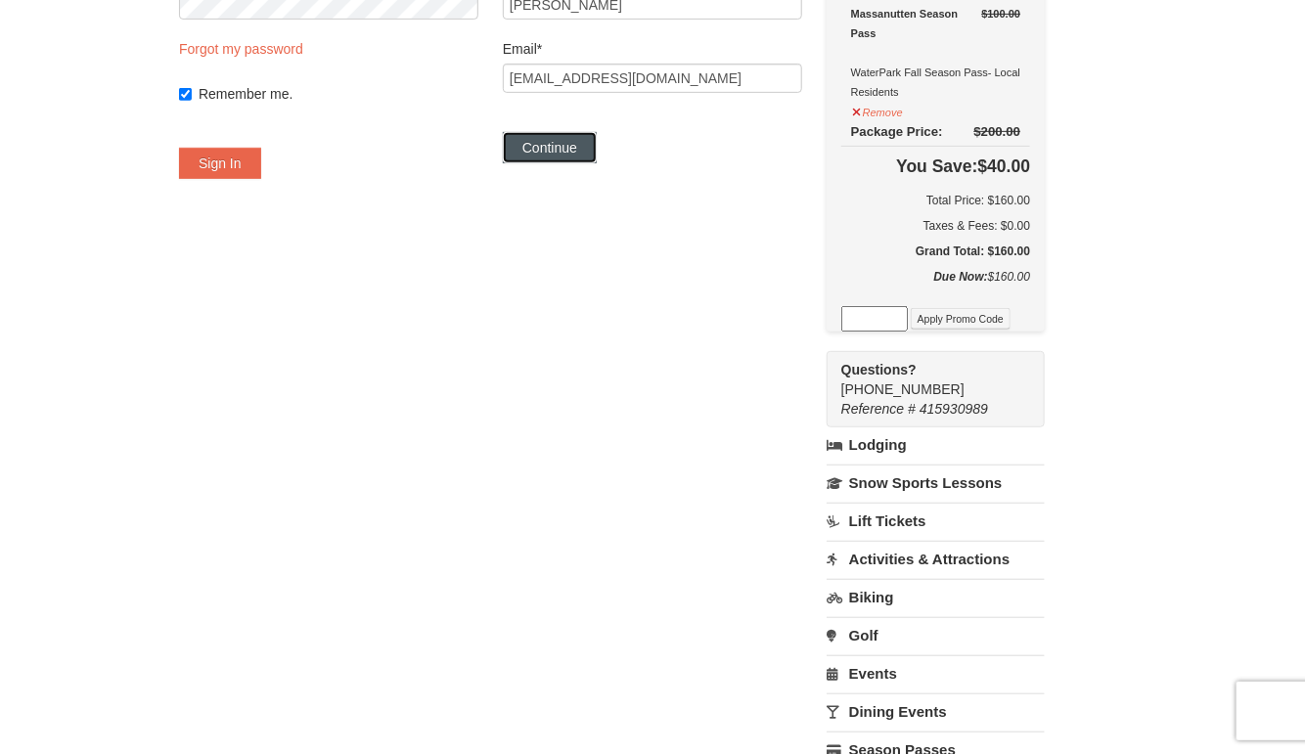
click at [569, 142] on button "Continue" at bounding box center [550, 147] width 94 height 31
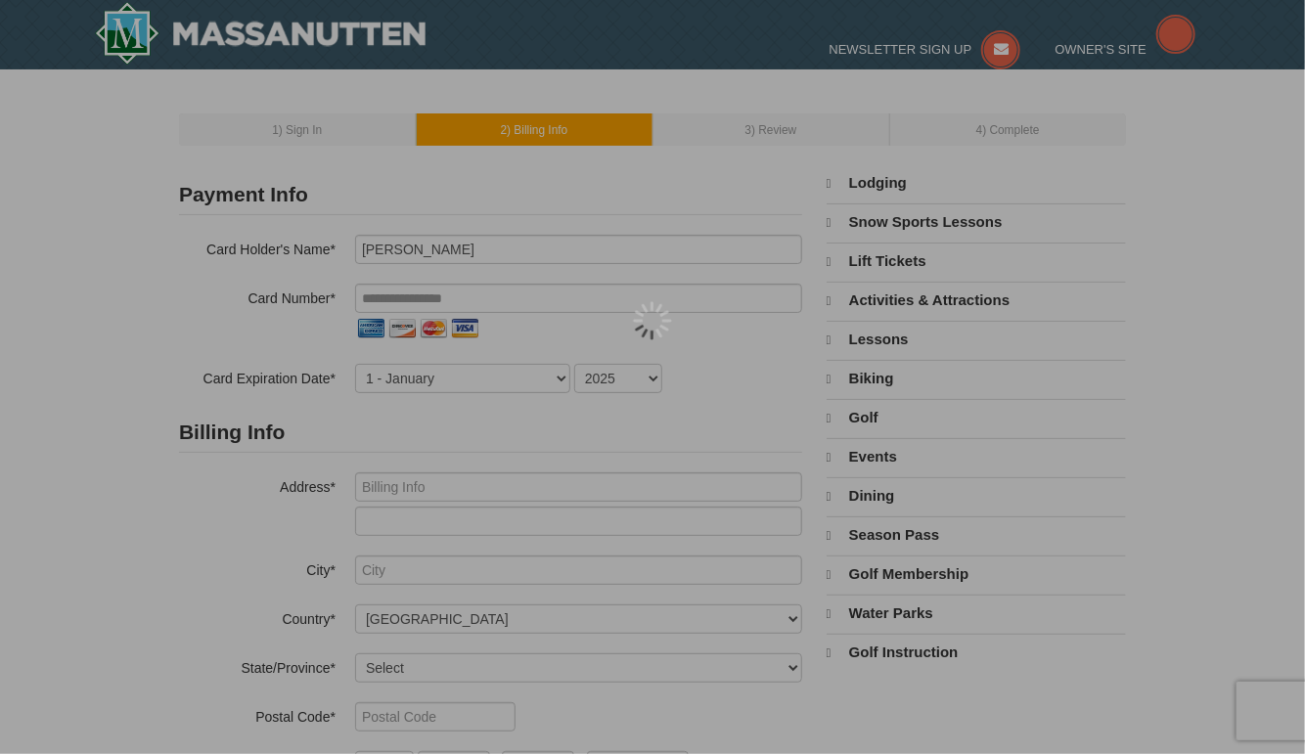
select select "9"
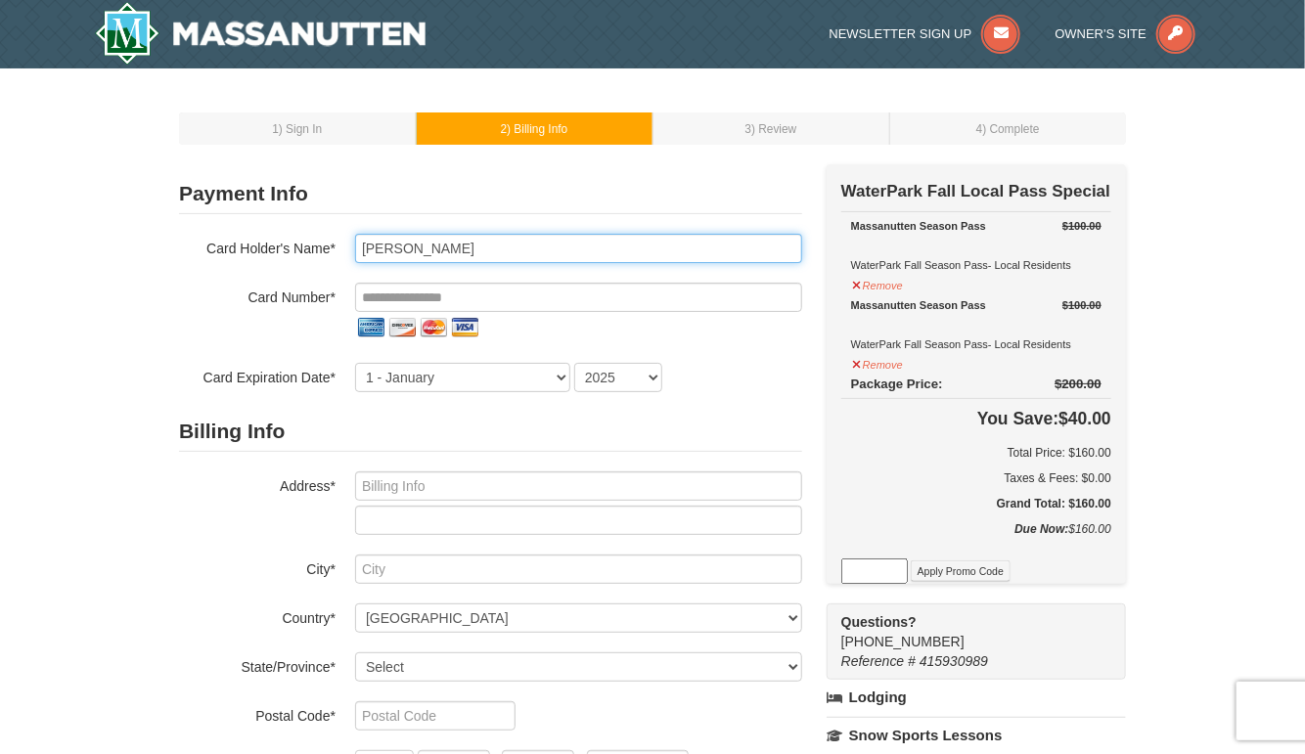
drag, startPoint x: 452, startPoint y: 247, endPoint x: 265, endPoint y: 258, distance: 187.3
click at [266, 258] on div "Card Holder's Name* Julie Nemeyer" at bounding box center [490, 248] width 623 height 29
type input "Carol Jones"
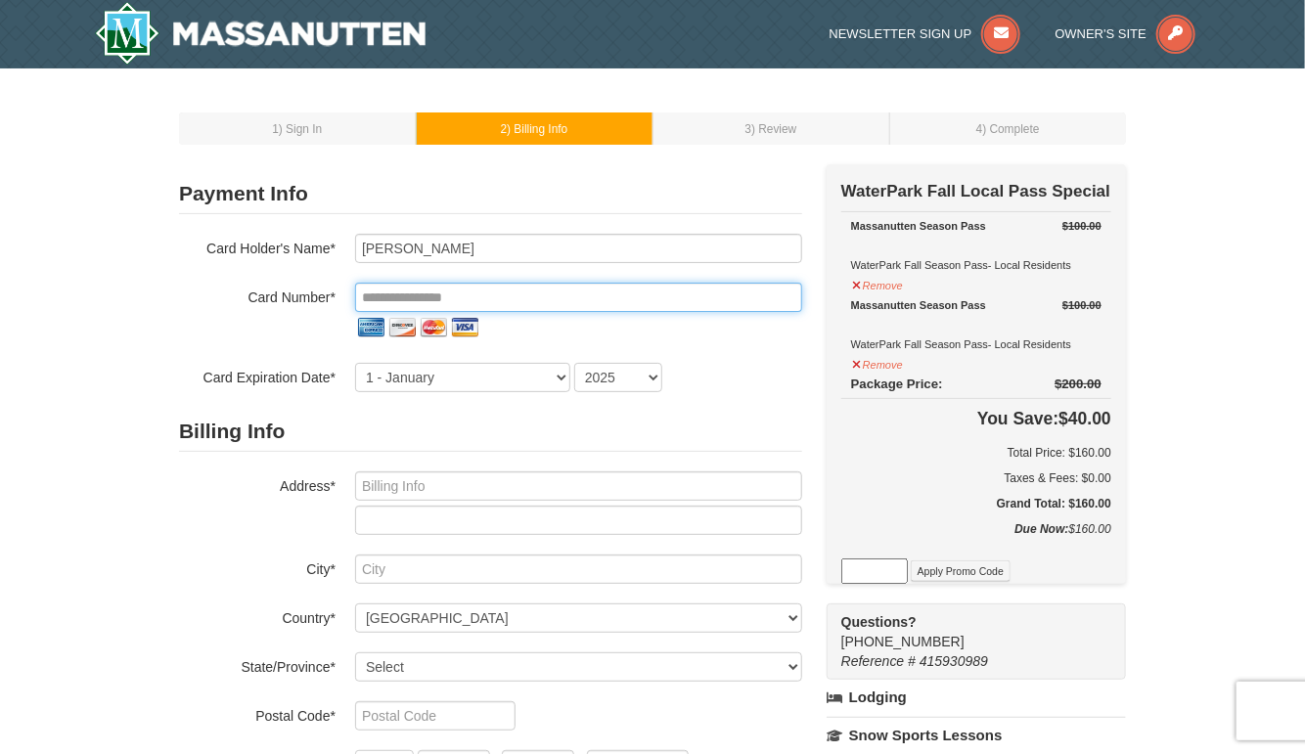
click at [387, 291] on input "tel" at bounding box center [578, 297] width 447 height 29
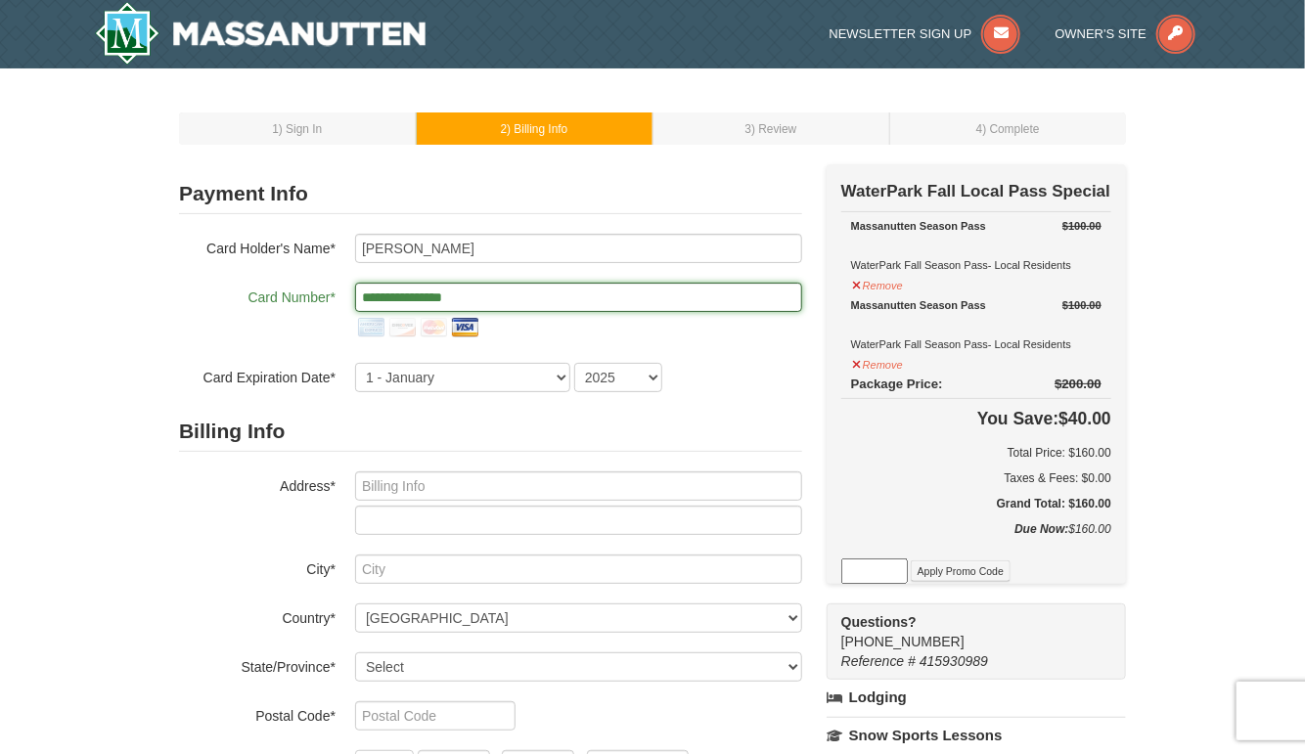
type input "**********"
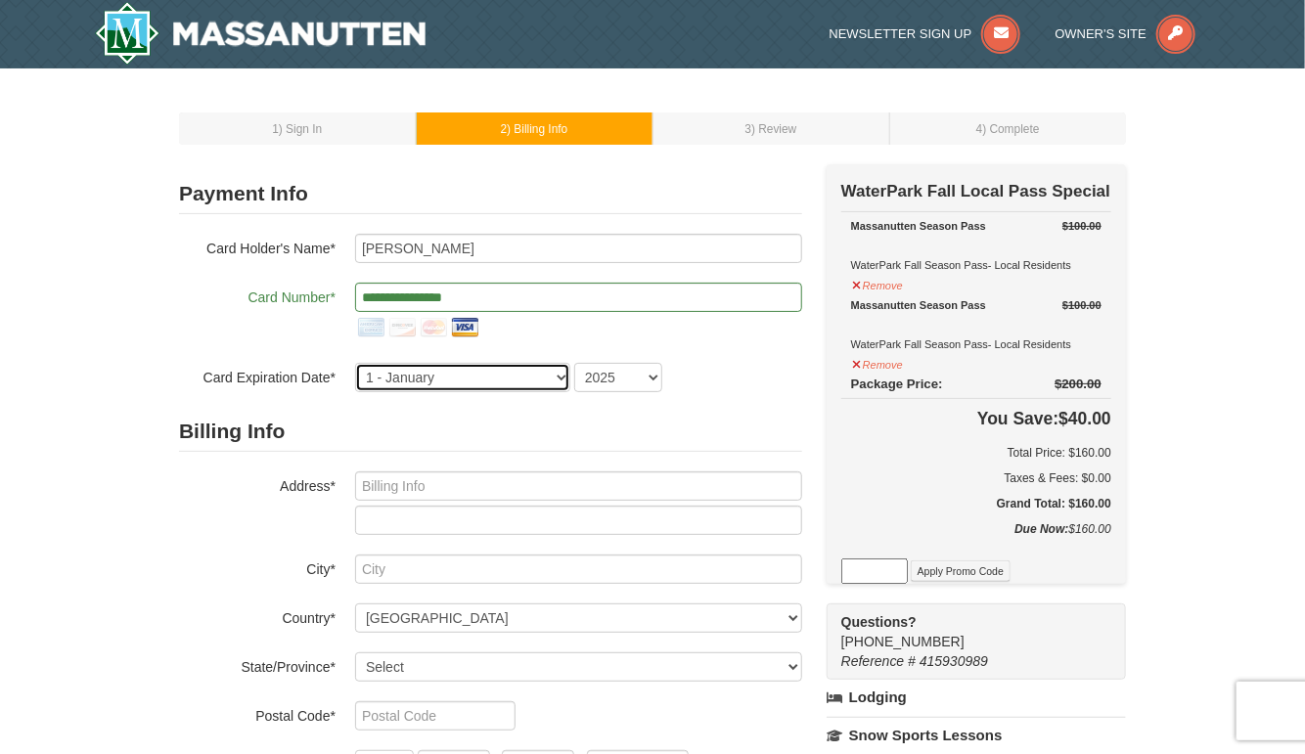
click at [467, 377] on select "1 - January 2 - February 3 - March 4 - April 5 - May 6 - June 7 - July 8 - Augu…" at bounding box center [462, 377] width 215 height 29
select select "9"
click at [355, 363] on select "1 - January 2 - February 3 - March 4 - April 5 - May 6 - June 7 - July 8 - Augu…" at bounding box center [462, 377] width 215 height 29
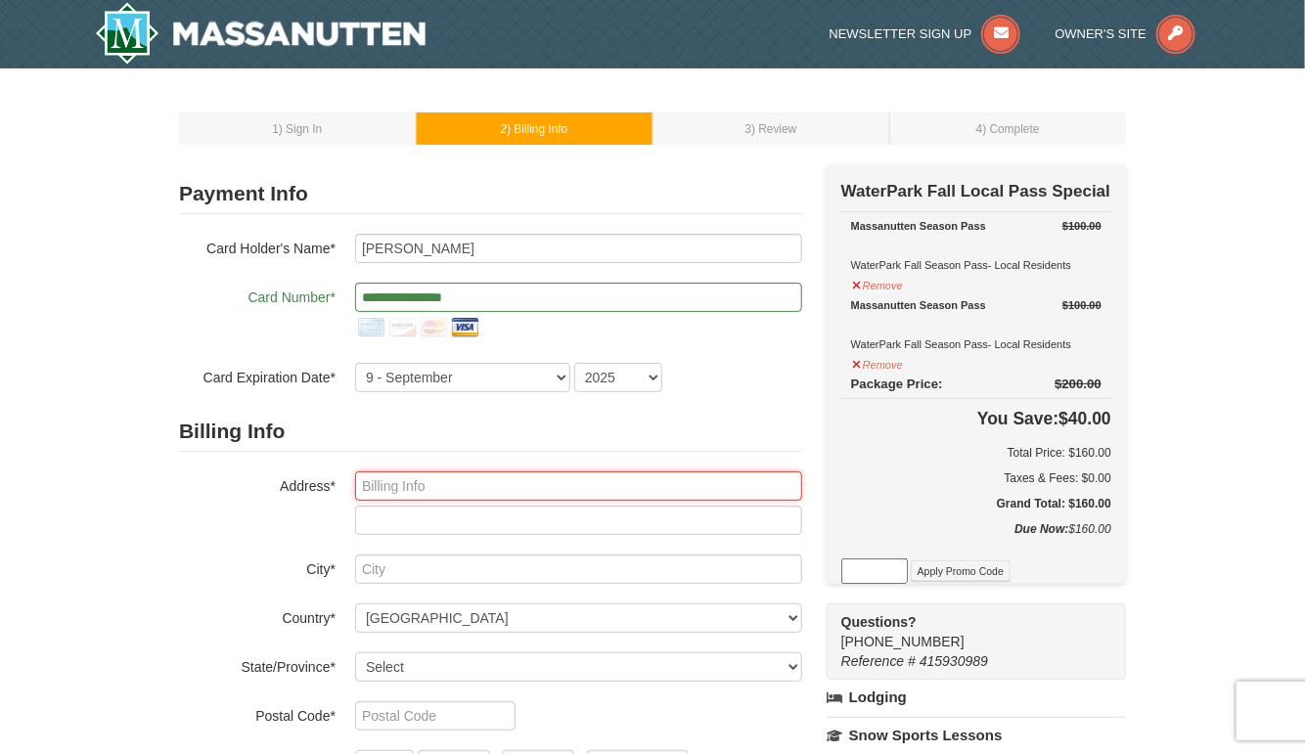
click at [387, 488] on input "text" at bounding box center [578, 486] width 447 height 29
type input "1037 Miller Mountain Road"
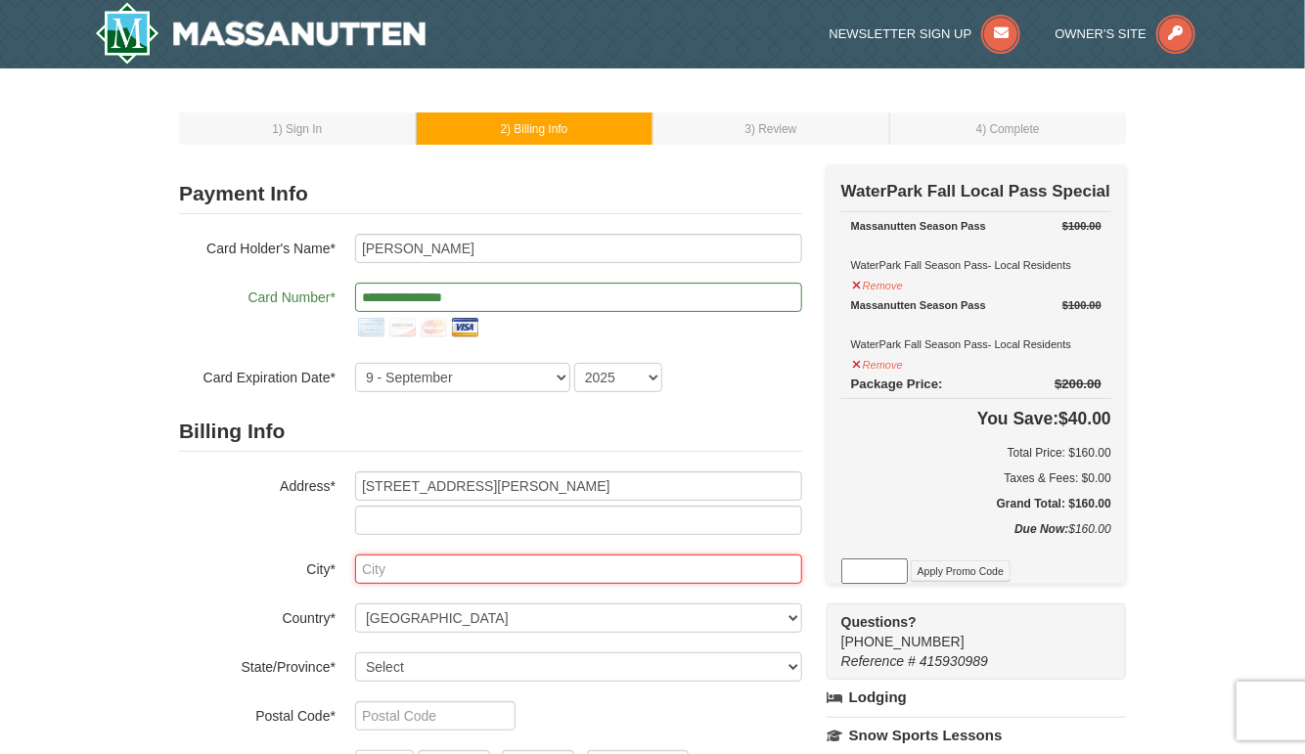
click at [377, 570] on input "text" at bounding box center [578, 569] width 447 height 29
type input "Ruckersville"
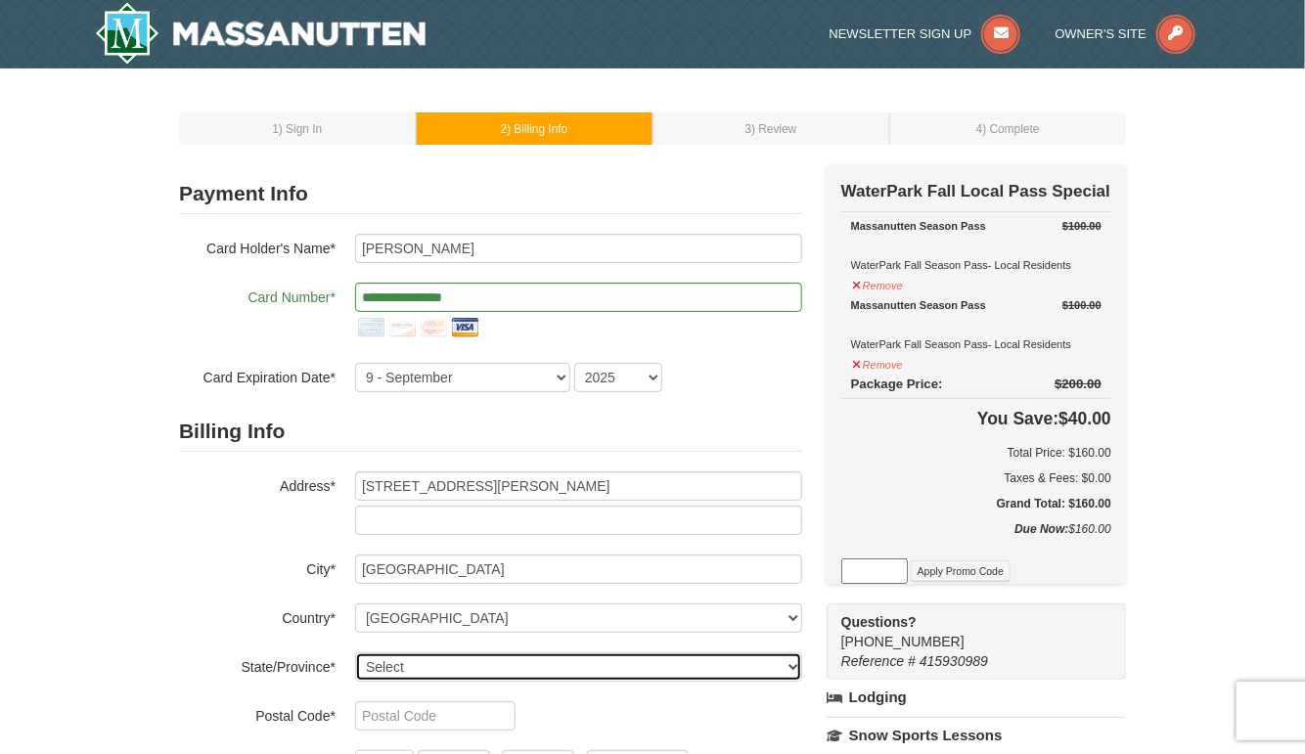
click at [438, 669] on select "Select Alabama Alaska American Samoa Arizona Arkansas California Colorado Conne…" at bounding box center [578, 667] width 447 height 29
select select "VA"
click at [355, 653] on select "Select Alabama Alaska American Samoa Arizona Arkansas California Colorado Conne…" at bounding box center [578, 667] width 447 height 29
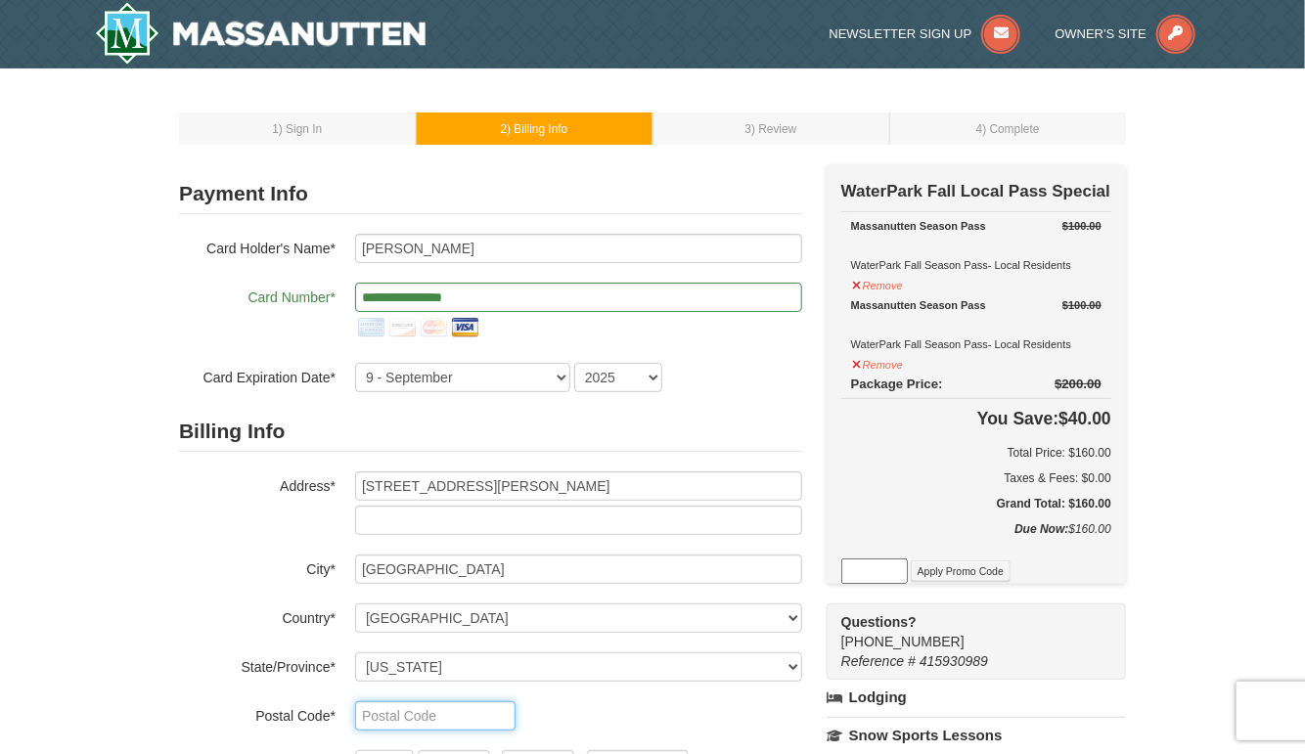
click at [448, 717] on input "text" at bounding box center [435, 716] width 160 height 29
type input "22968"
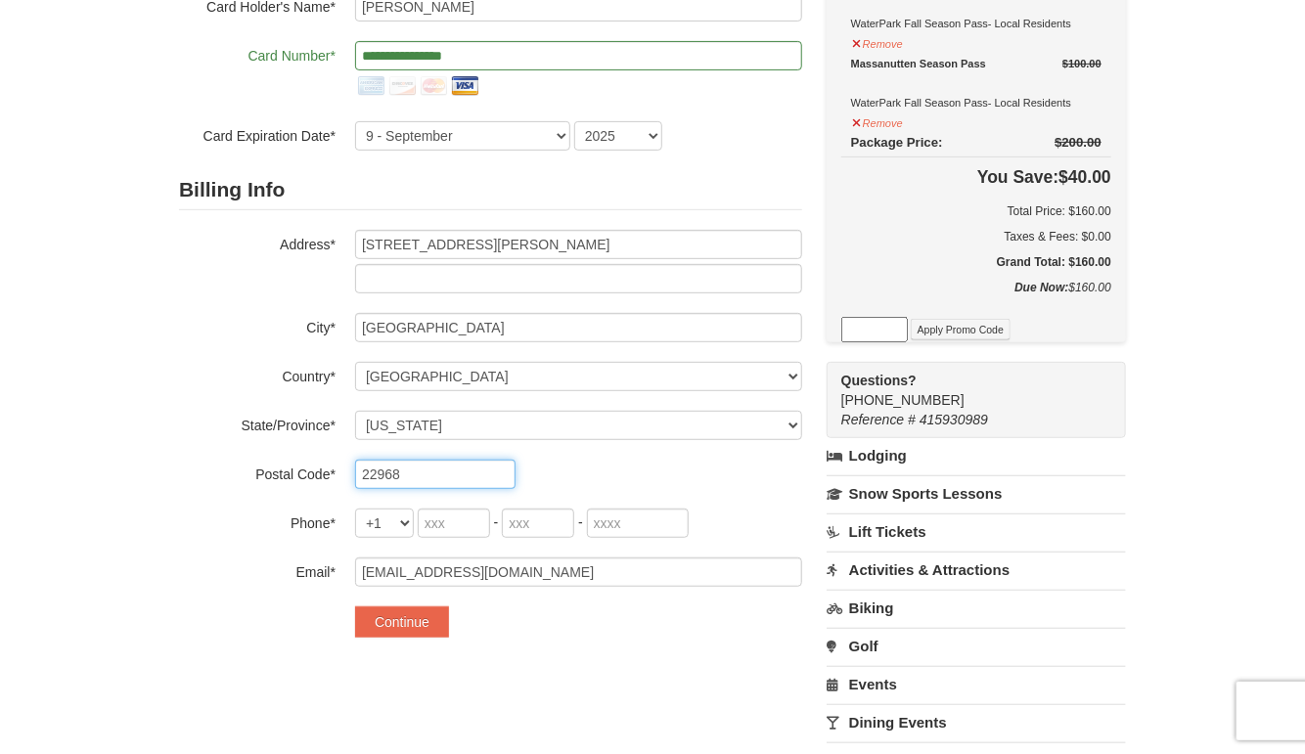
scroll to position [294, 0]
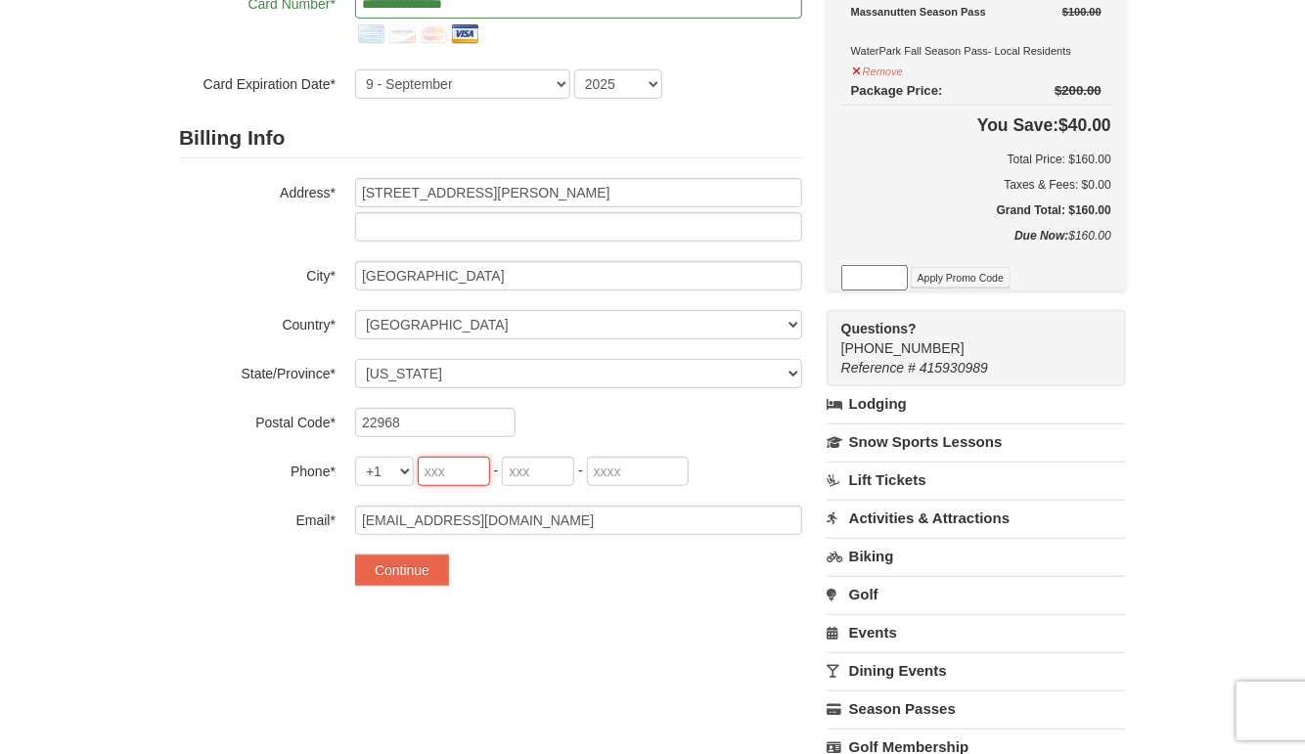
click at [444, 468] on input "tel" at bounding box center [454, 471] width 72 height 29
type input "843"
click at [531, 464] on input "tel" at bounding box center [538, 471] width 72 height 29
type input "957"
click at [609, 474] on input "tel" at bounding box center [638, 471] width 102 height 29
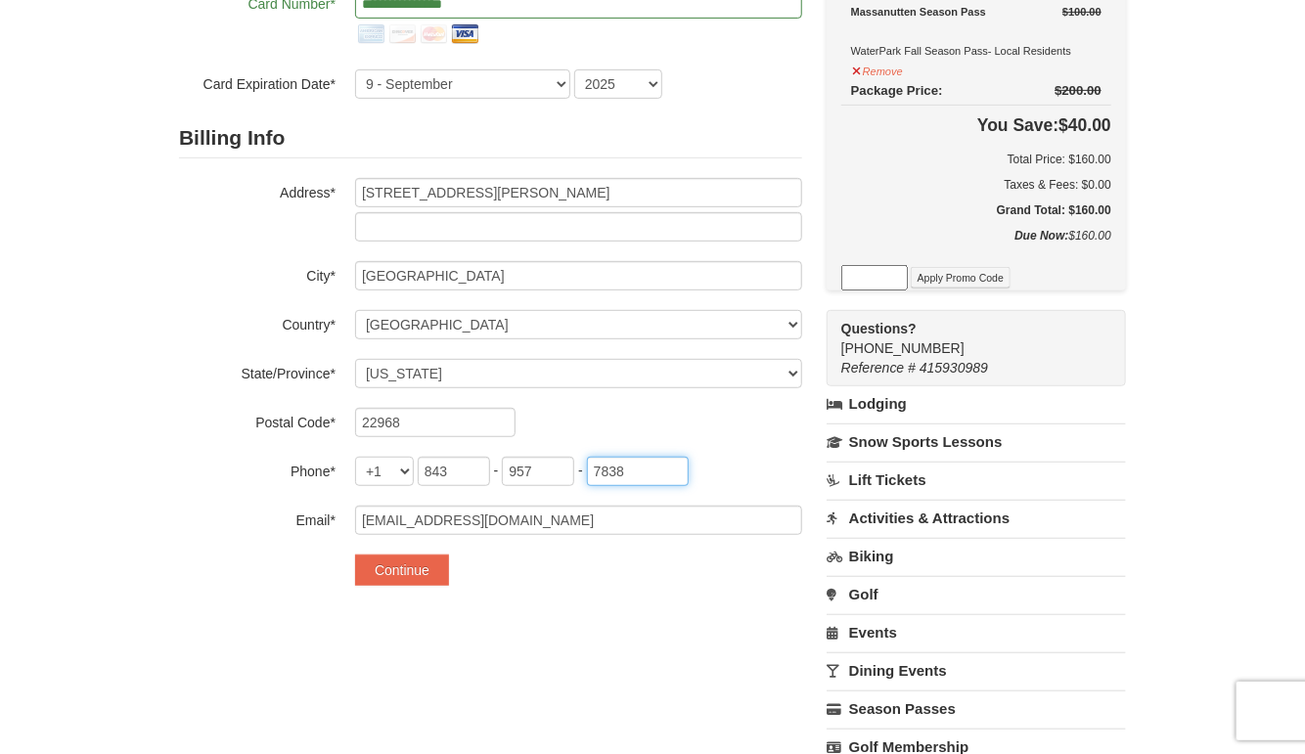
type input "7838"
click at [386, 567] on button "Continue" at bounding box center [402, 570] width 94 height 31
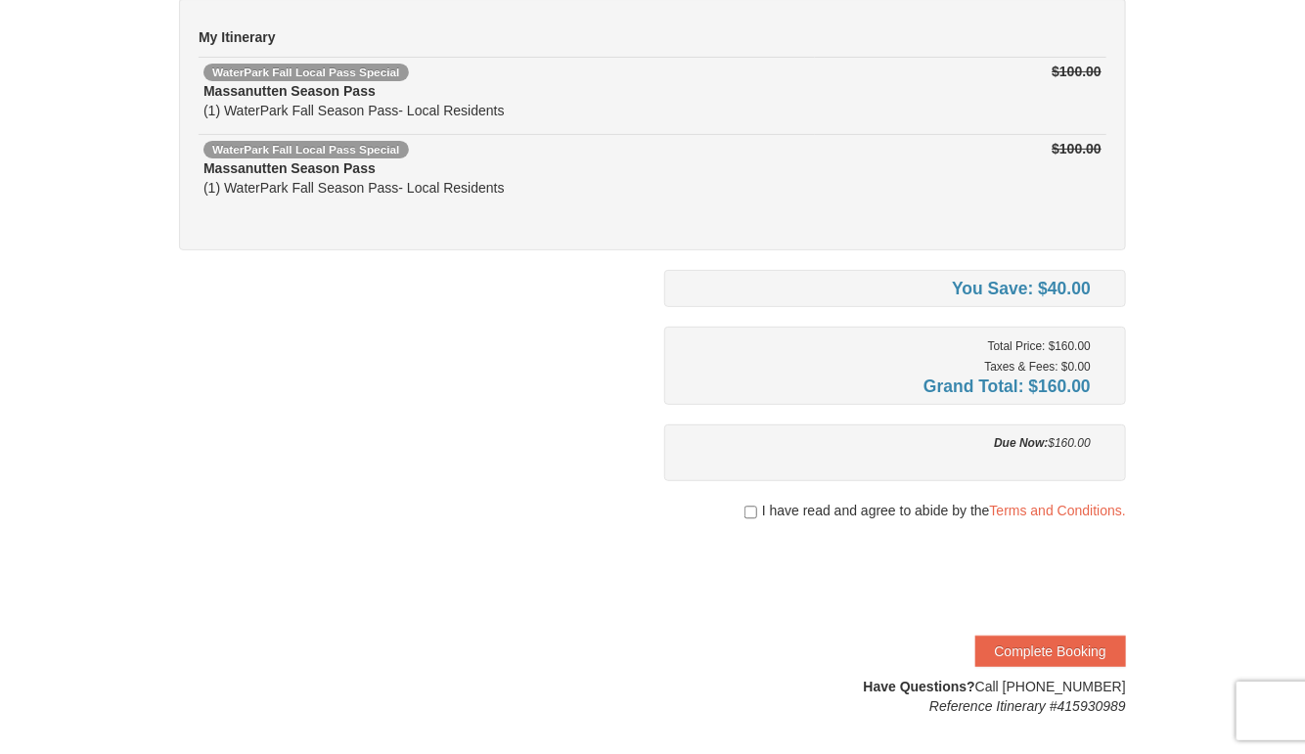
scroll to position [196, 0]
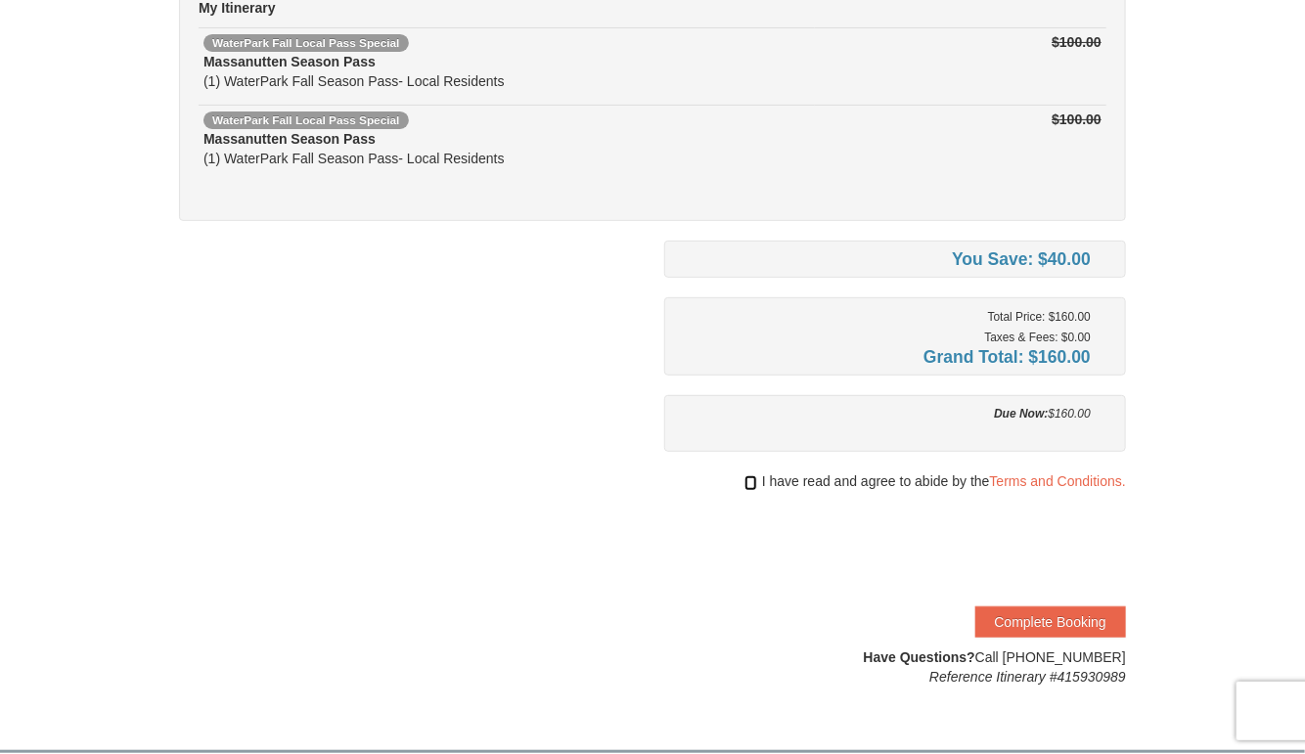
click at [745, 477] on input "checkbox" at bounding box center [751, 484] width 13 height 16
checkbox input "true"
click at [1061, 620] on button "Complete Booking" at bounding box center [1051, 622] width 151 height 31
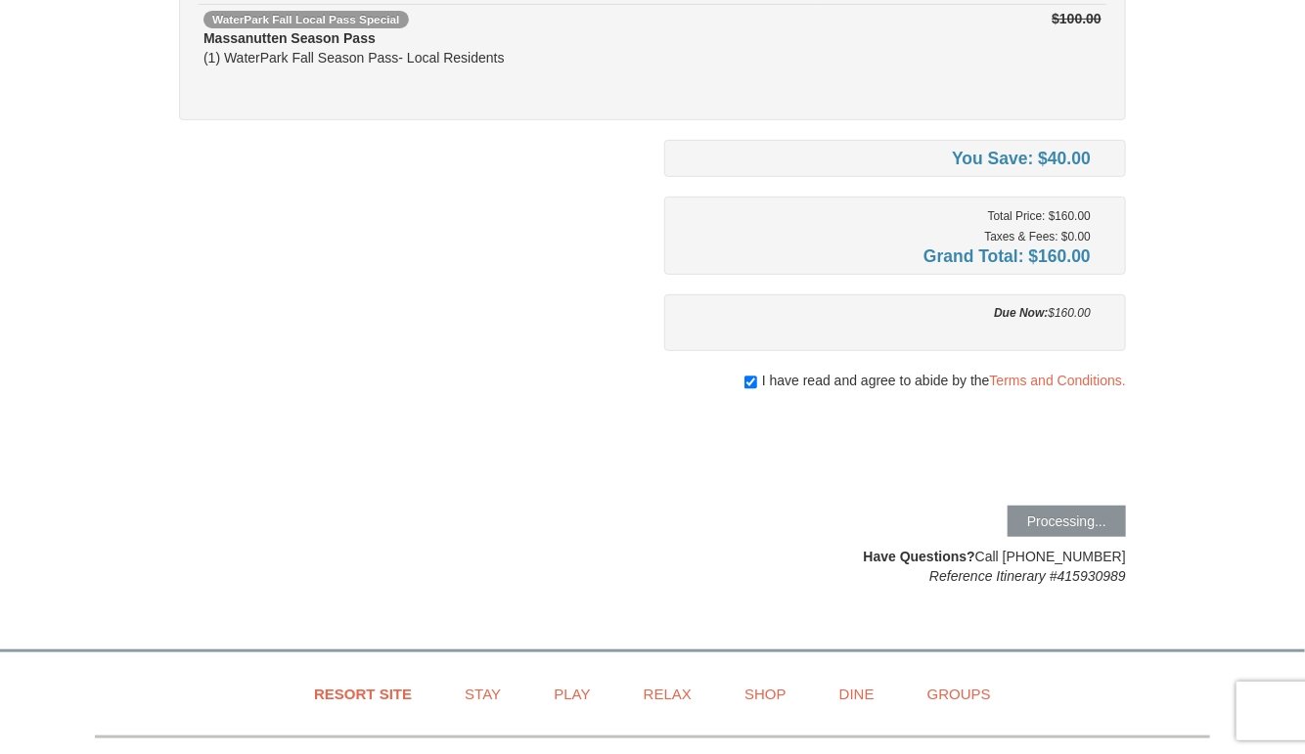
scroll to position [294, 0]
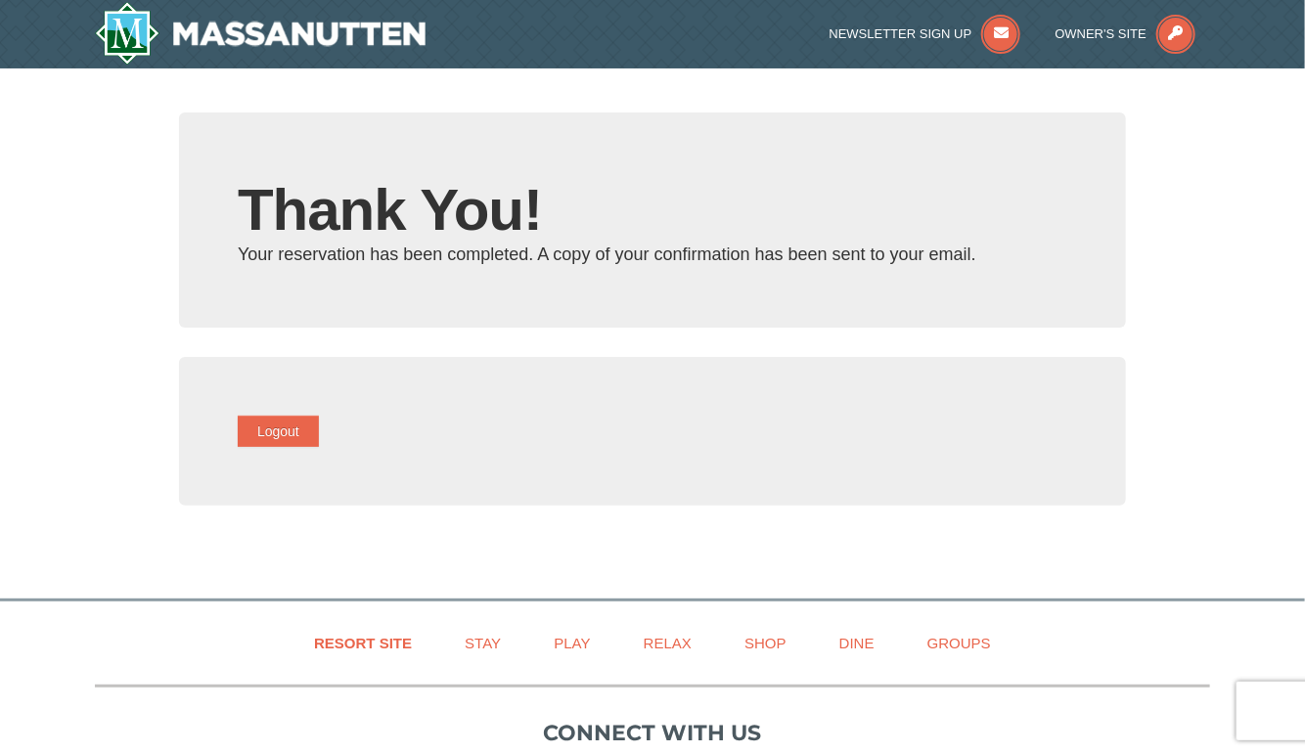
type input "[EMAIL_ADDRESS][DOMAIN_NAME]"
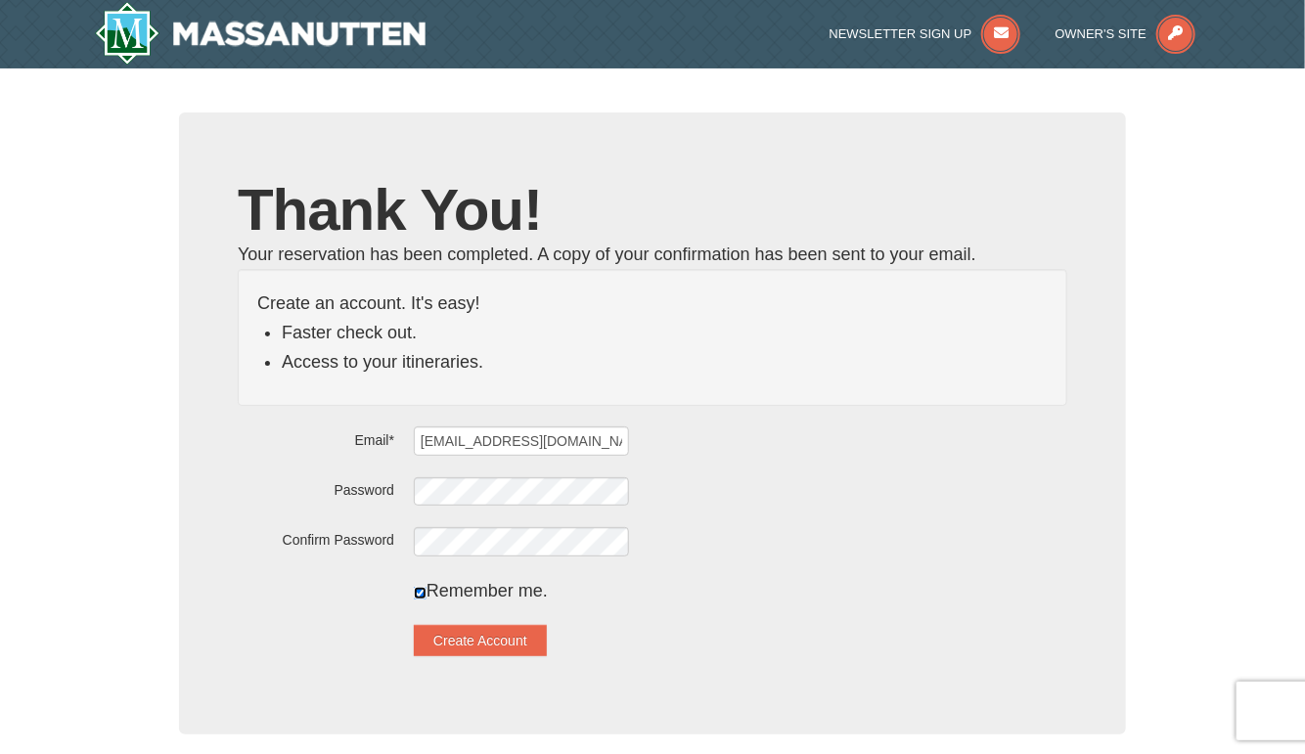
click at [427, 593] on input "checkbox" at bounding box center [420, 593] width 13 height 13
checkbox input "false"
